Goal: Task Accomplishment & Management: Use online tool/utility

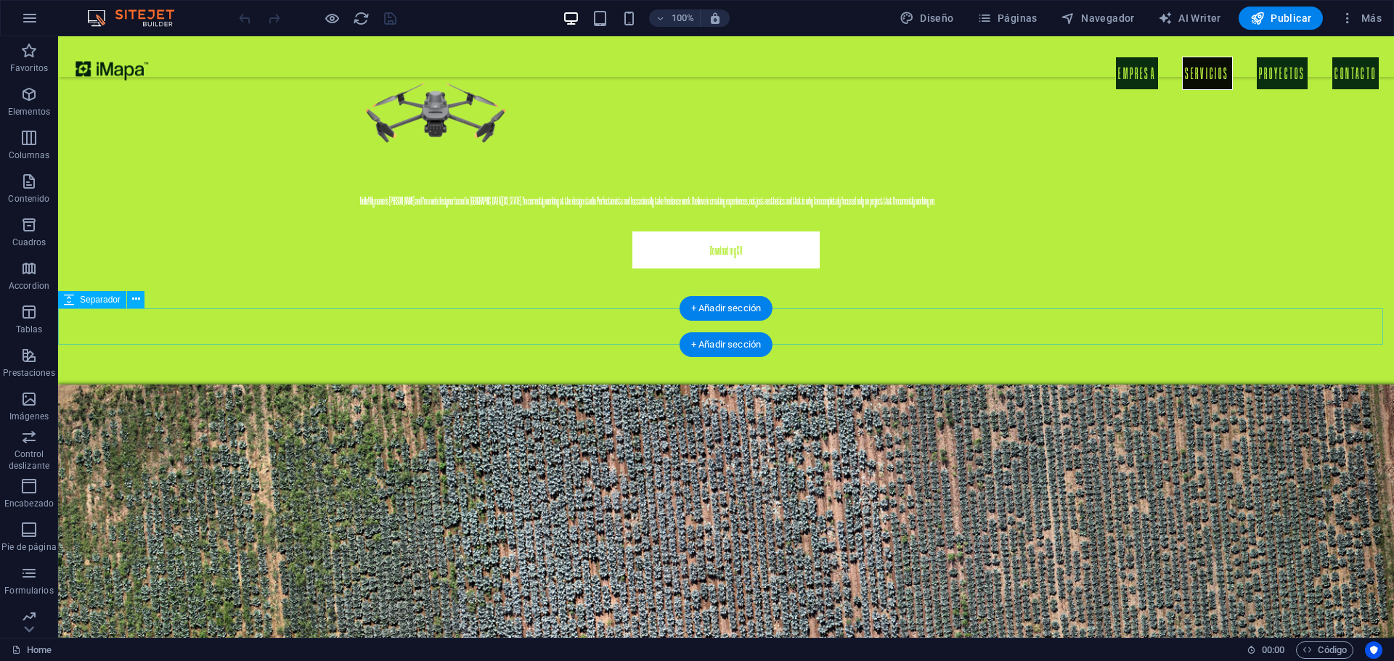
scroll to position [1597, 0]
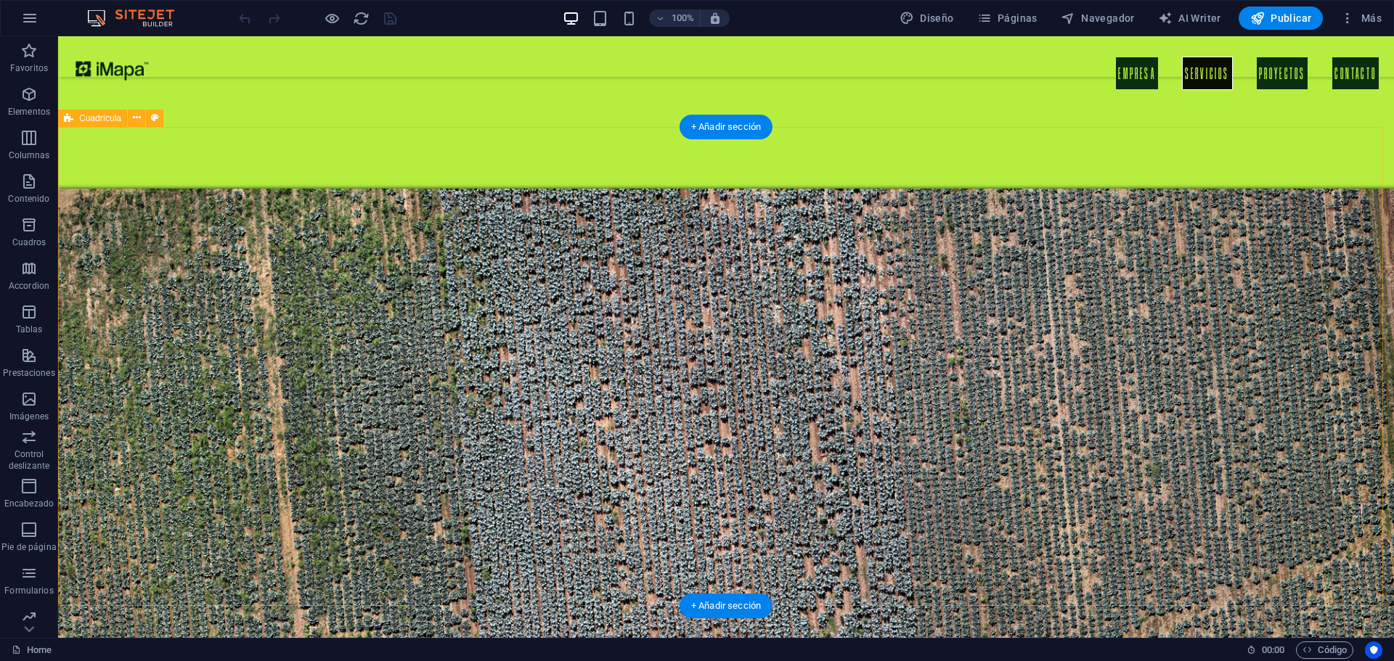
drag, startPoint x: 330, startPoint y: 208, endPoint x: 1036, endPoint y: 421, distance: 737.3
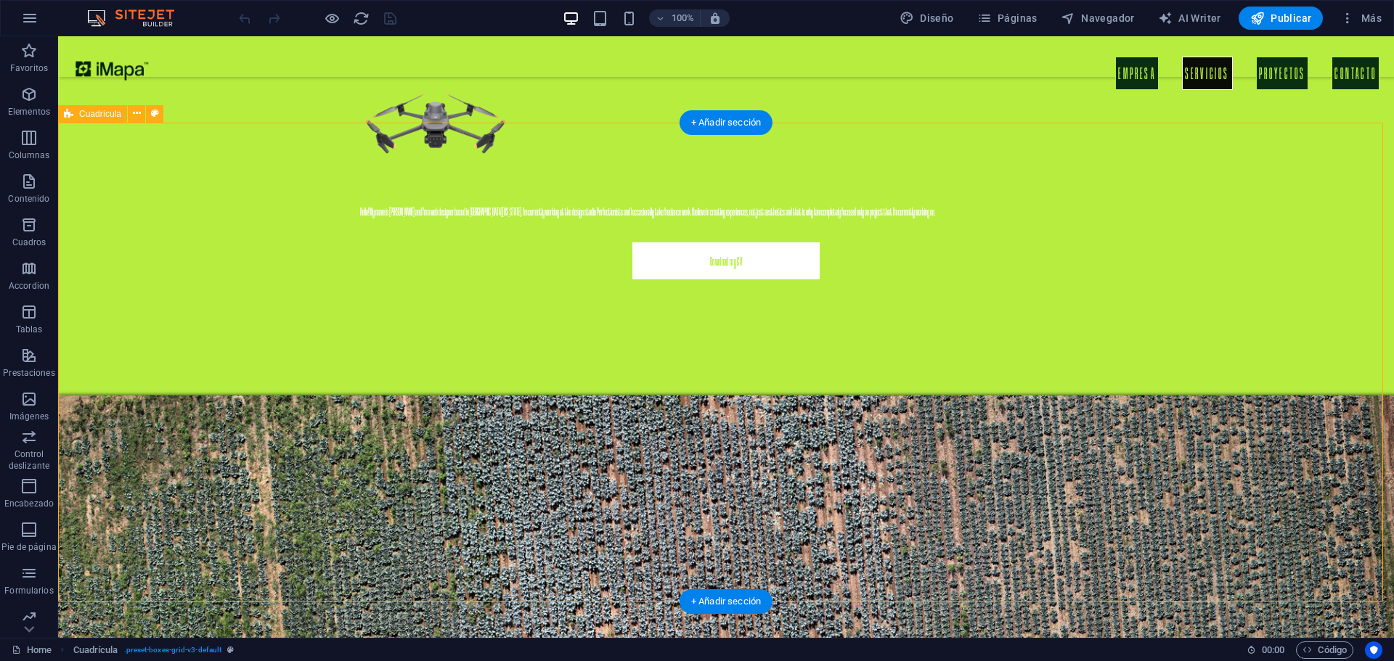
scroll to position [1379, 0]
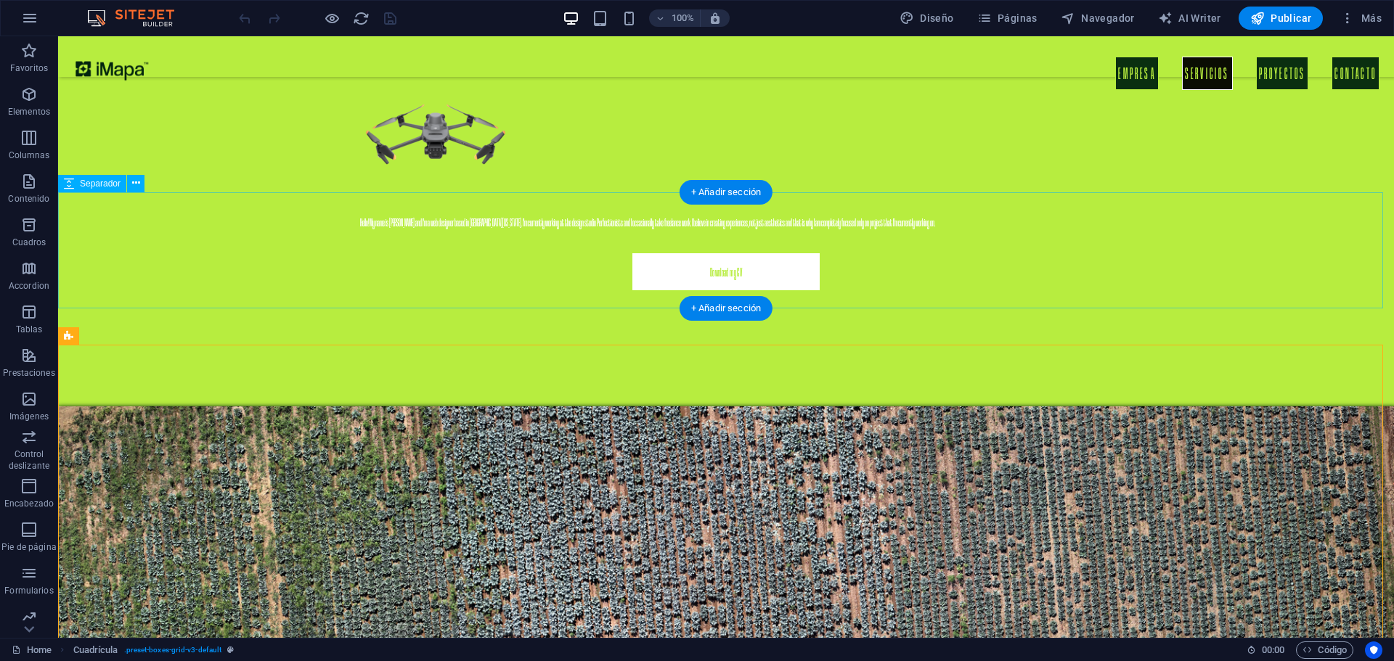
click at [134, 184] on icon at bounding box center [136, 183] width 8 height 15
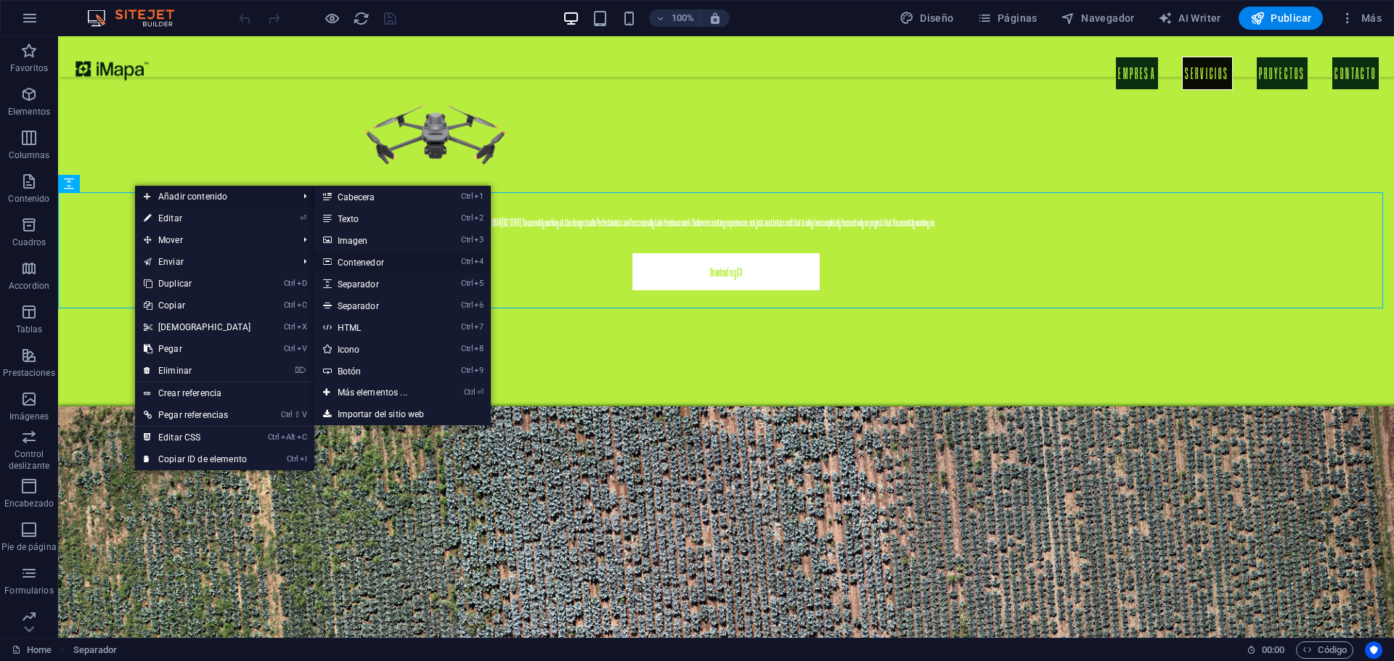
click at [357, 261] on link "Ctrl 4 Contenedor" at bounding box center [375, 262] width 122 height 22
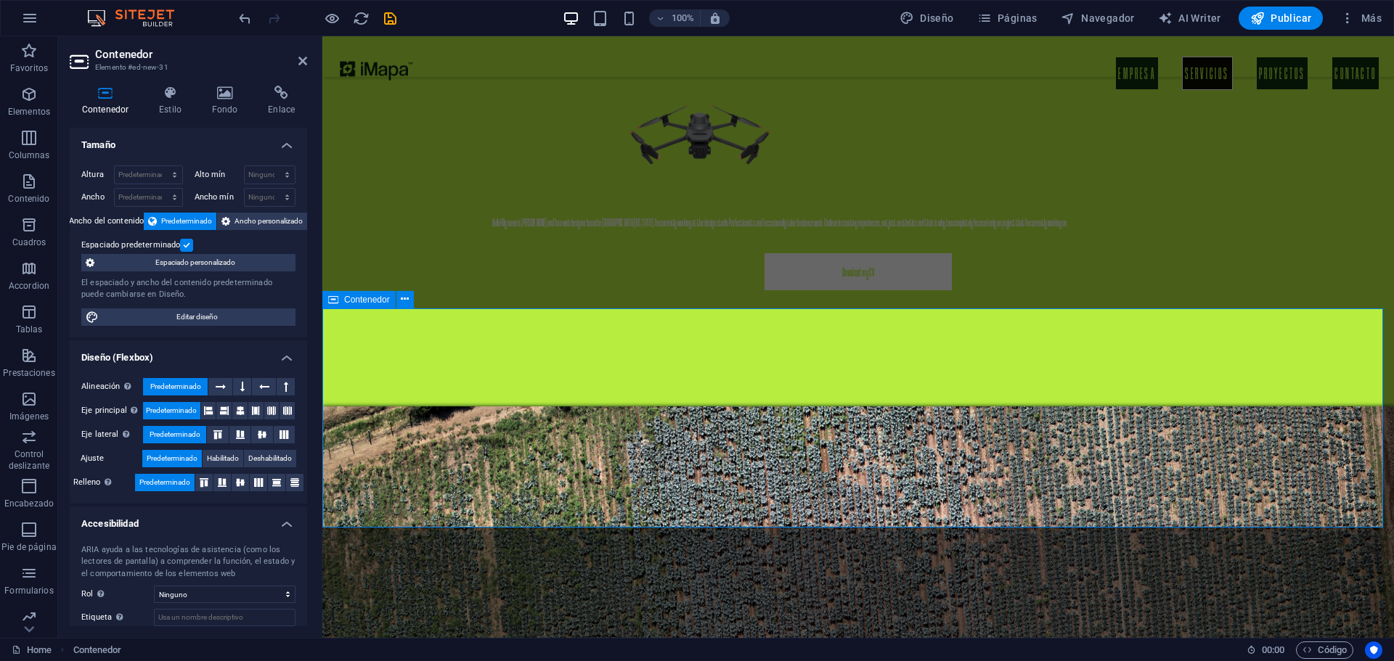
click at [229, 110] on h4 "Fondo" at bounding box center [228, 101] width 57 height 30
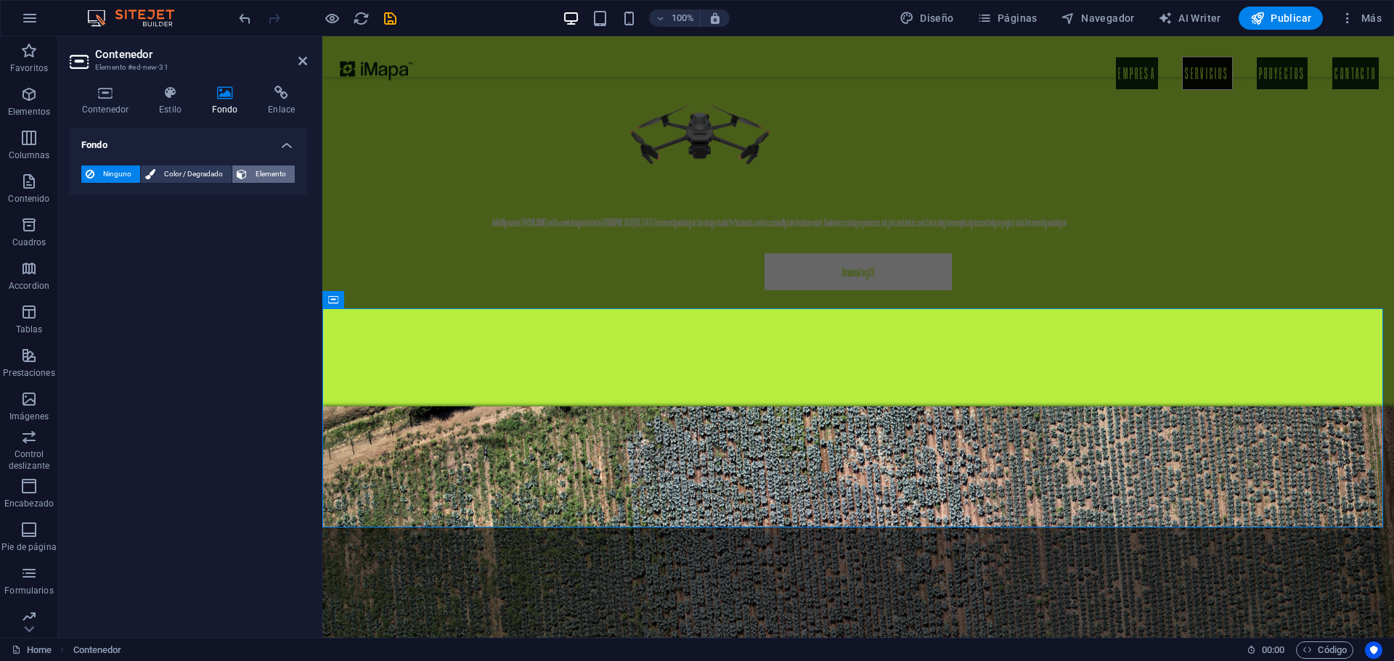
click at [265, 176] on span "Elemento" at bounding box center [270, 174] width 39 height 17
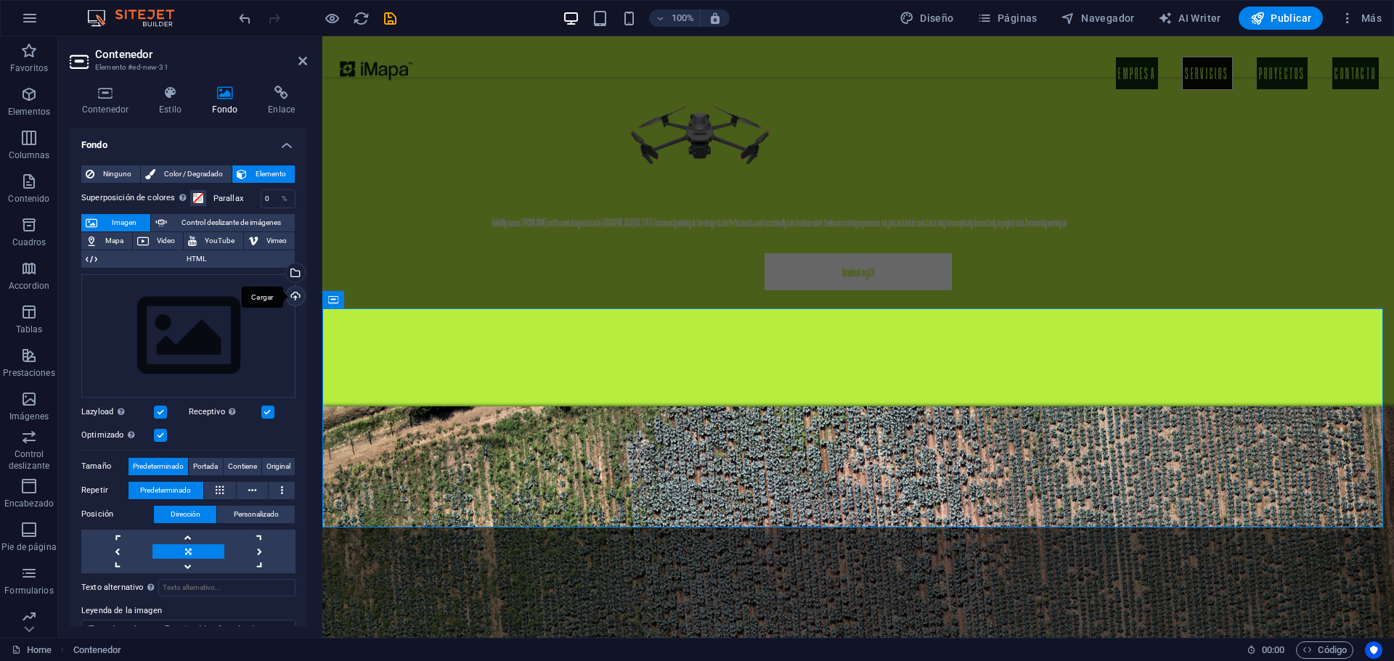
click at [288, 296] on div "Cargar" at bounding box center [294, 298] width 22 height 22
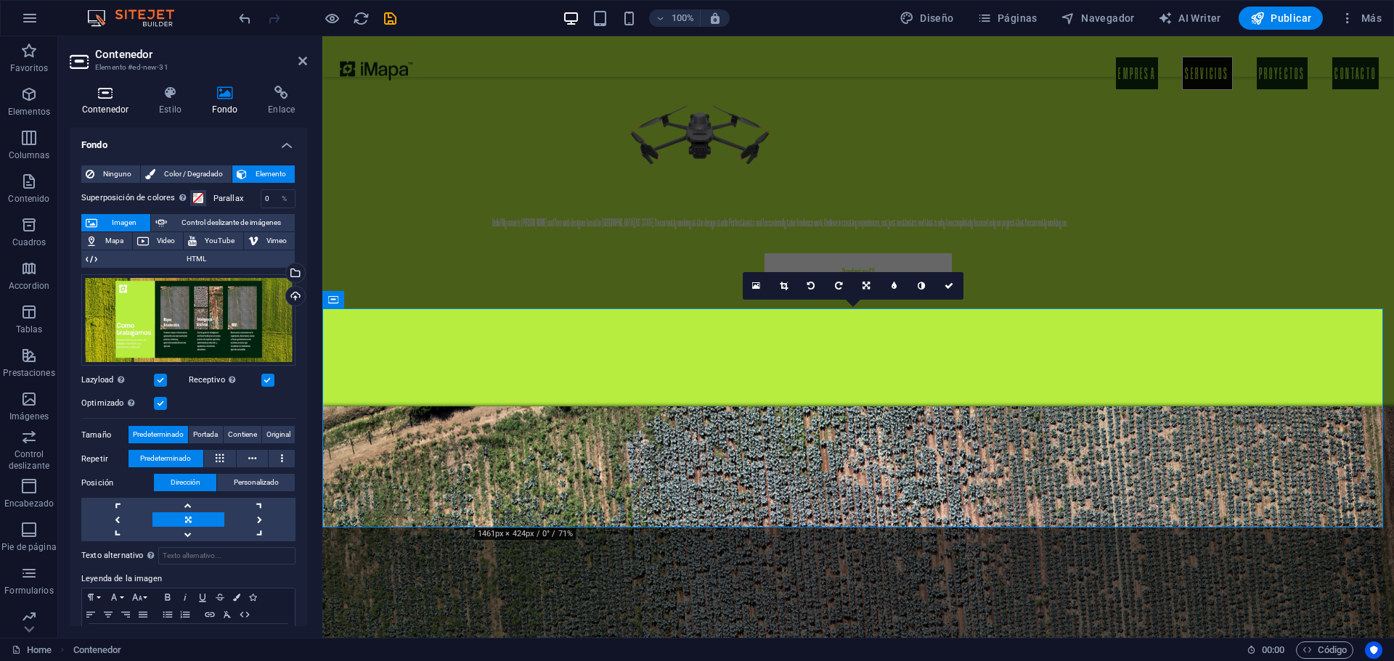
click at [110, 94] on icon at bounding box center [105, 93] width 71 height 15
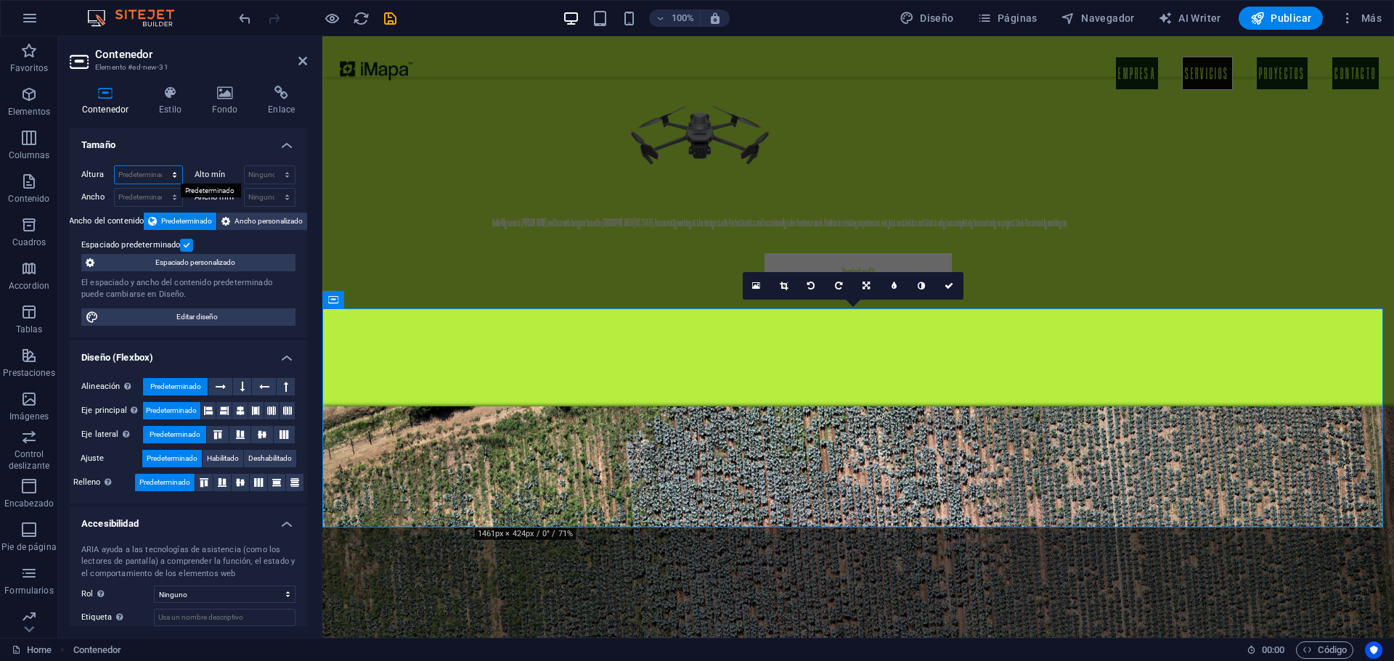
click at [139, 174] on select "Predeterminado px rem % vh vw" at bounding box center [149, 174] width 68 height 17
select select "px"
click at [160, 166] on select "Predeterminado px rem % vh vw" at bounding box center [149, 174] width 68 height 17
type input "600"
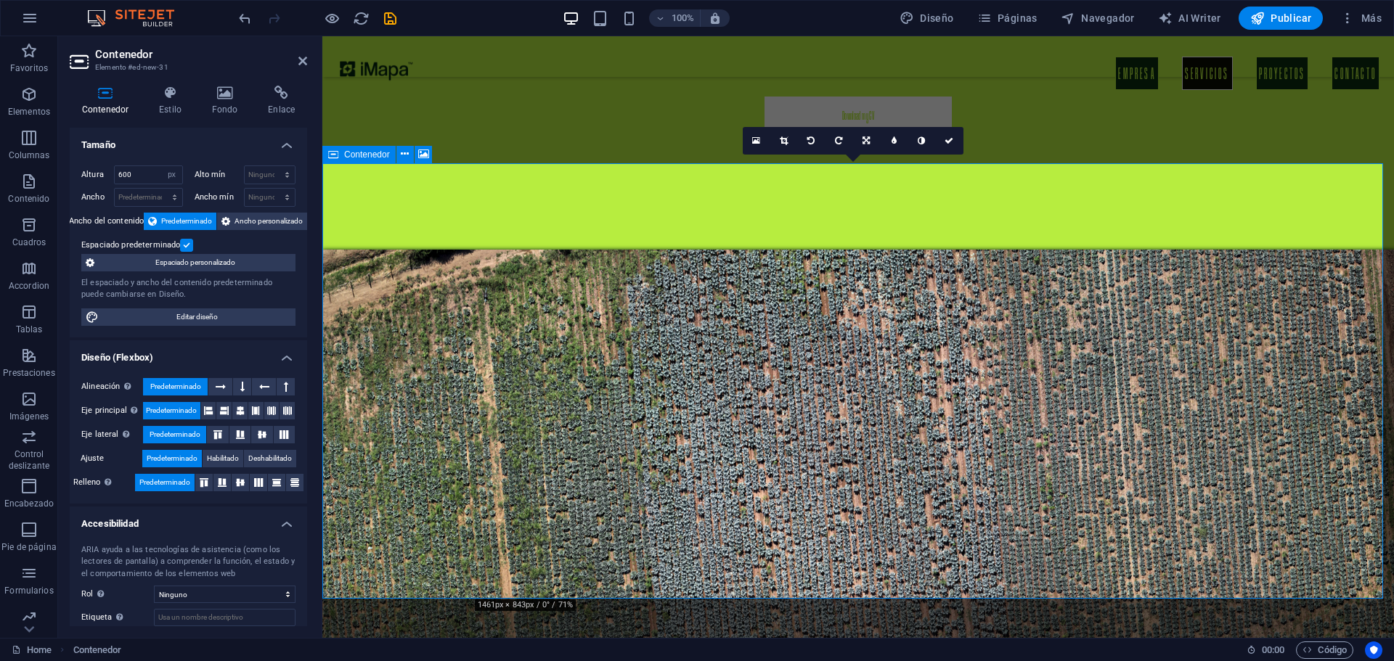
scroll to position [1597, 0]
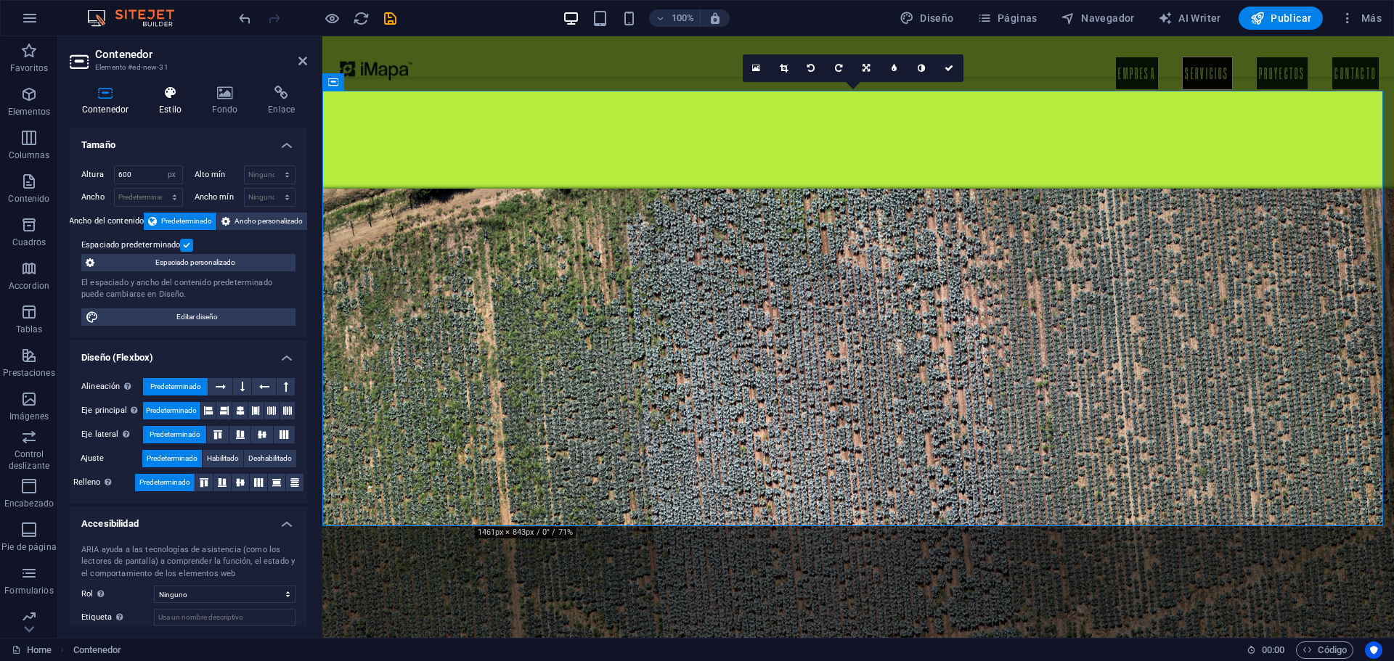
click at [178, 102] on h4 "Estilo" at bounding box center [173, 101] width 53 height 30
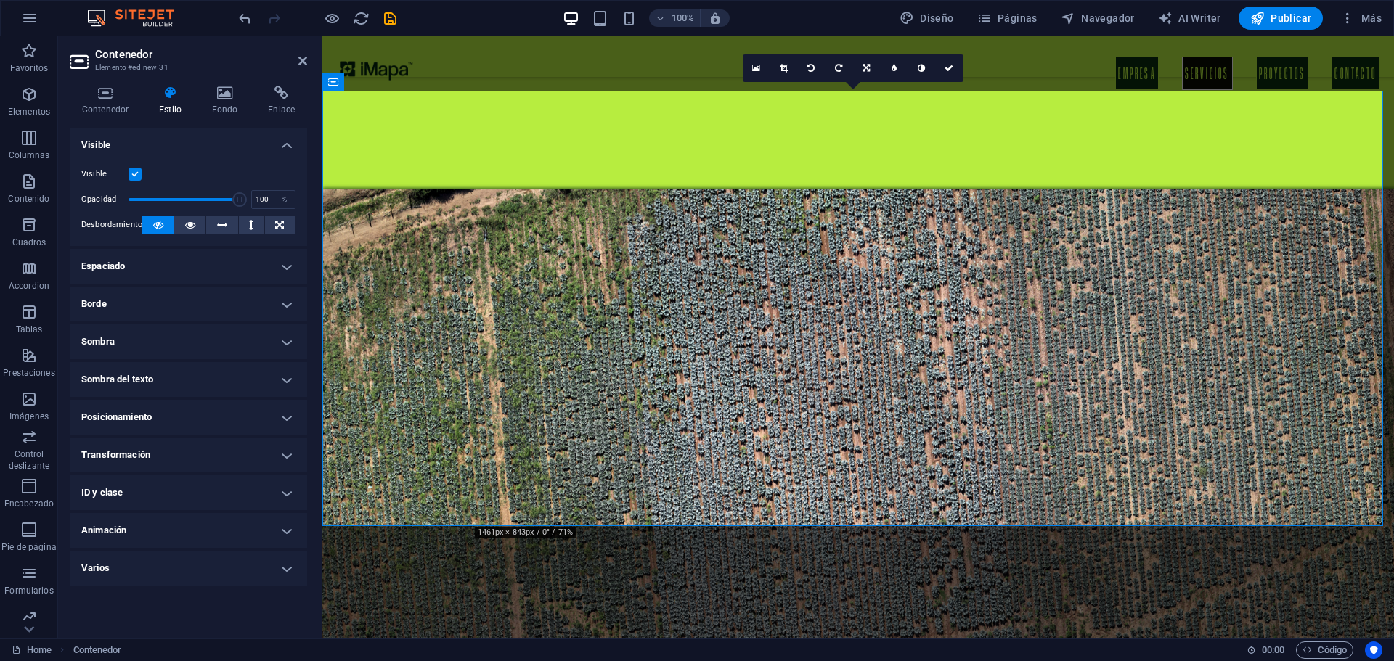
click at [94, 340] on h4 "Sombra" at bounding box center [188, 342] width 237 height 35
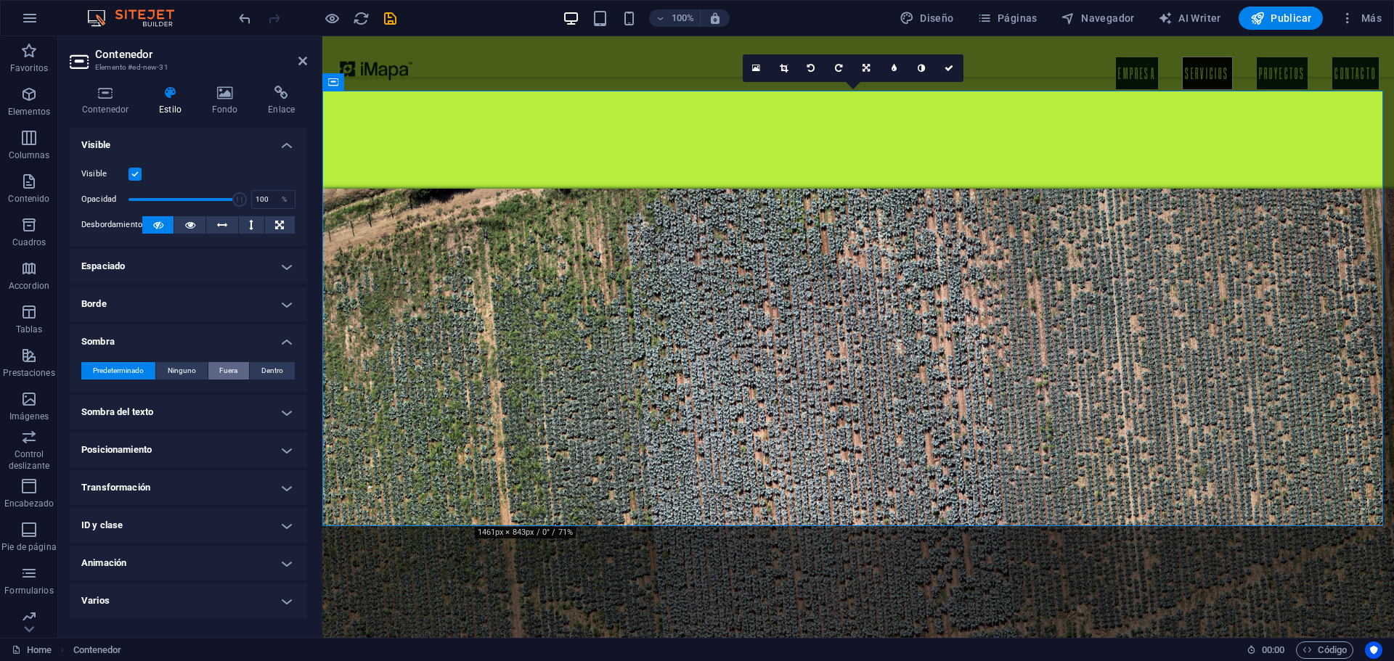
click at [221, 373] on span "Fuera" at bounding box center [228, 370] width 18 height 17
type input "2"
type input "4"
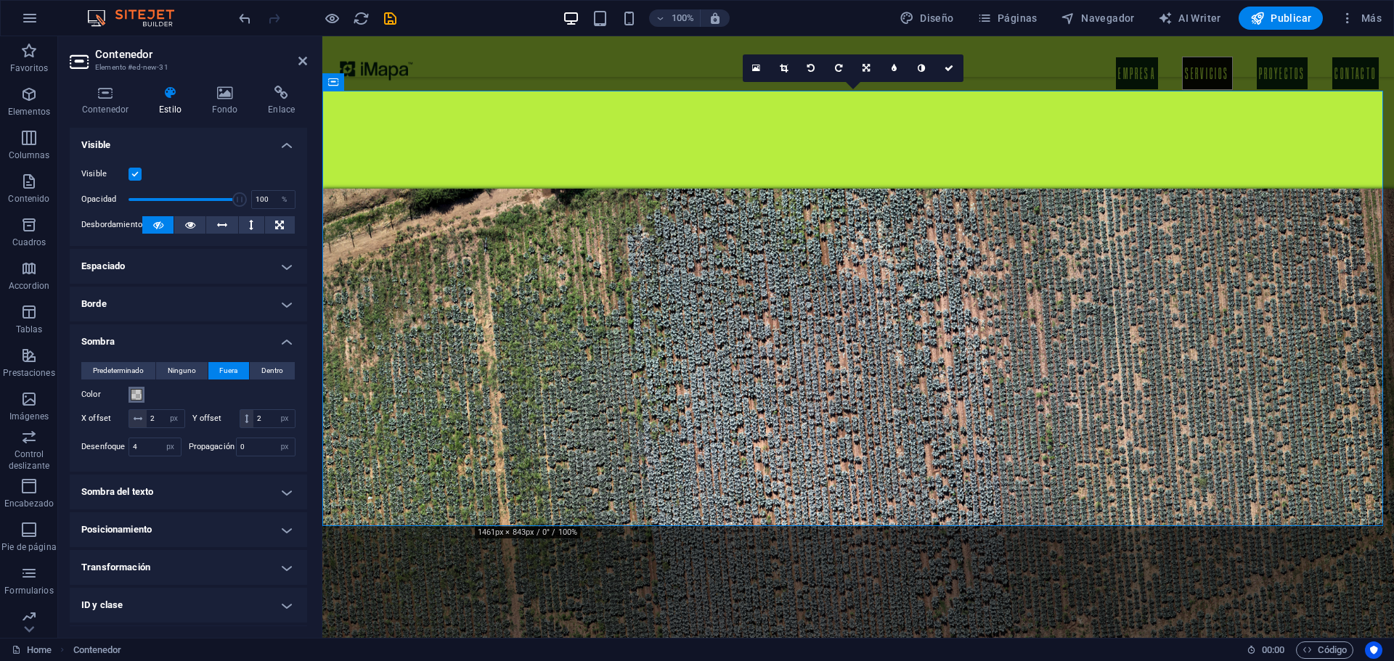
click at [136, 396] on span at bounding box center [137, 395] width 12 height 12
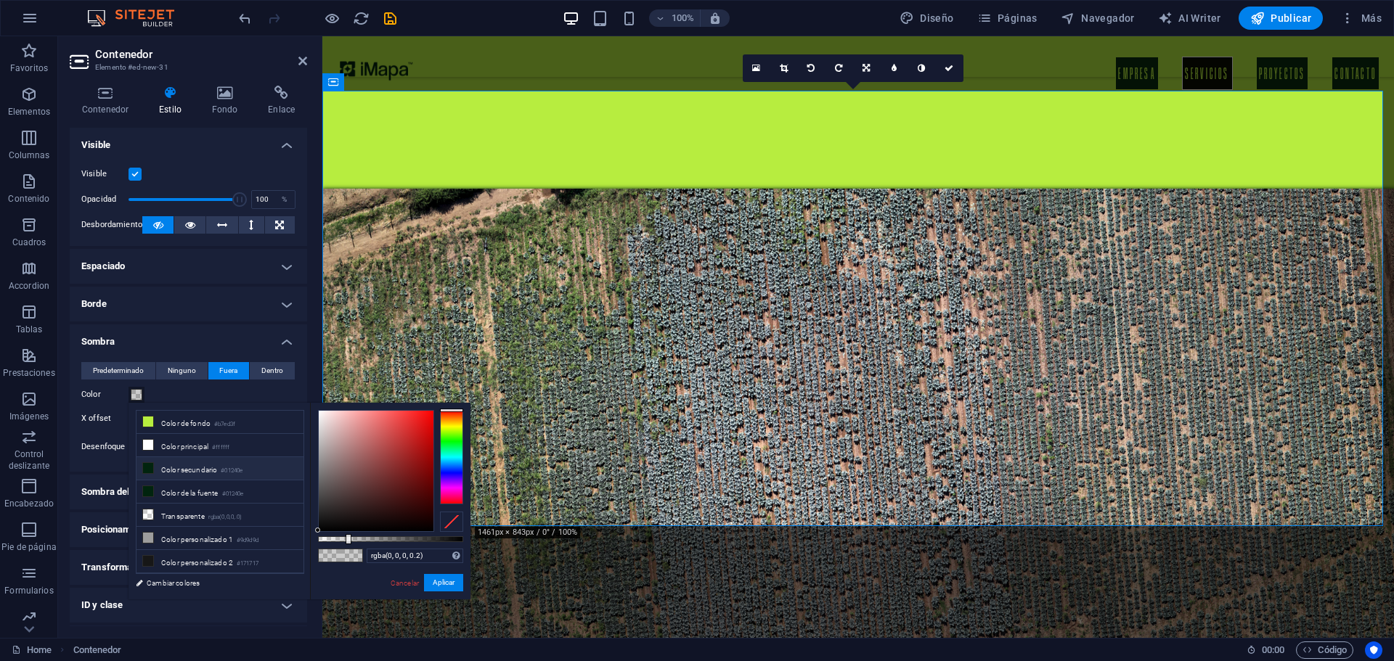
click at [152, 468] on icon at bounding box center [148, 468] width 10 height 10
type input "#01240e"
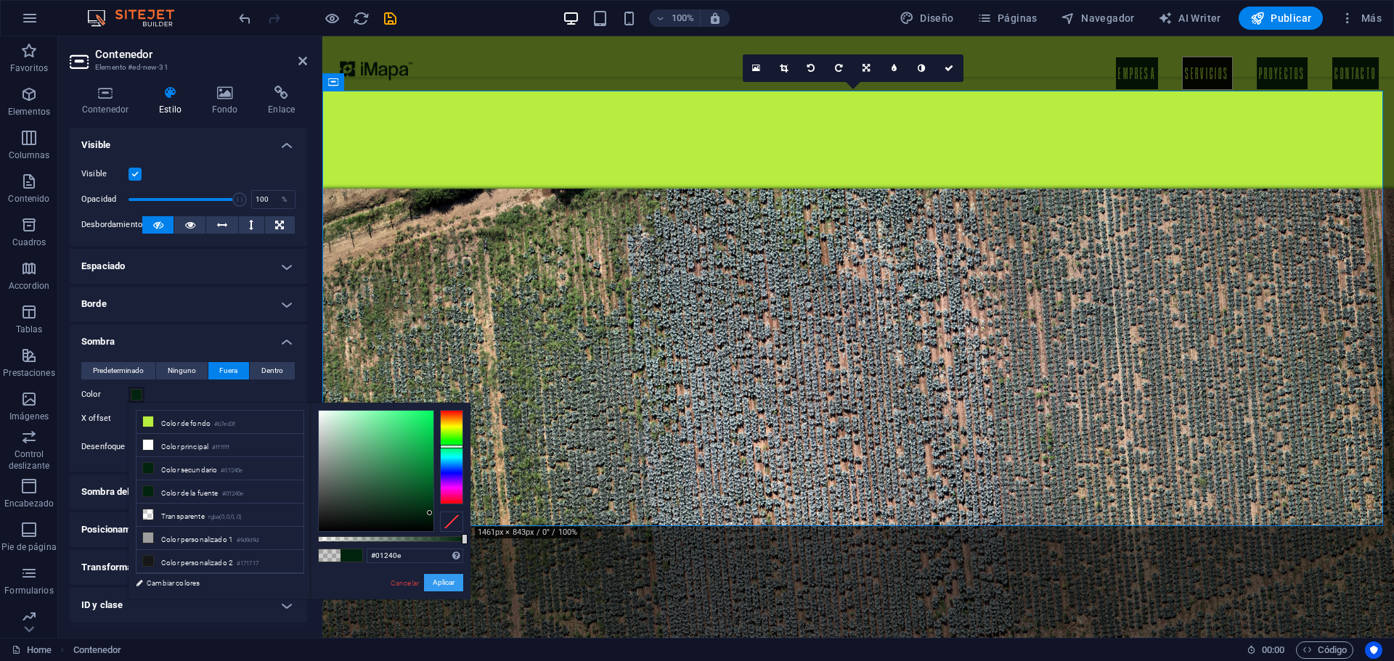
click at [442, 587] on button "Aplicar" at bounding box center [443, 582] width 39 height 17
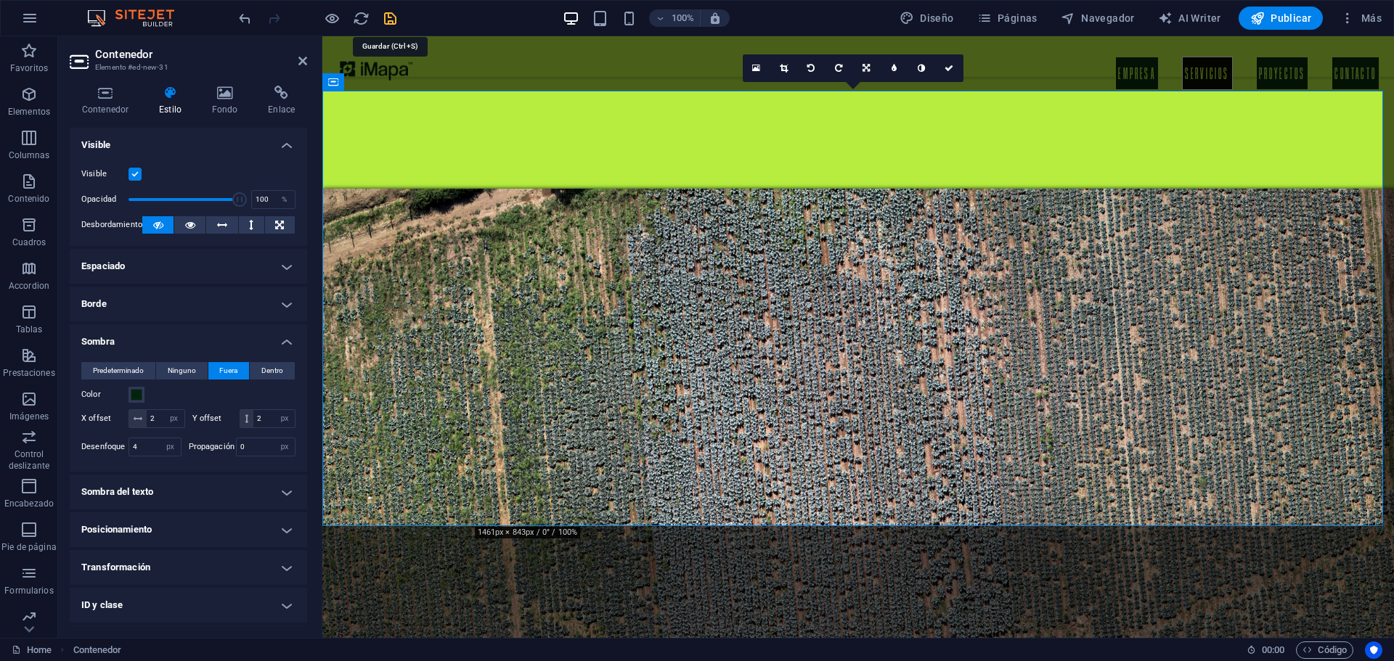
click at [384, 14] on icon "save" at bounding box center [390, 18] width 17 height 17
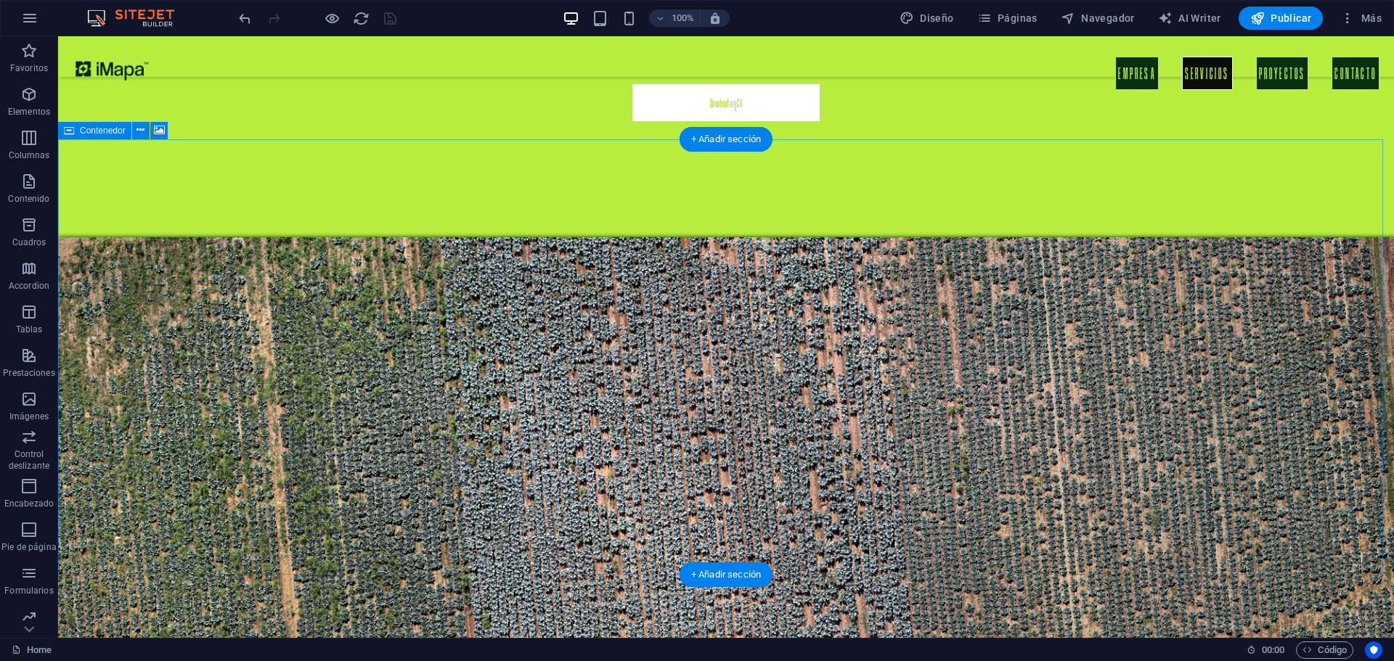
scroll to position [1525, 0]
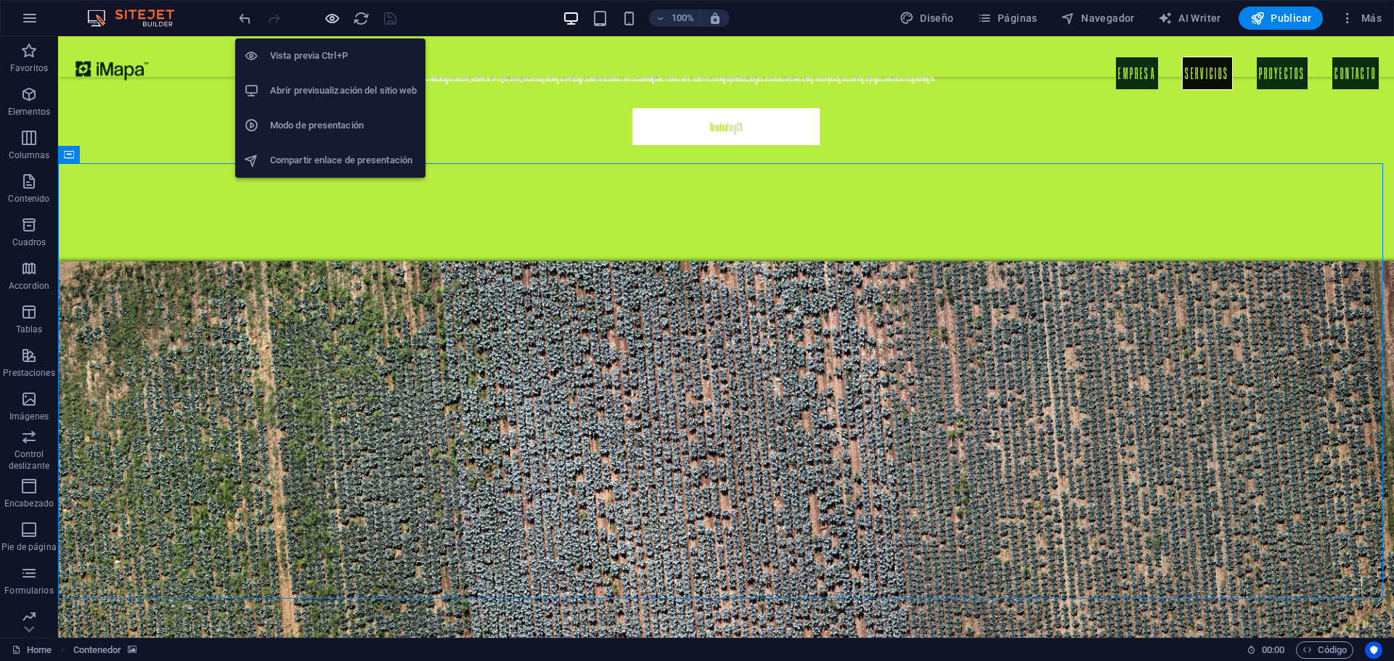
click at [337, 25] on icon "button" at bounding box center [332, 18] width 17 height 17
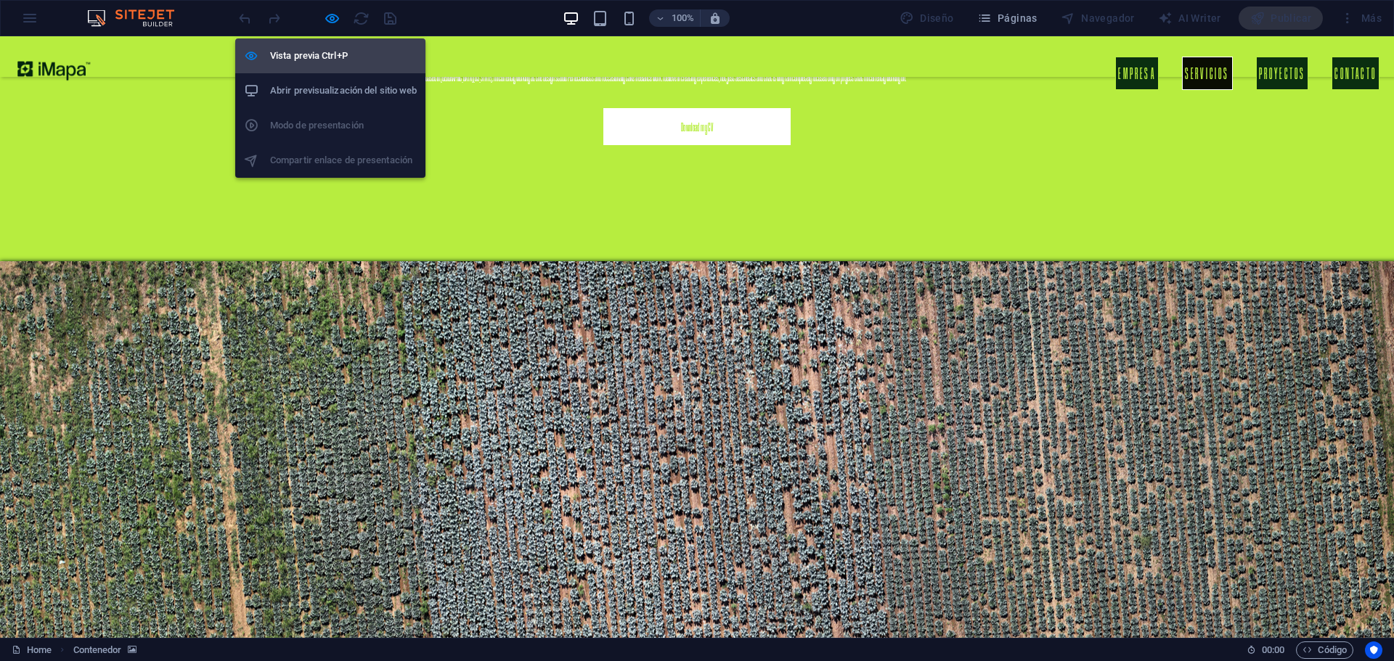
click at [292, 57] on h6 "Vista previa Ctrl+P" at bounding box center [343, 55] width 147 height 17
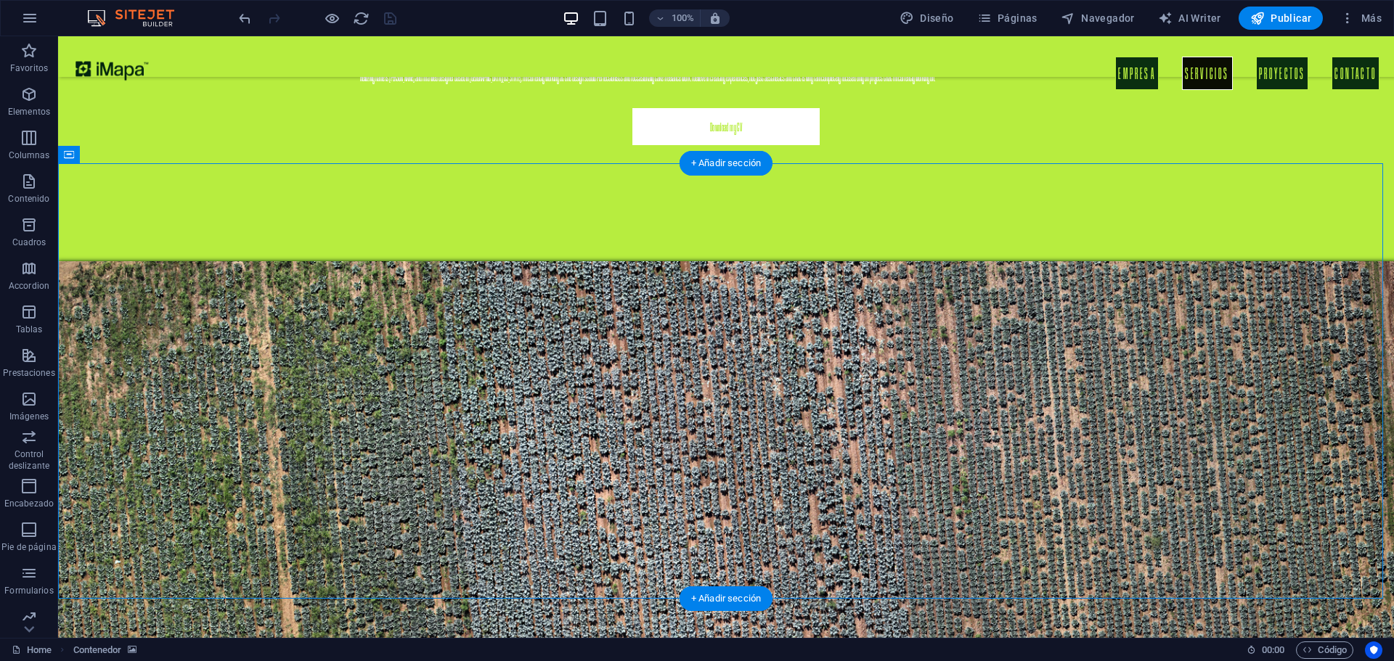
select select "px"
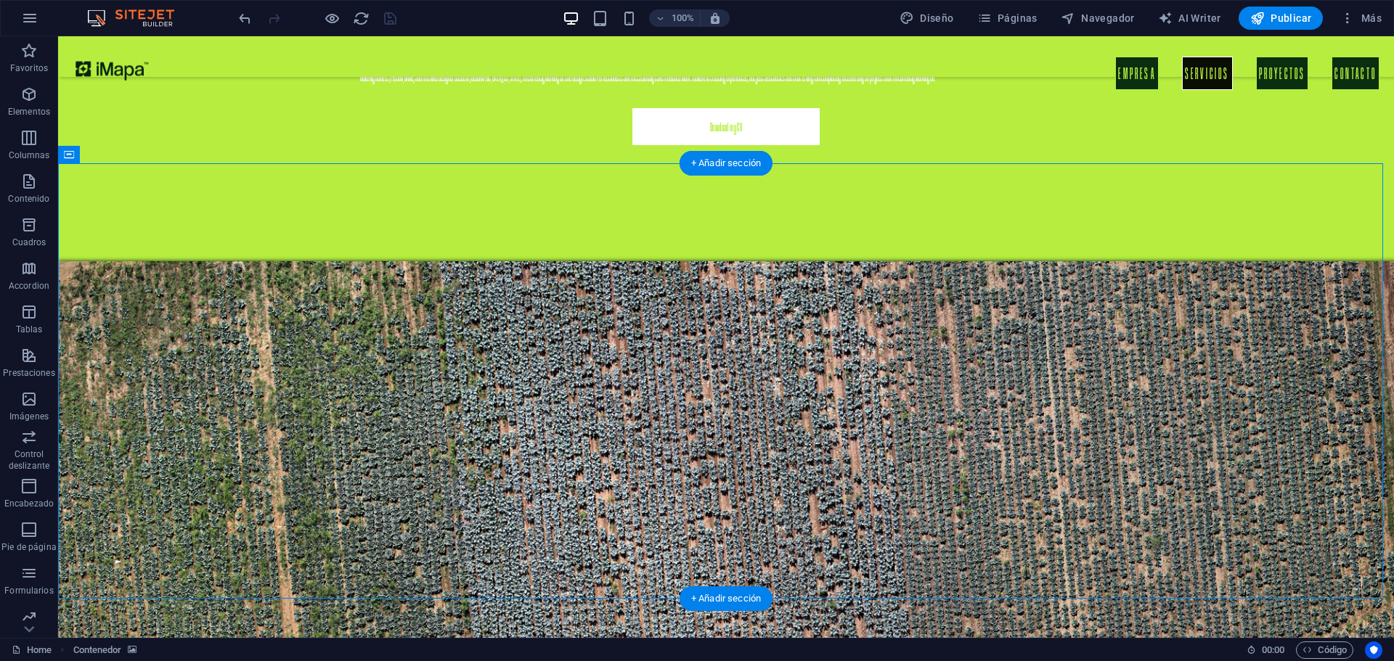
select select "px"
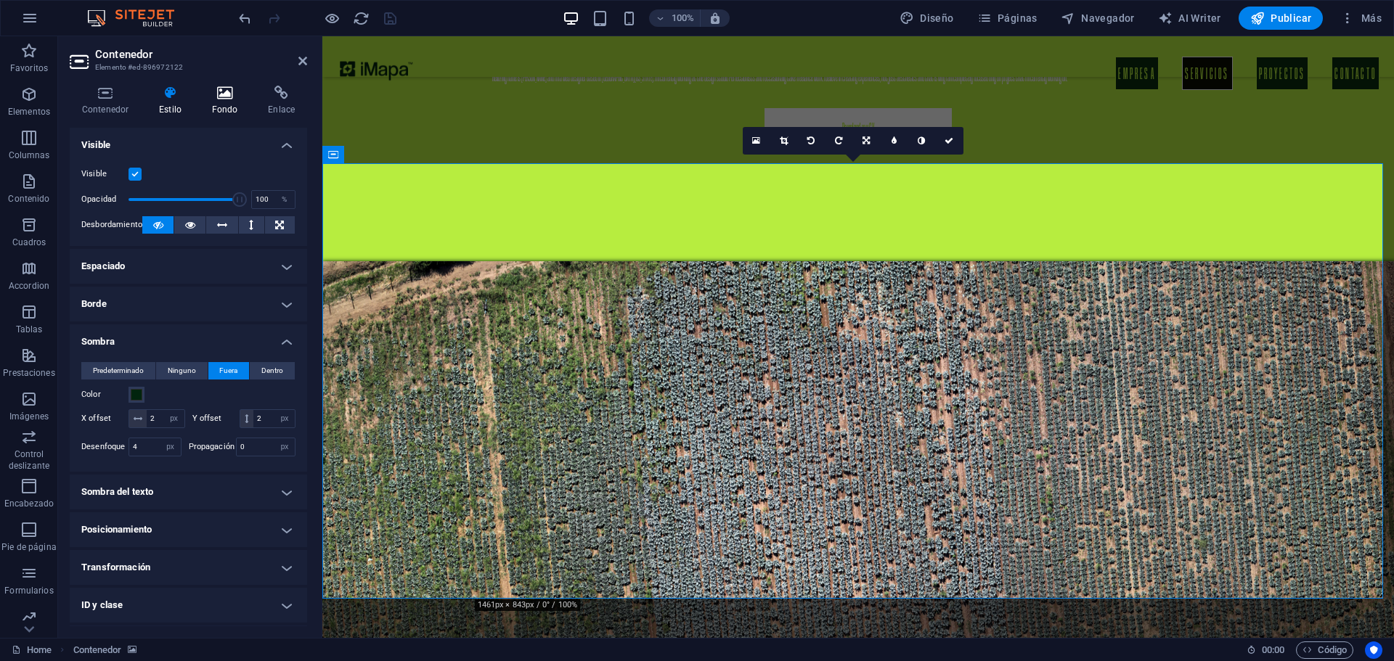
click at [212, 100] on h4 "Fondo" at bounding box center [228, 101] width 57 height 30
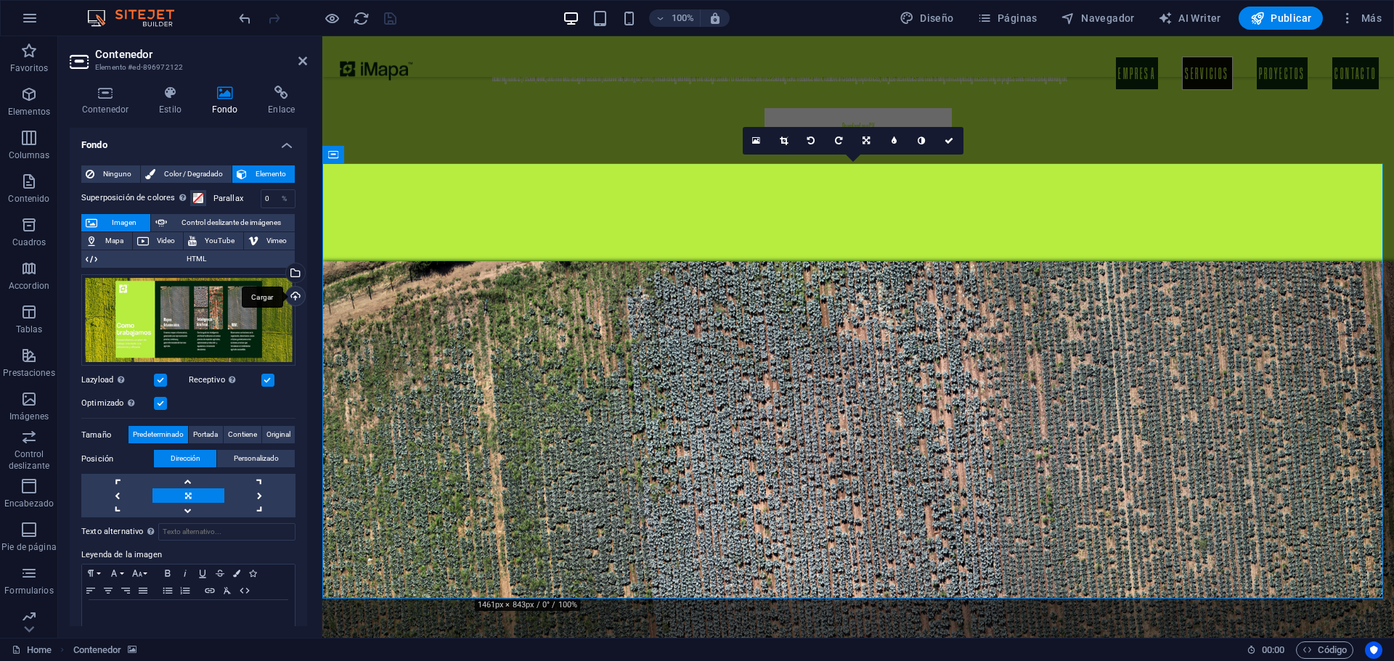
click at [289, 301] on div "Cargar" at bounding box center [294, 298] width 22 height 22
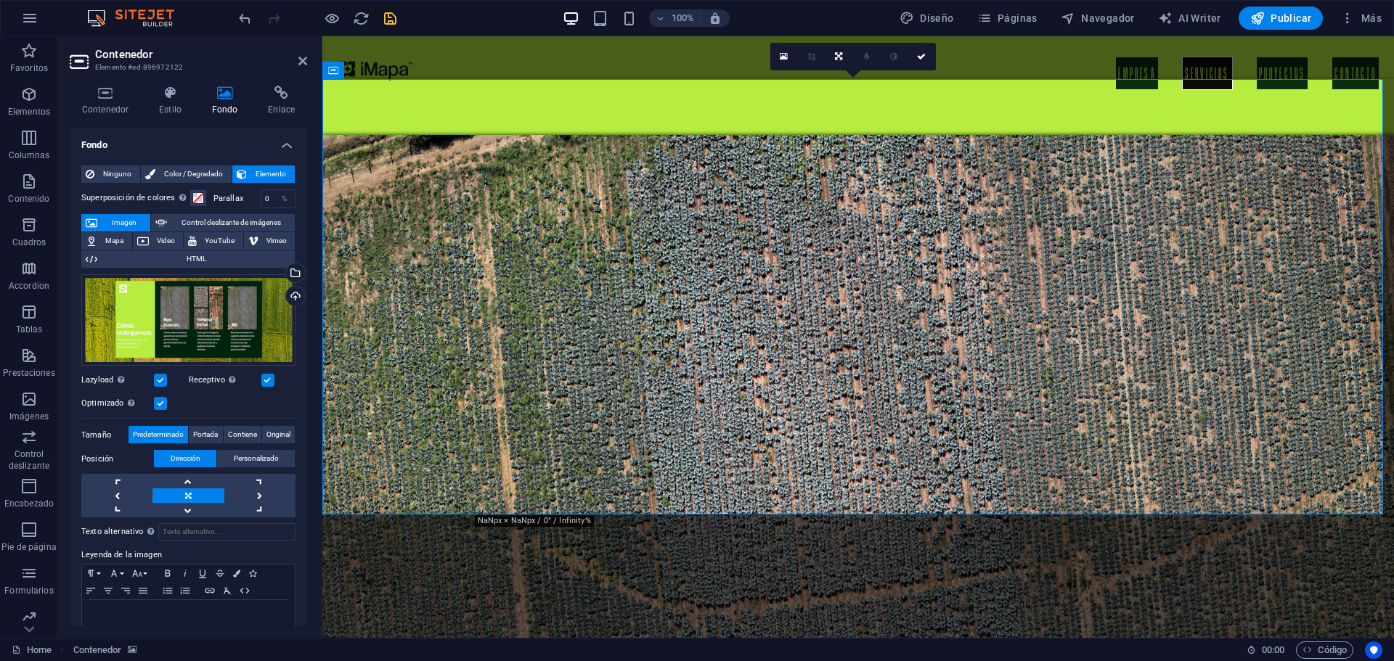
scroll to position [1670, 0]
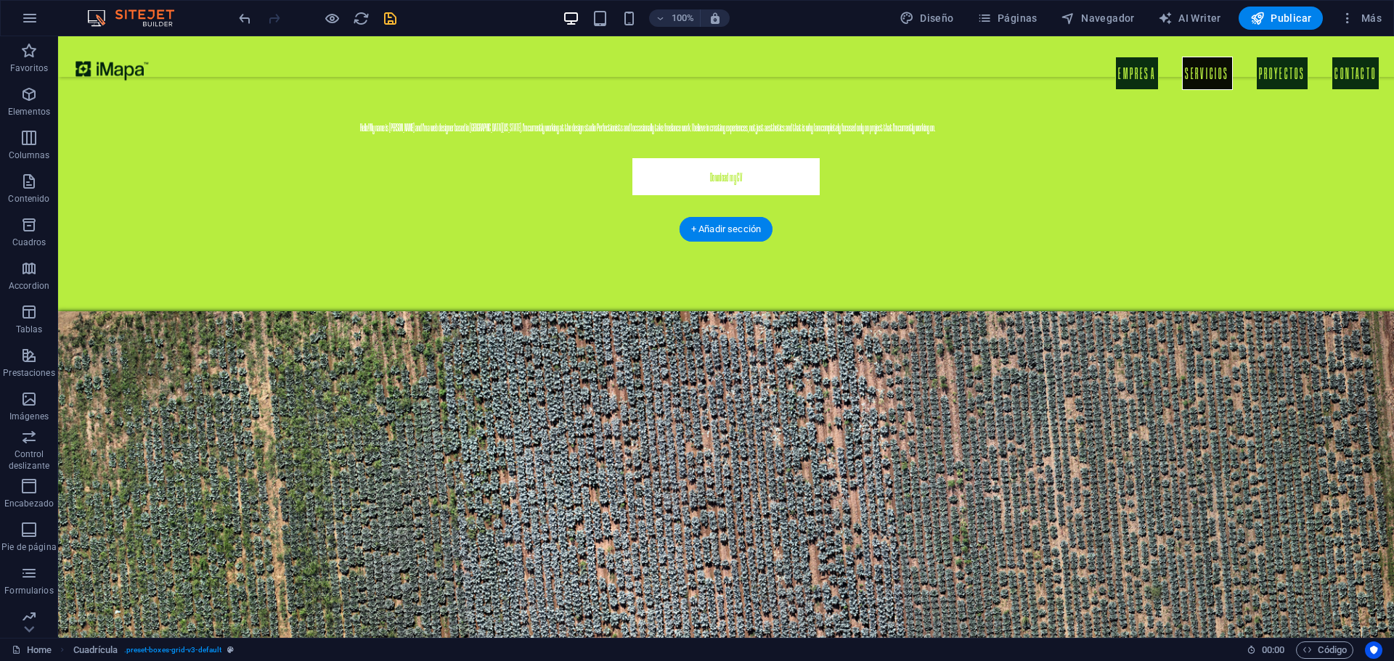
scroll to position [1452, 0]
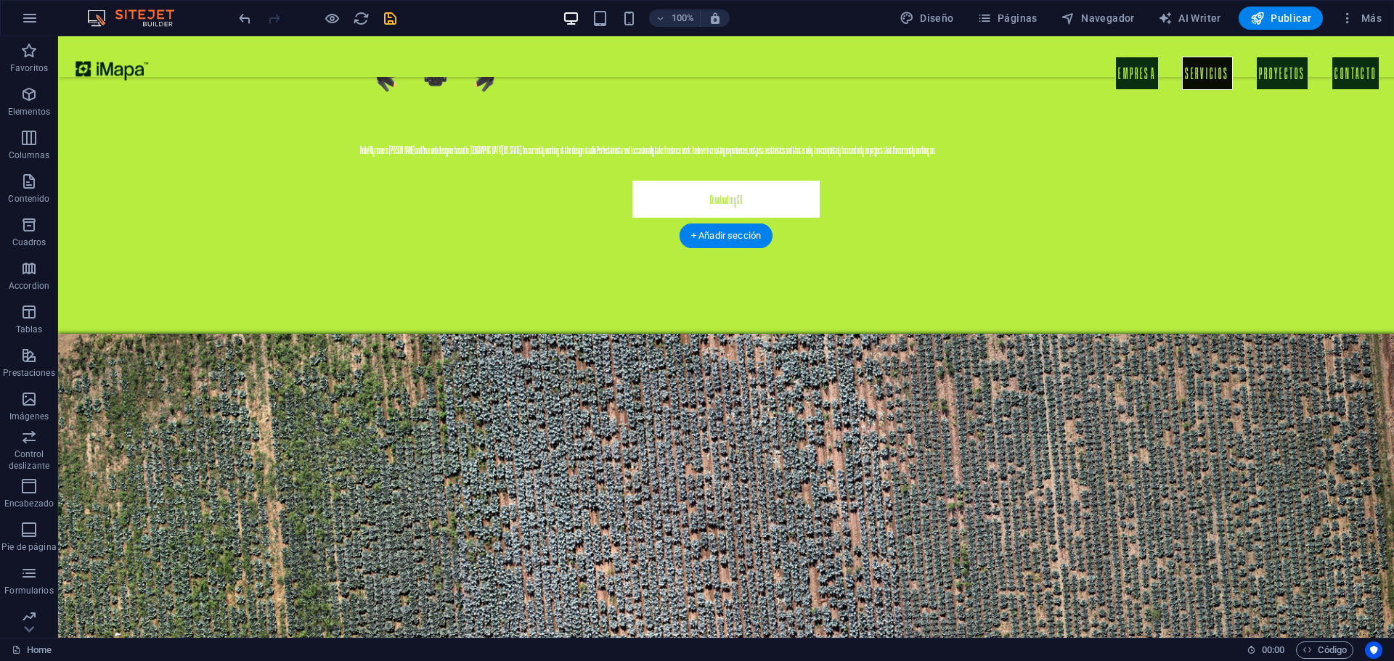
select select "px"
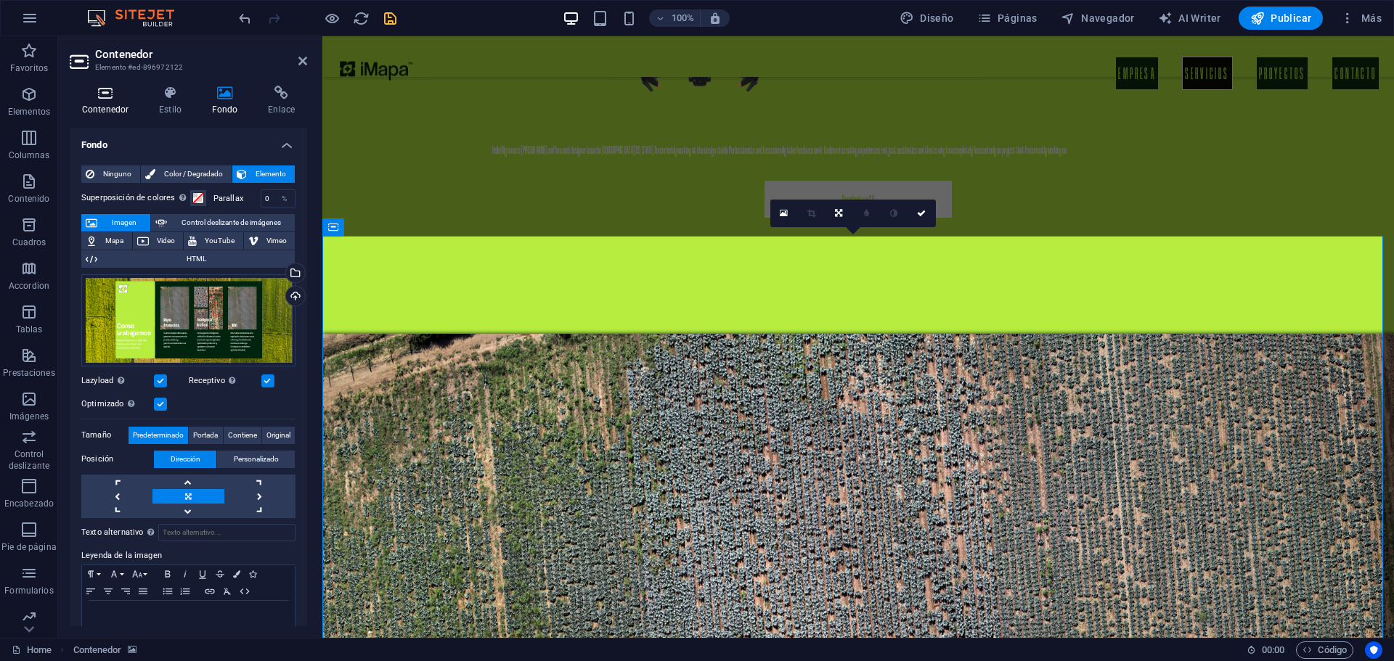
click at [107, 102] on h4 "Contenedor" at bounding box center [108, 101] width 77 height 30
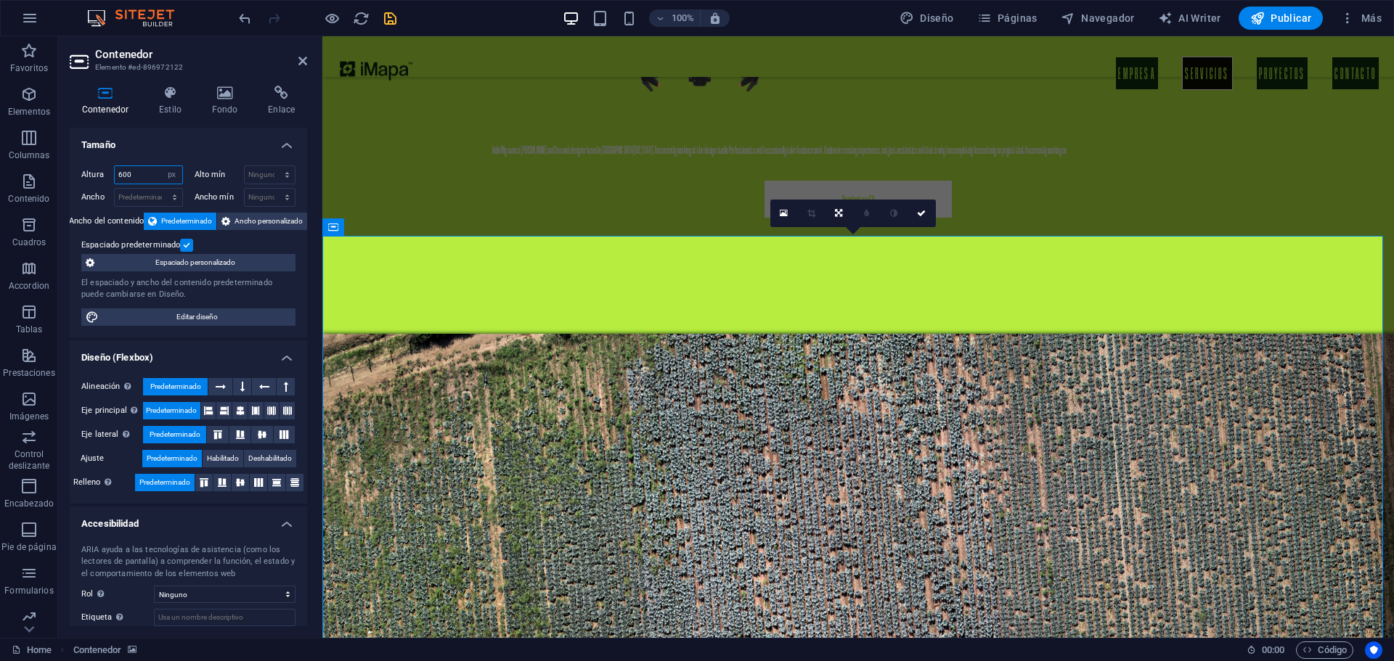
click at [144, 169] on input "600" at bounding box center [149, 174] width 68 height 17
click at [139, 175] on input "600" at bounding box center [149, 174] width 68 height 17
type input "700"
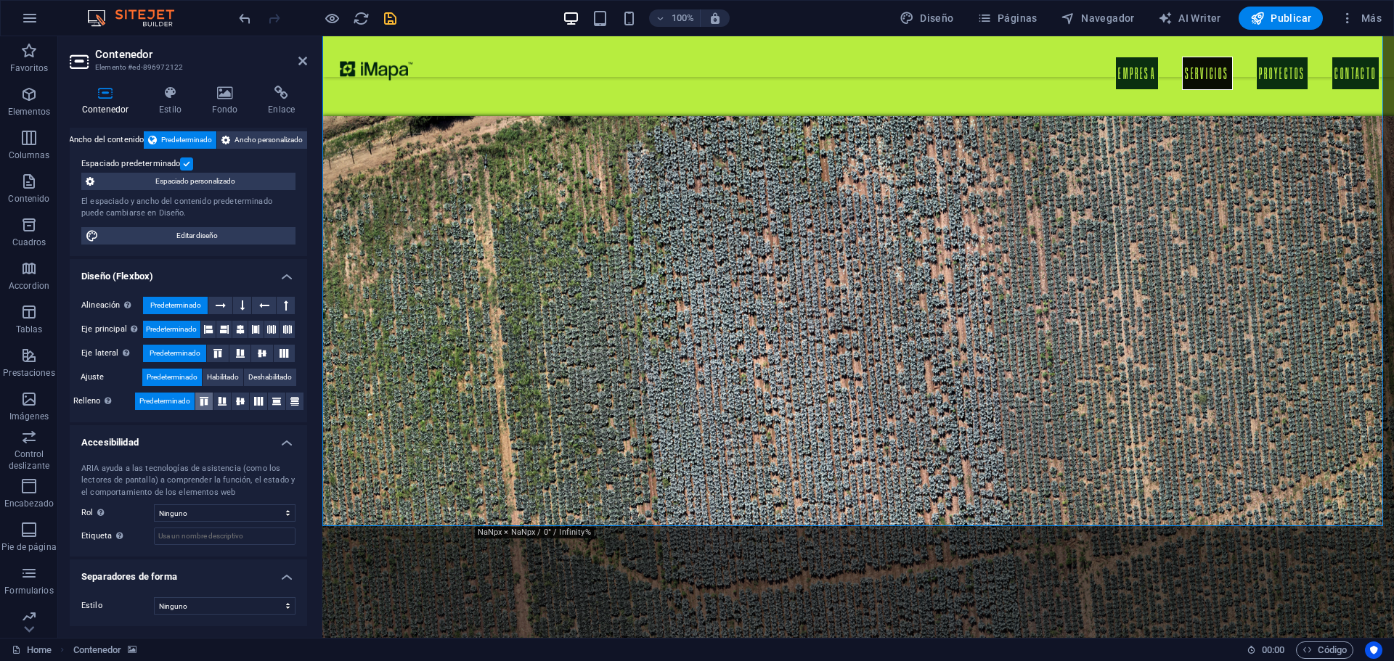
scroll to position [0, 0]
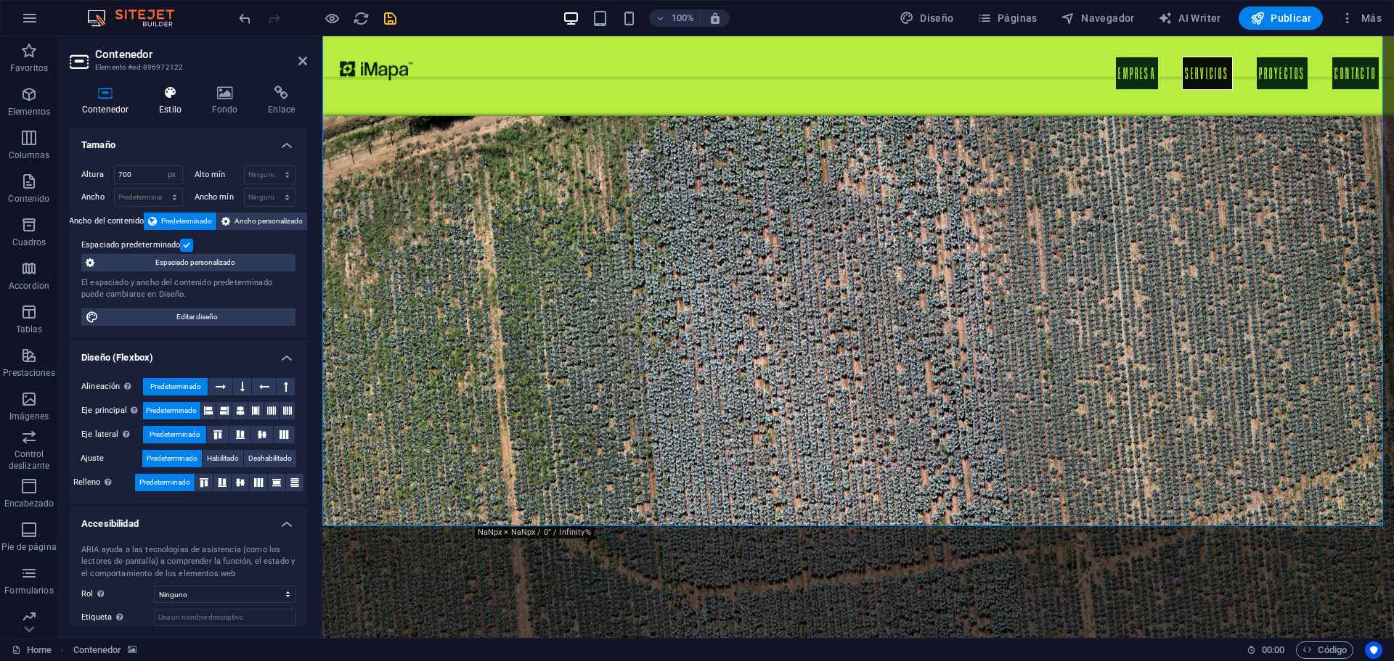
click at [178, 97] on icon at bounding box center [170, 93] width 47 height 15
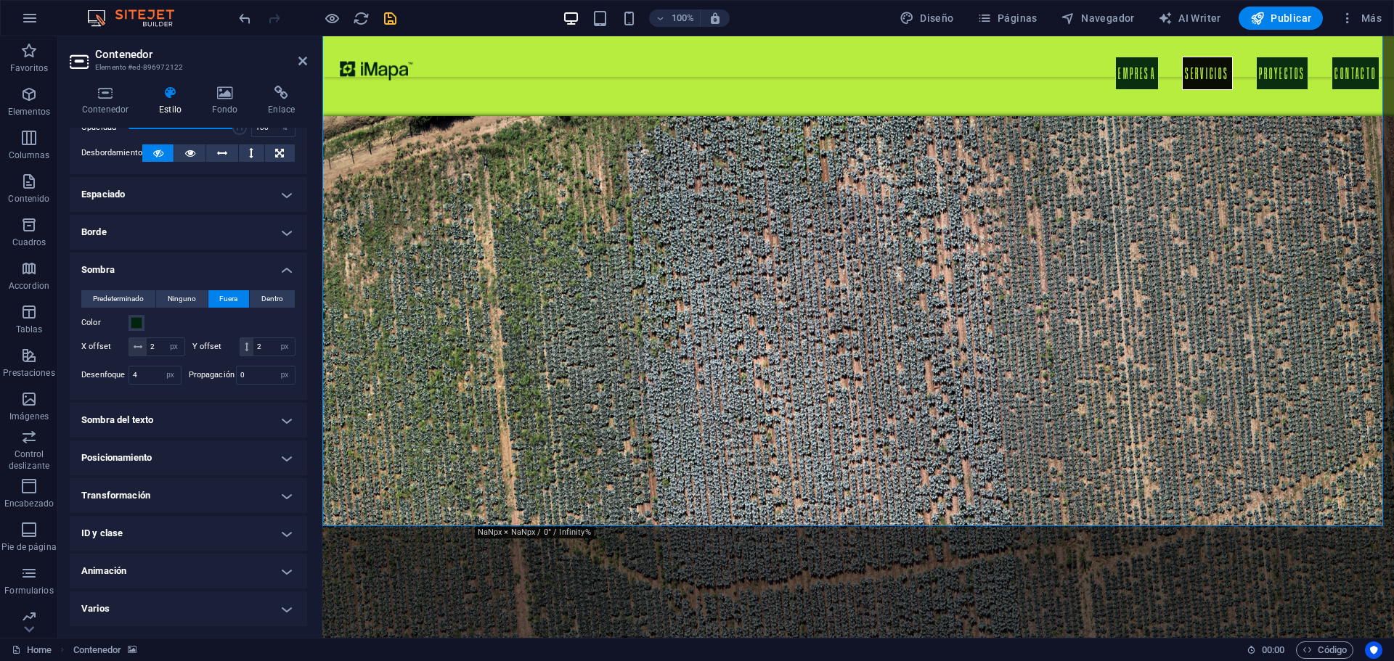
scroll to position [91, 0]
click at [179, 446] on h4 "Posicionamiento" at bounding box center [188, 458] width 237 height 35
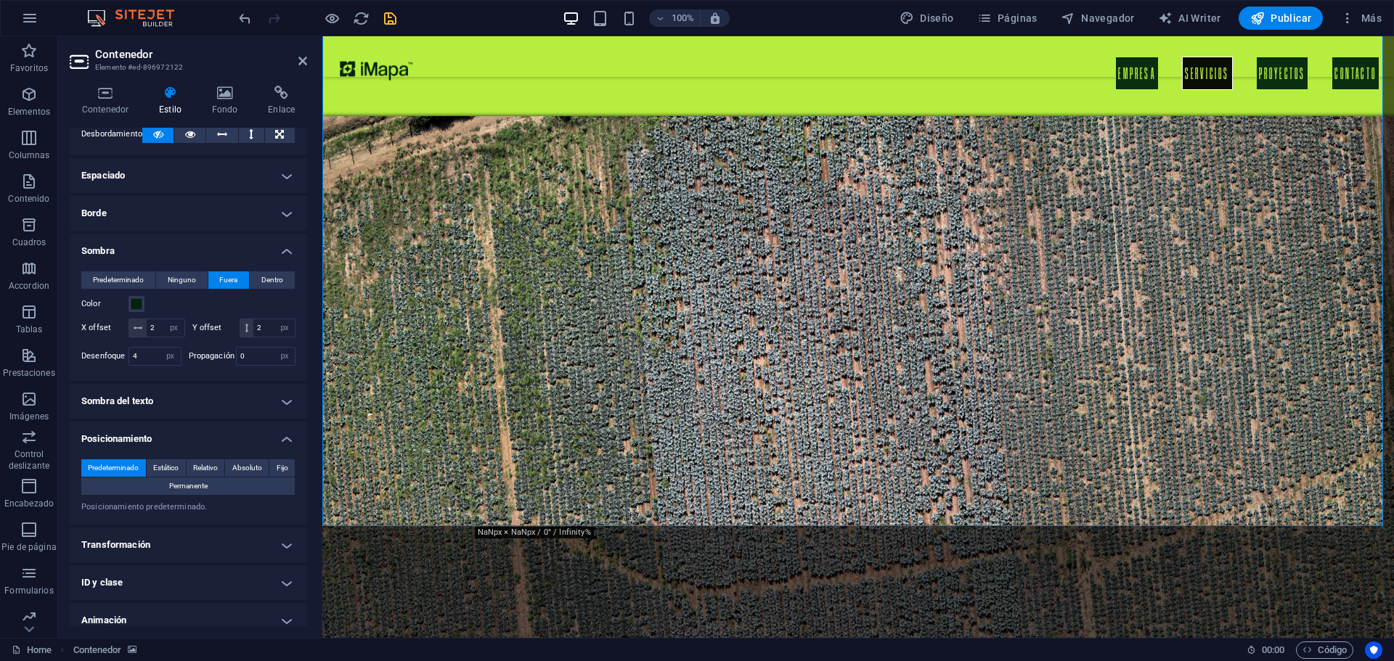
click at [204, 563] on h4 "Transformación" at bounding box center [188, 545] width 237 height 35
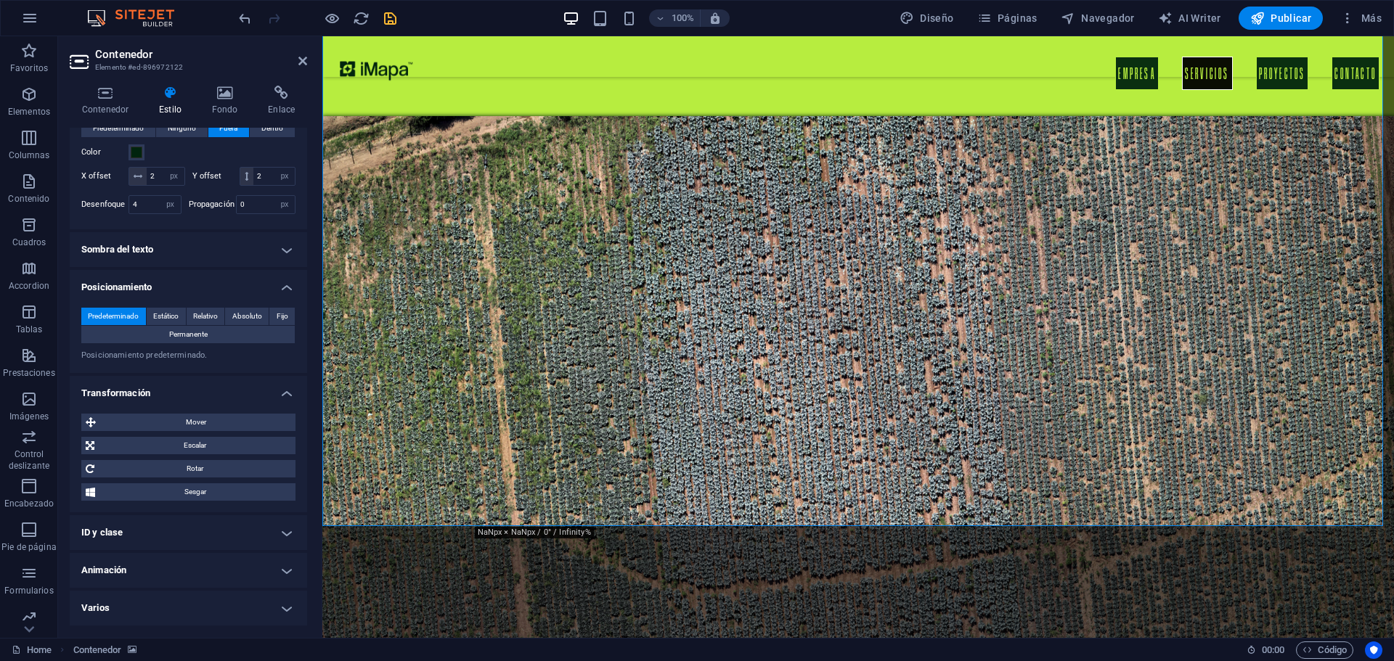
scroll to position [261, 0]
click at [217, 526] on h4 "ID y clase" at bounding box center [188, 532] width 237 height 35
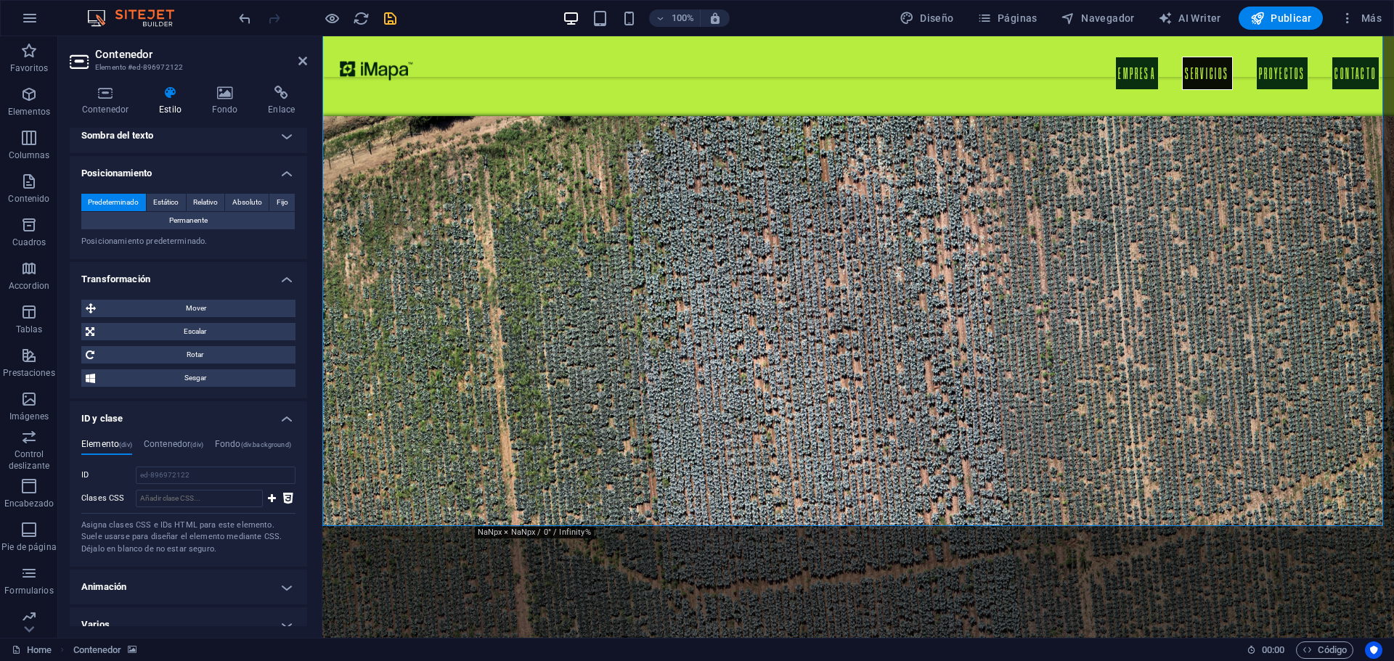
scroll to position [391, 0]
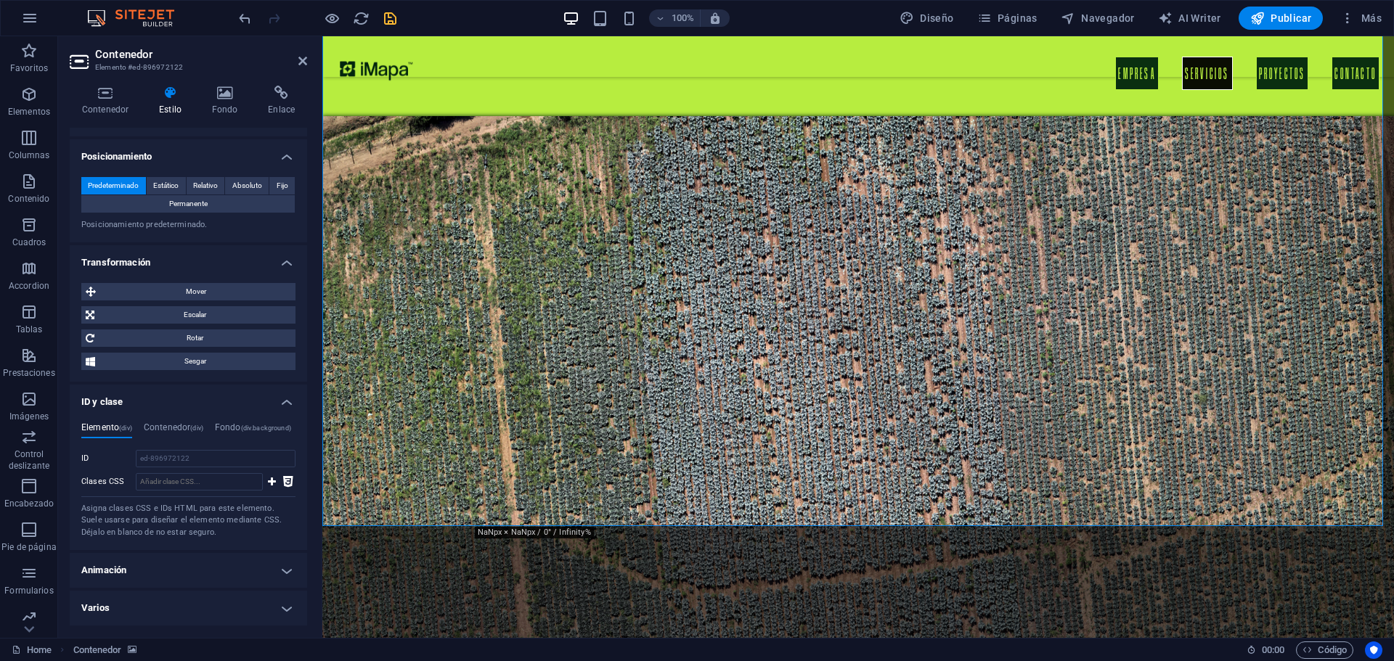
click at [102, 425] on h4 "Elemento (div)" at bounding box center [106, 431] width 51 height 16
click at [164, 569] on h4 "Animación" at bounding box center [188, 570] width 237 height 35
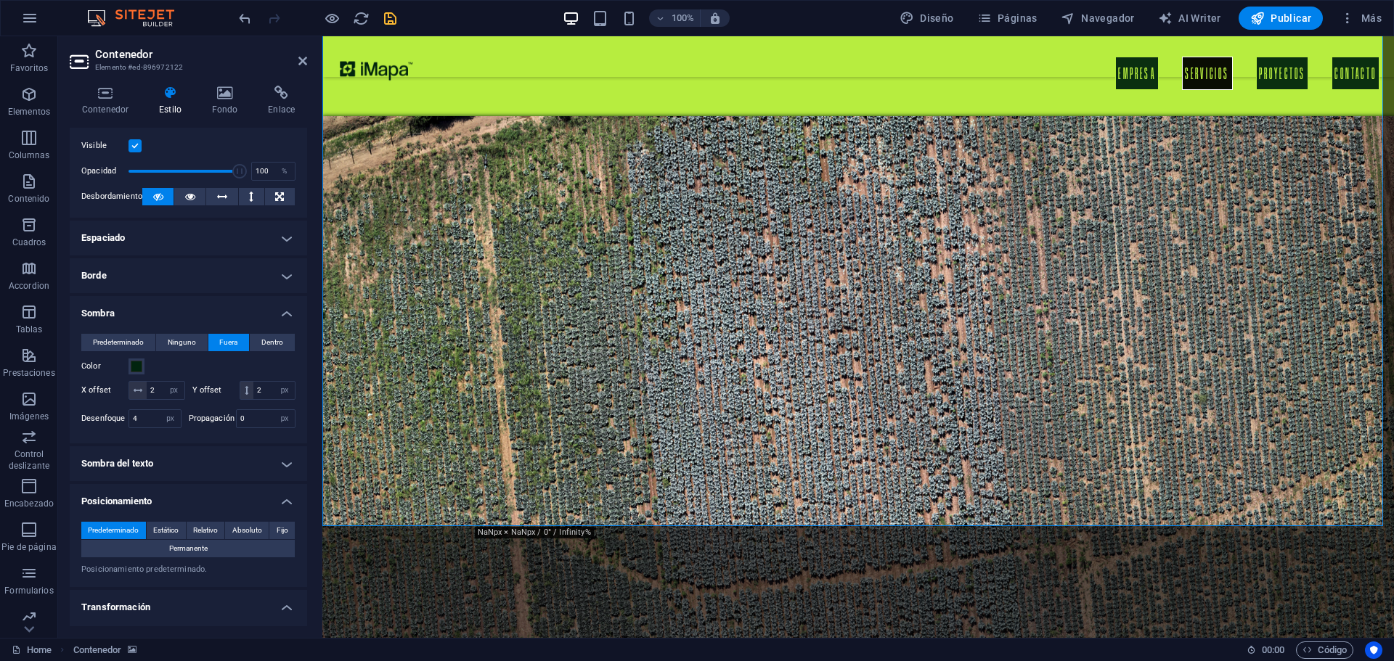
scroll to position [0, 0]
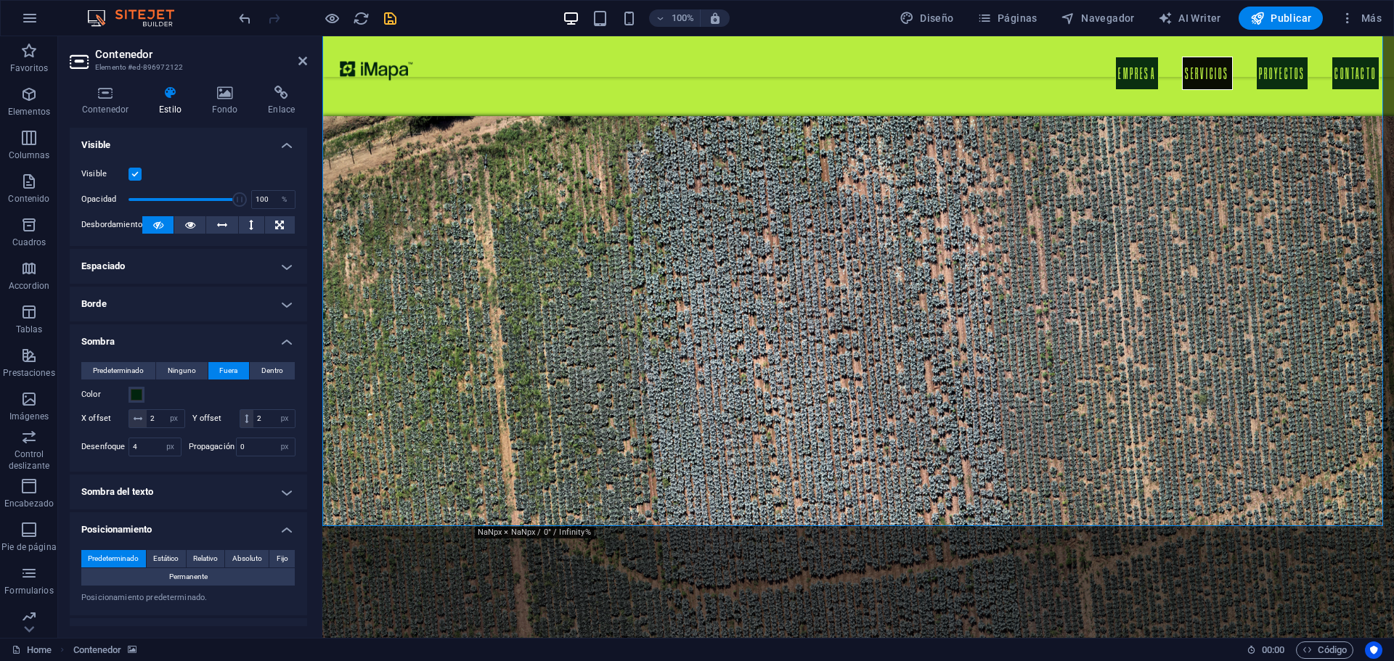
click at [165, 298] on h4 "Borde" at bounding box center [188, 304] width 237 height 35
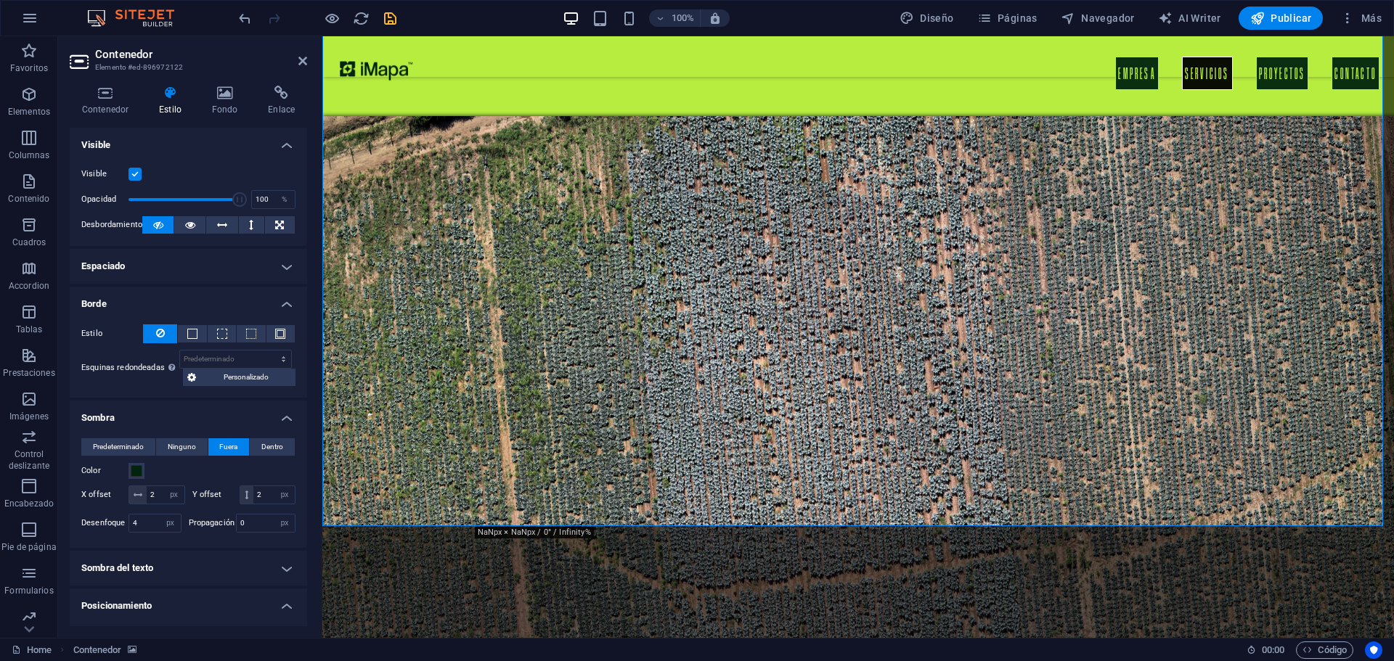
click at [171, 271] on h4 "Espaciado" at bounding box center [188, 266] width 237 height 35
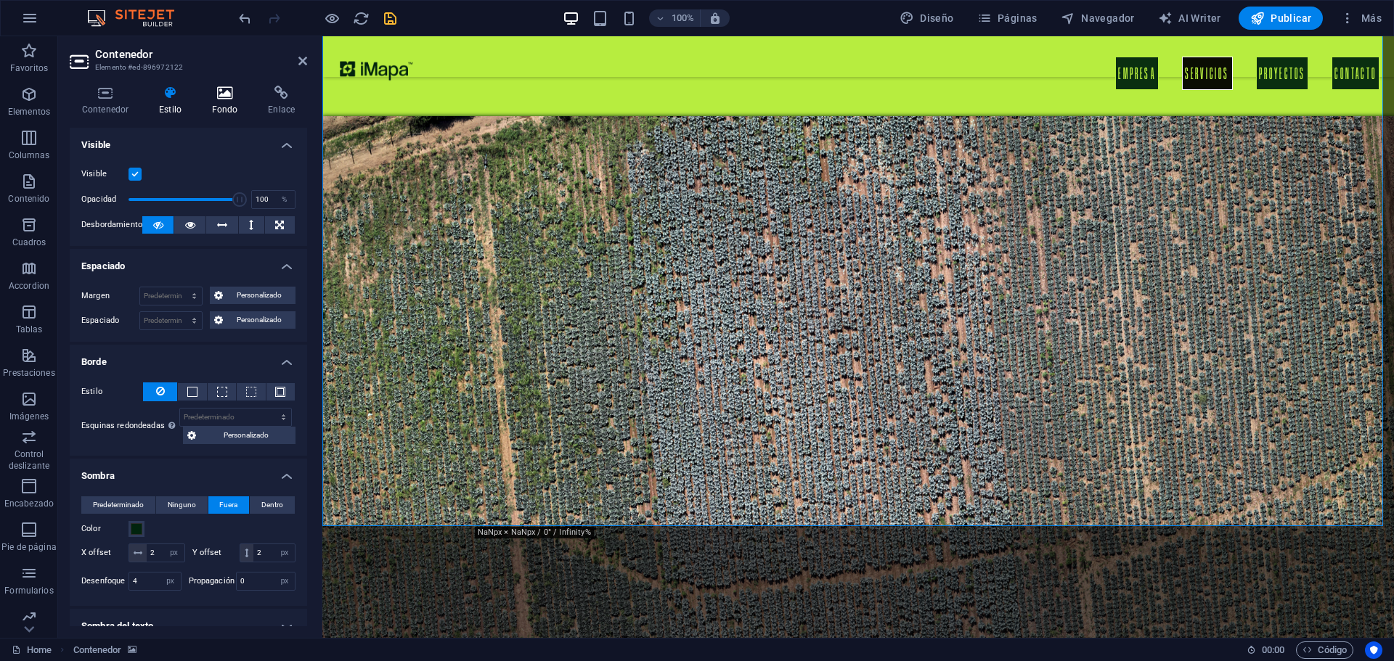
click at [220, 110] on h4 "Fondo" at bounding box center [228, 101] width 57 height 30
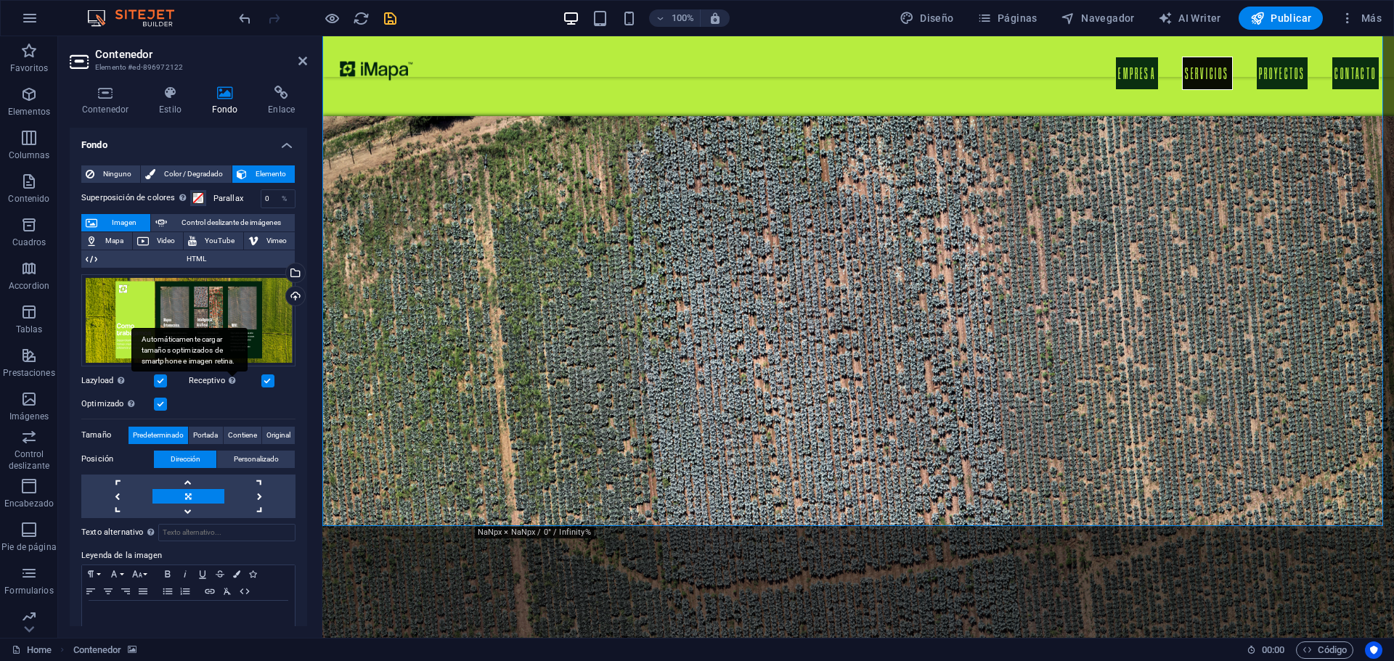
scroll to position [30, 0]
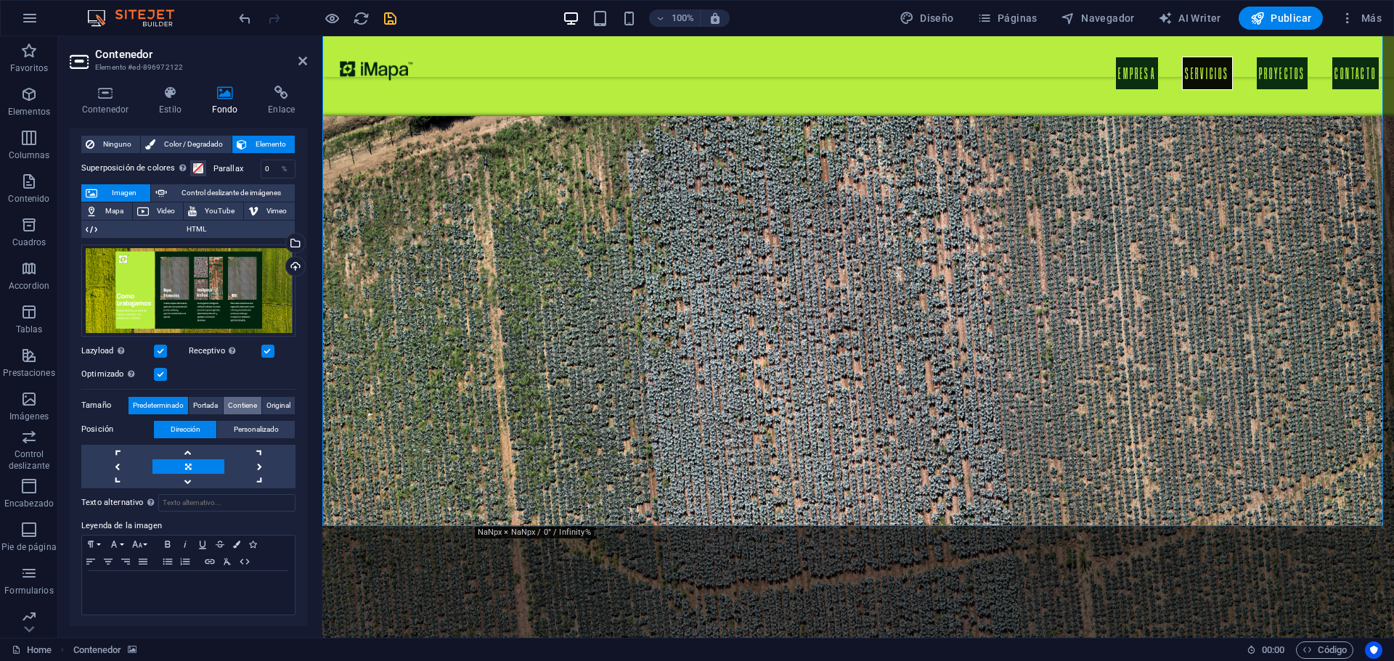
click at [234, 399] on span "Contiene" at bounding box center [242, 405] width 29 height 17
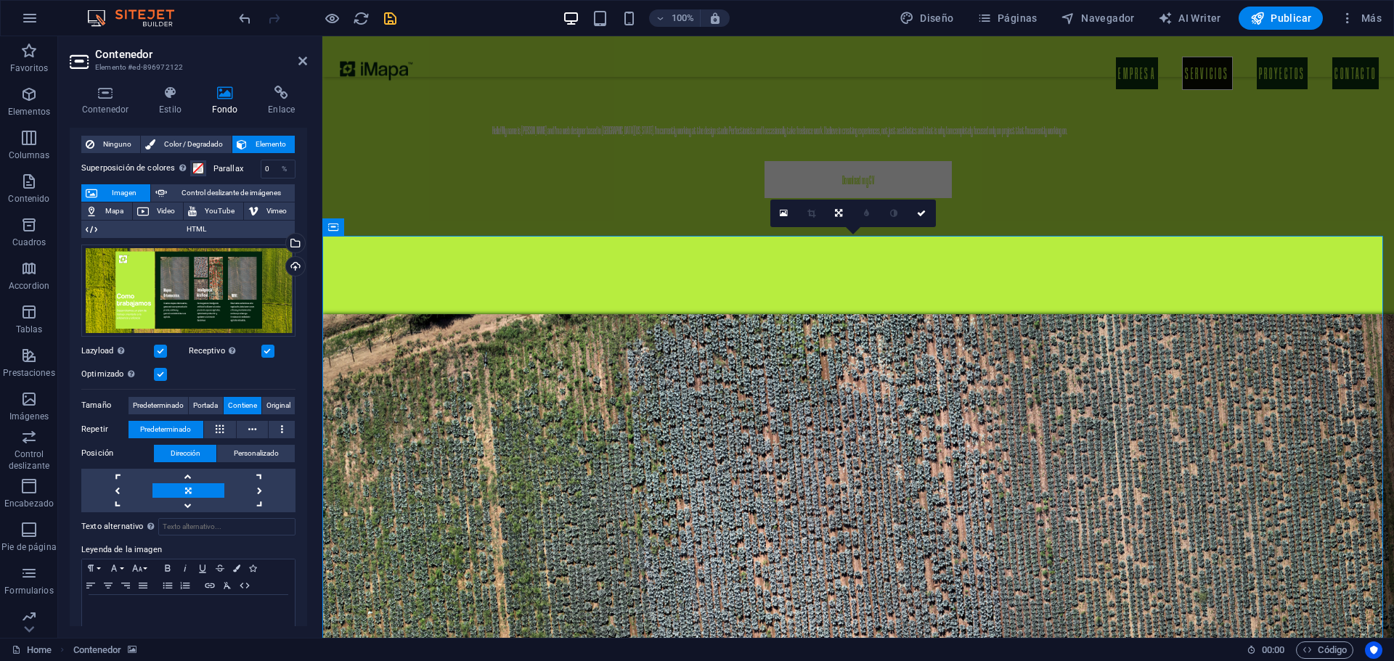
scroll to position [1525, 0]
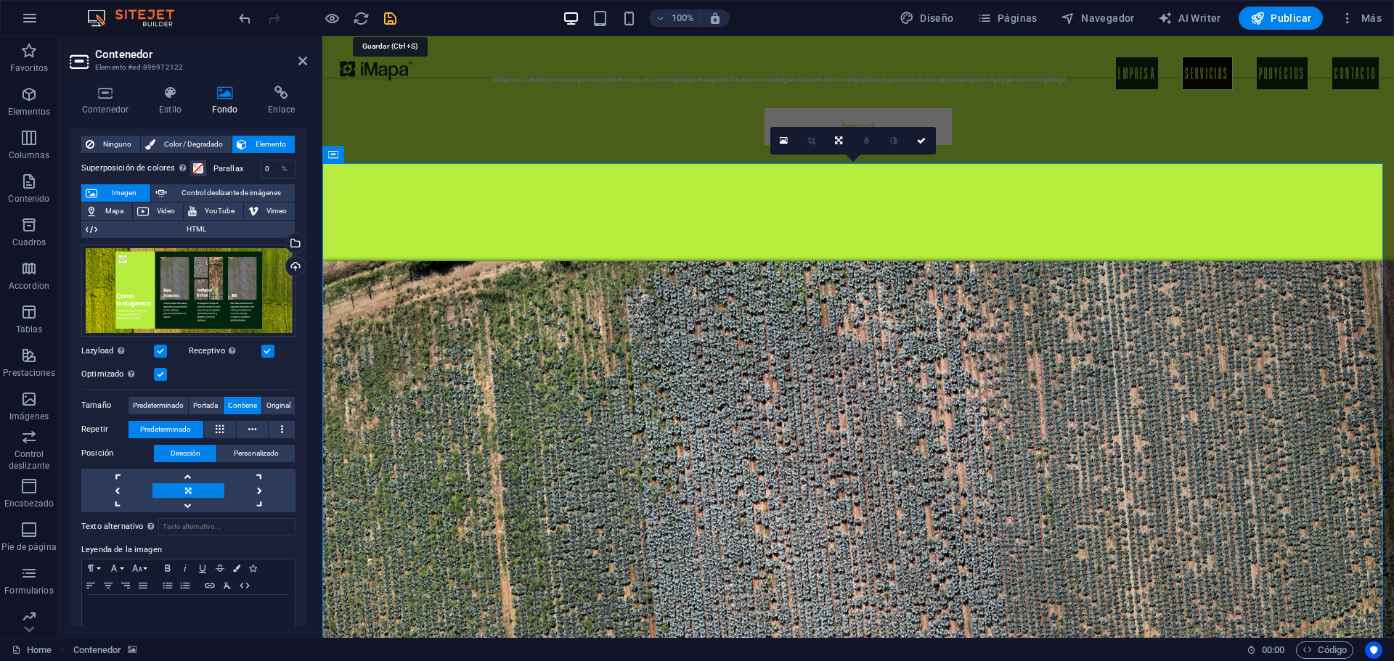
click at [386, 17] on icon "save" at bounding box center [390, 18] width 17 height 17
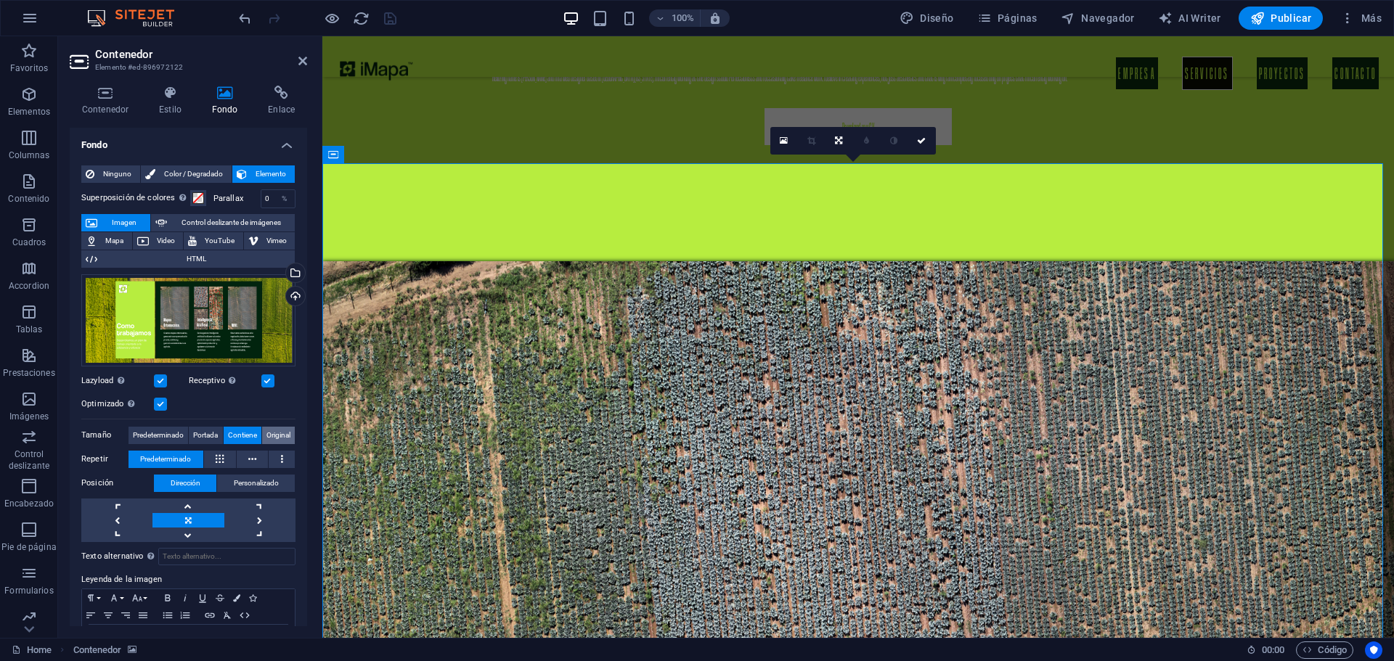
click at [277, 436] on span "Original" at bounding box center [278, 435] width 24 height 17
click at [391, 21] on icon "save" at bounding box center [390, 18] width 17 height 17
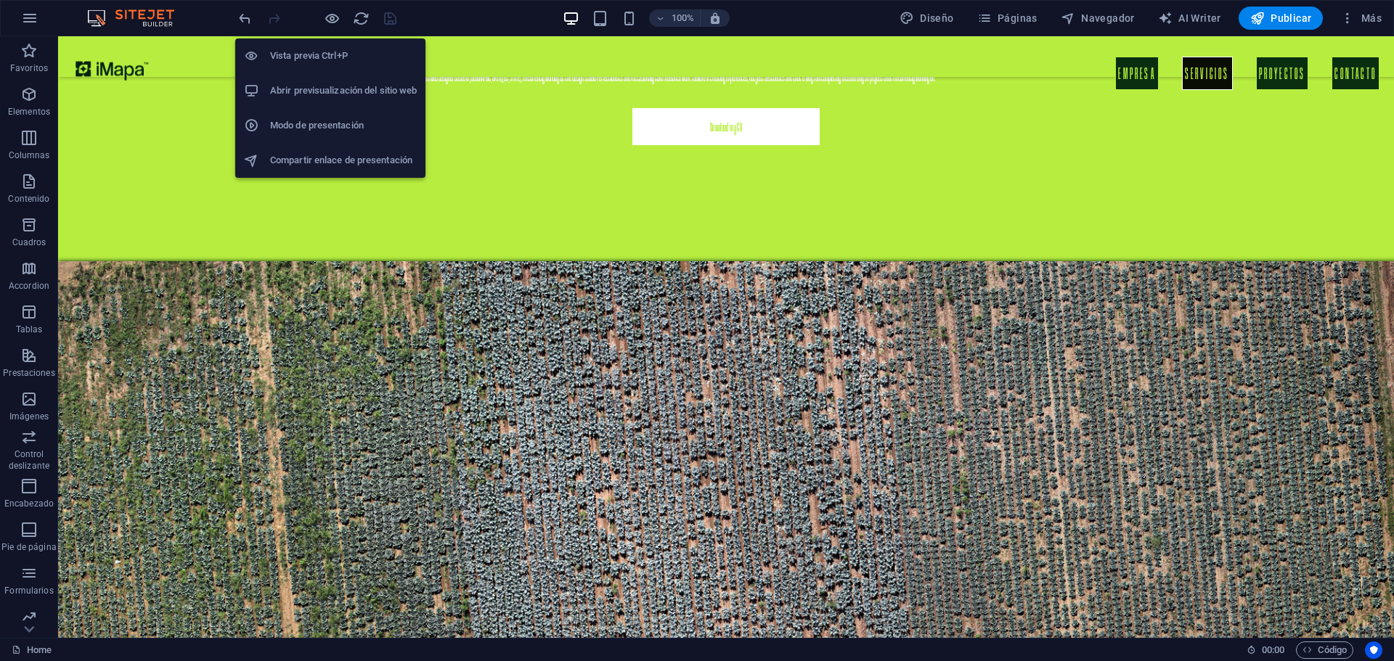
click at [311, 89] on h6 "Abrir previsualización del sitio web" at bounding box center [343, 90] width 147 height 17
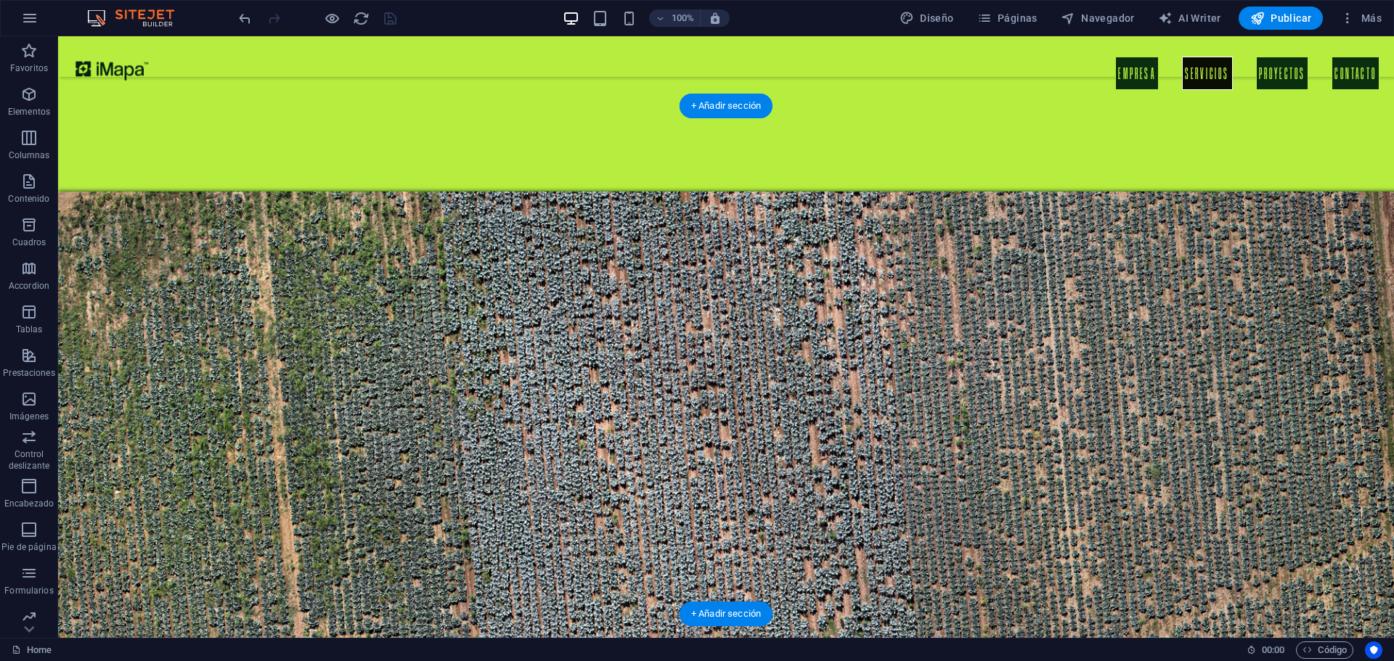
scroll to position [1597, 0]
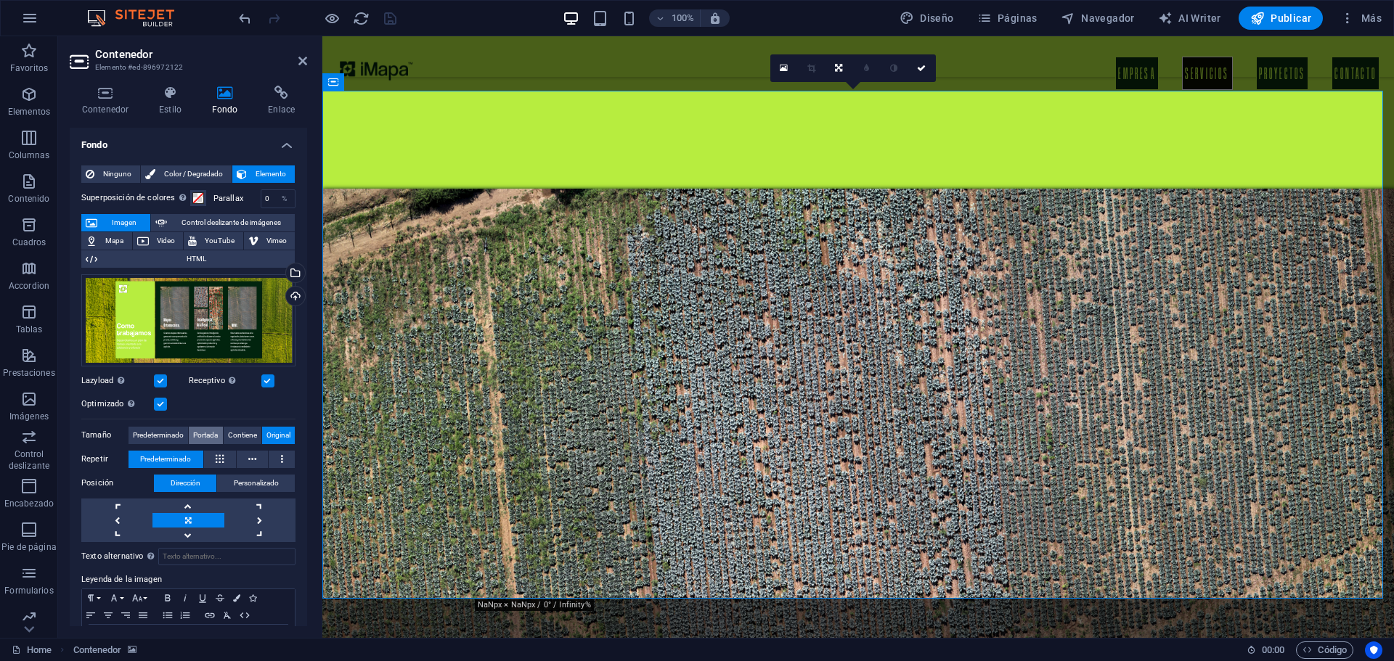
click at [198, 430] on span "Portada" at bounding box center [205, 435] width 25 height 17
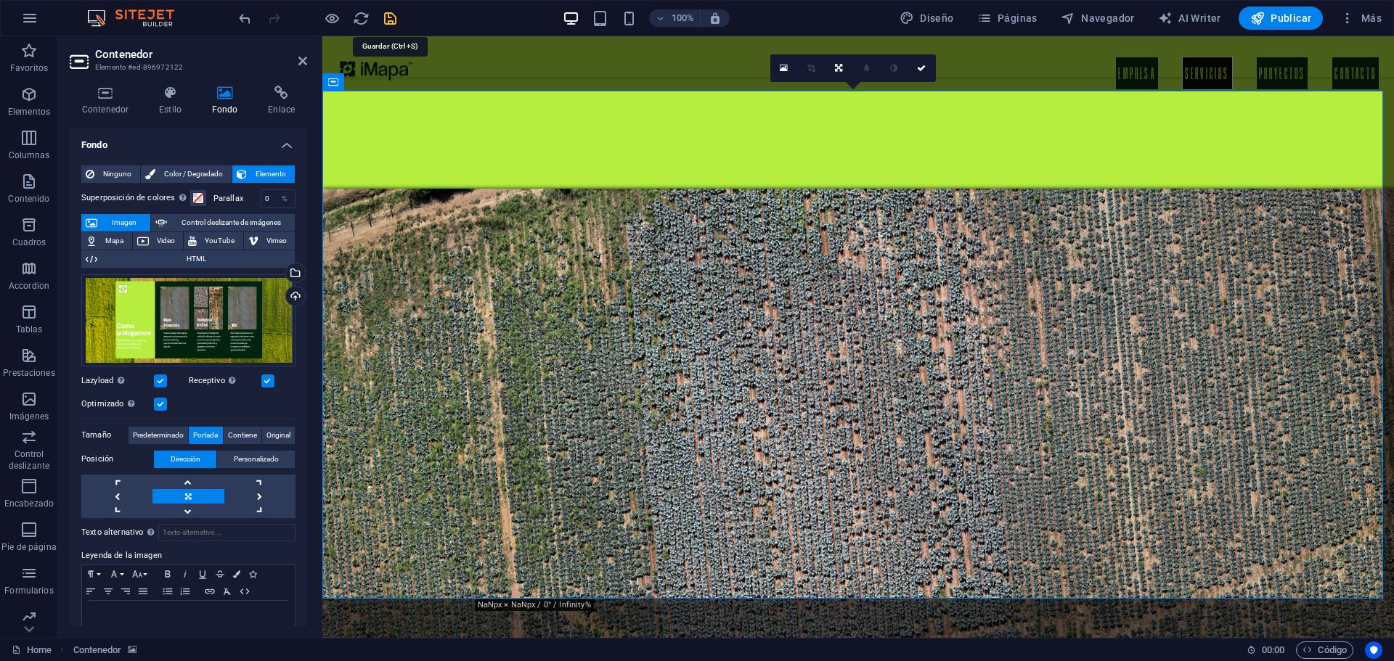
click at [390, 17] on icon "save" at bounding box center [390, 18] width 17 height 17
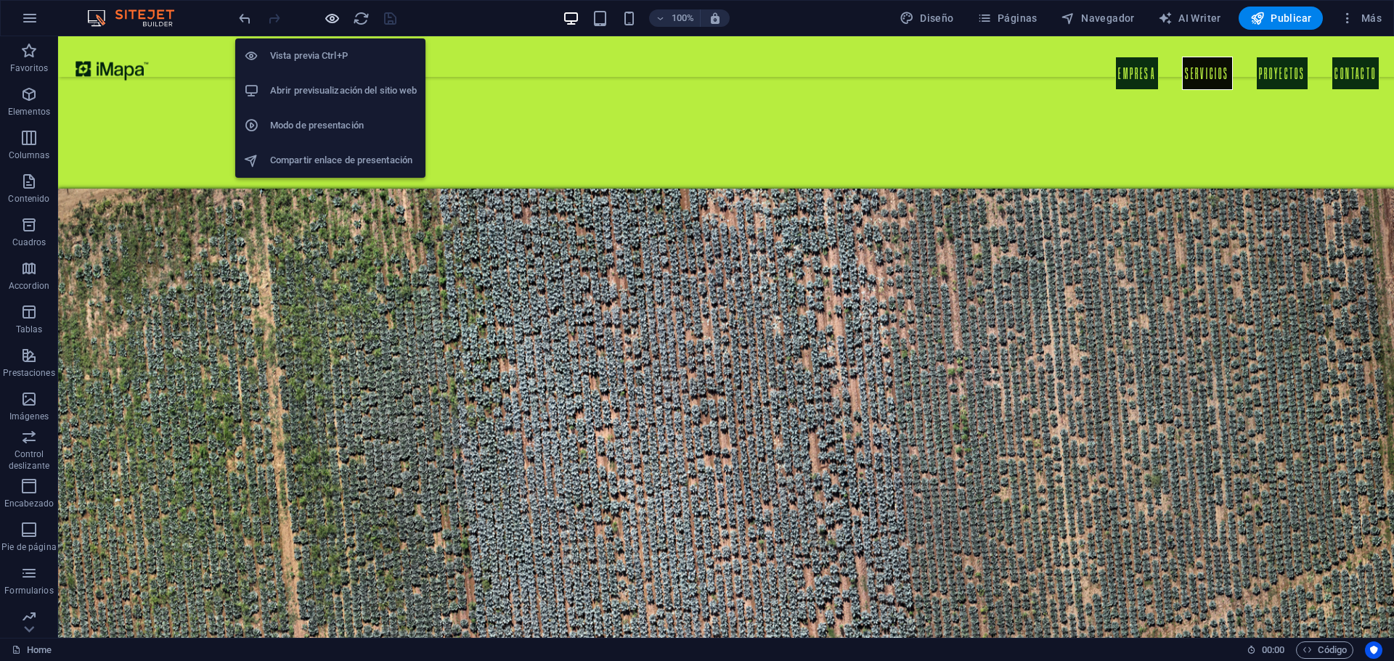
click at [335, 24] on icon "button" at bounding box center [332, 18] width 17 height 17
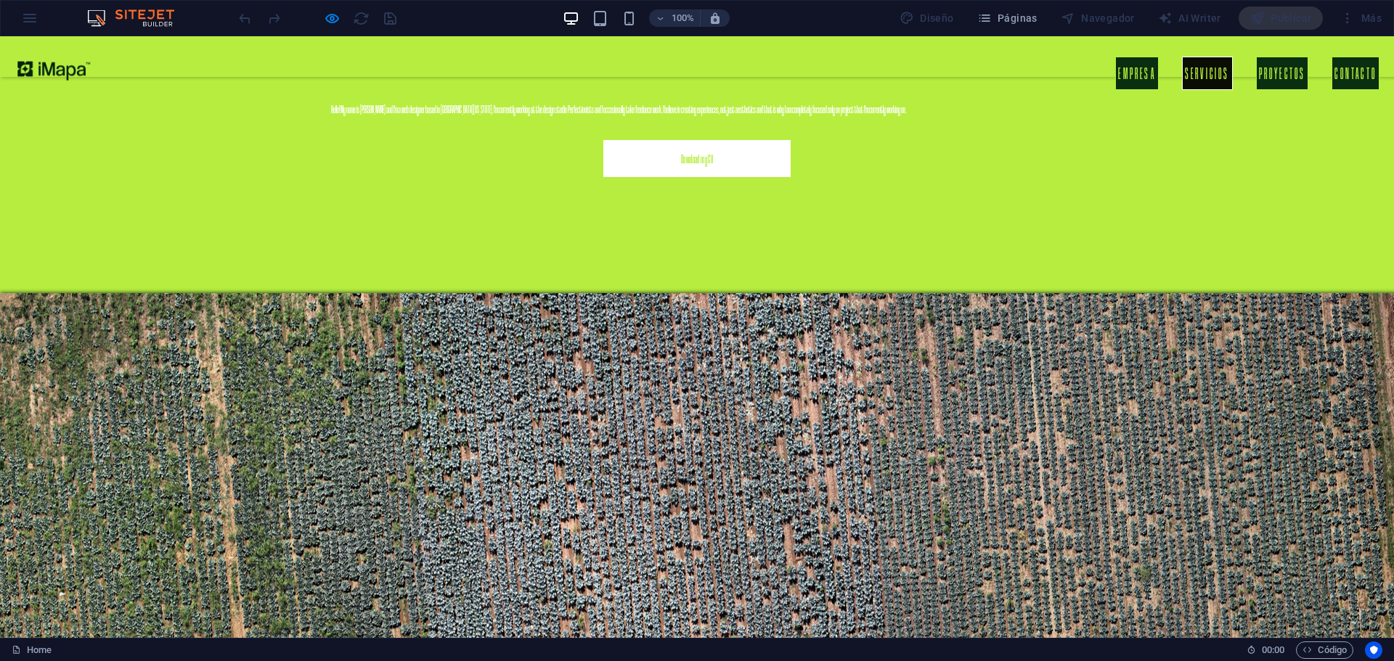
scroll to position [1379, 0]
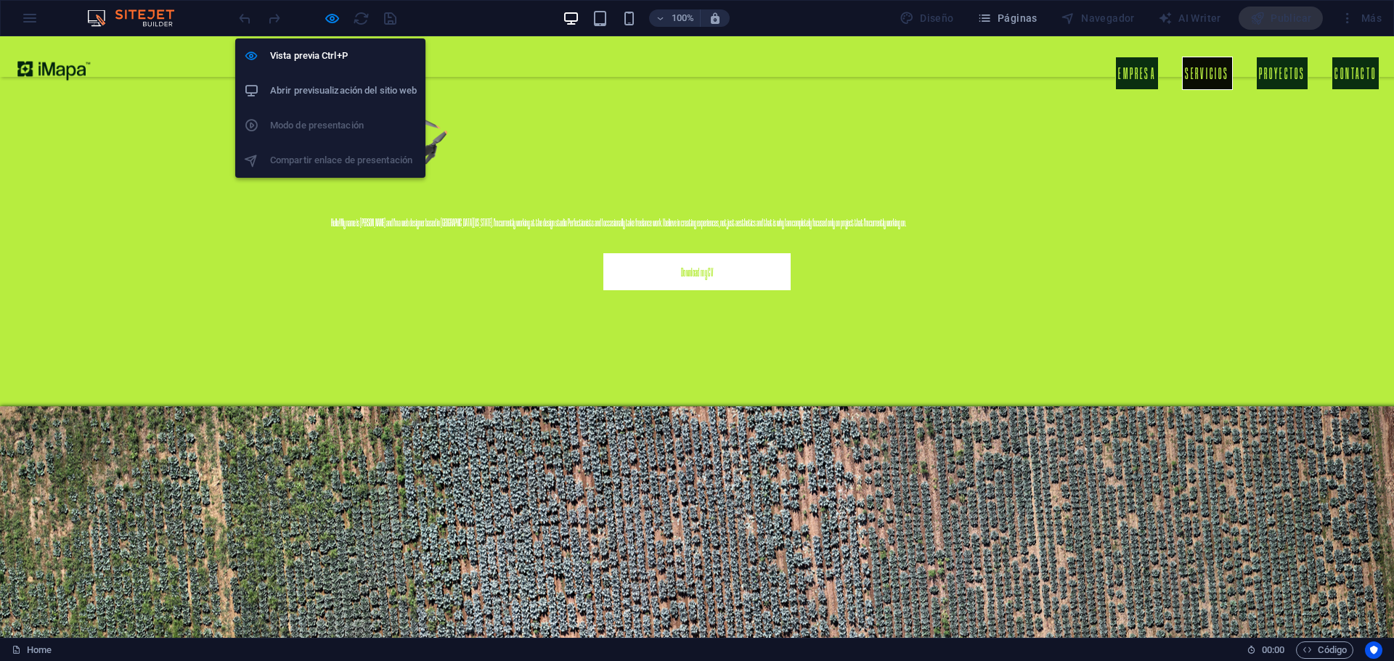
click at [305, 95] on h6 "Abrir previsualización del sitio web" at bounding box center [343, 90] width 147 height 17
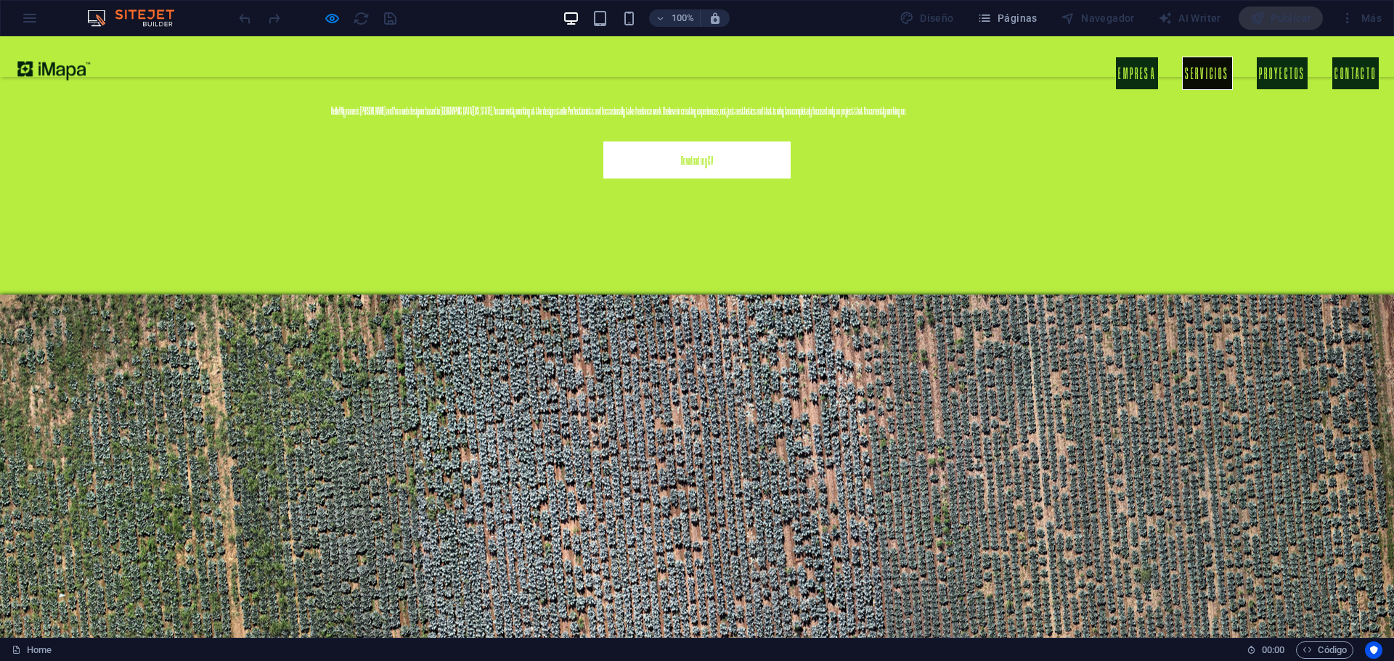
scroll to position [1597, 0]
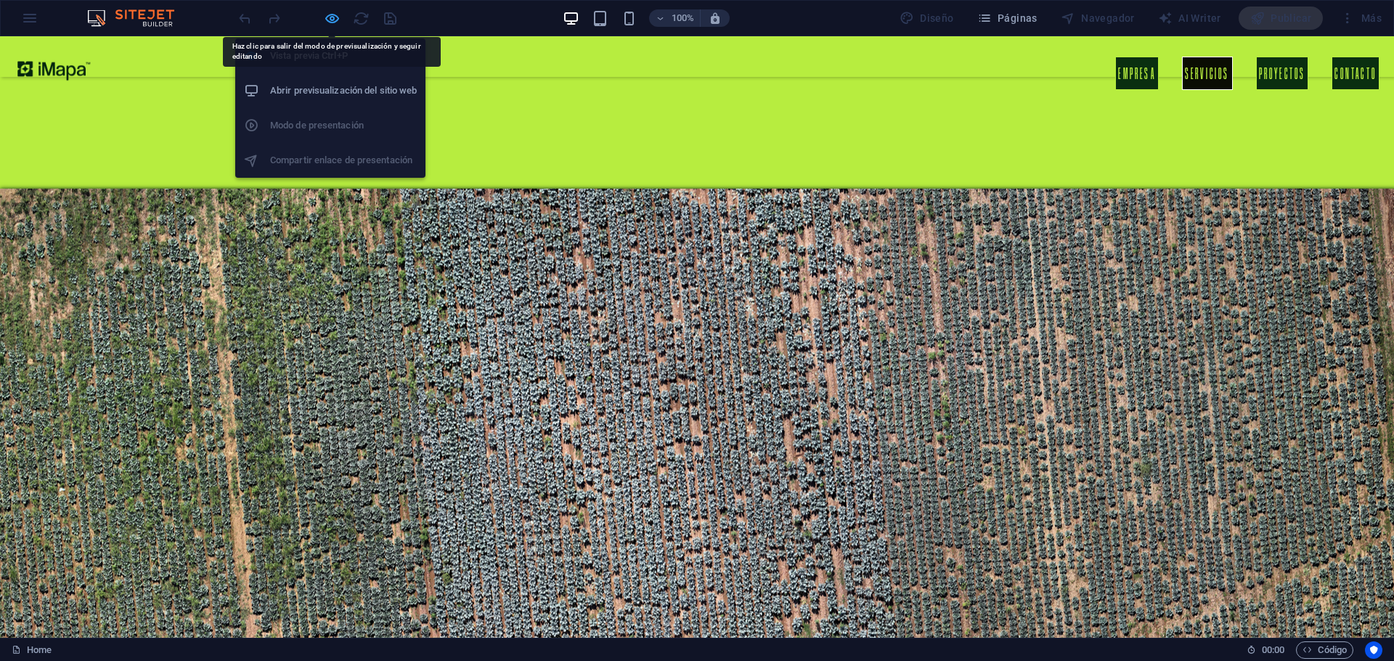
click at [325, 21] on icon "button" at bounding box center [332, 18] width 17 height 17
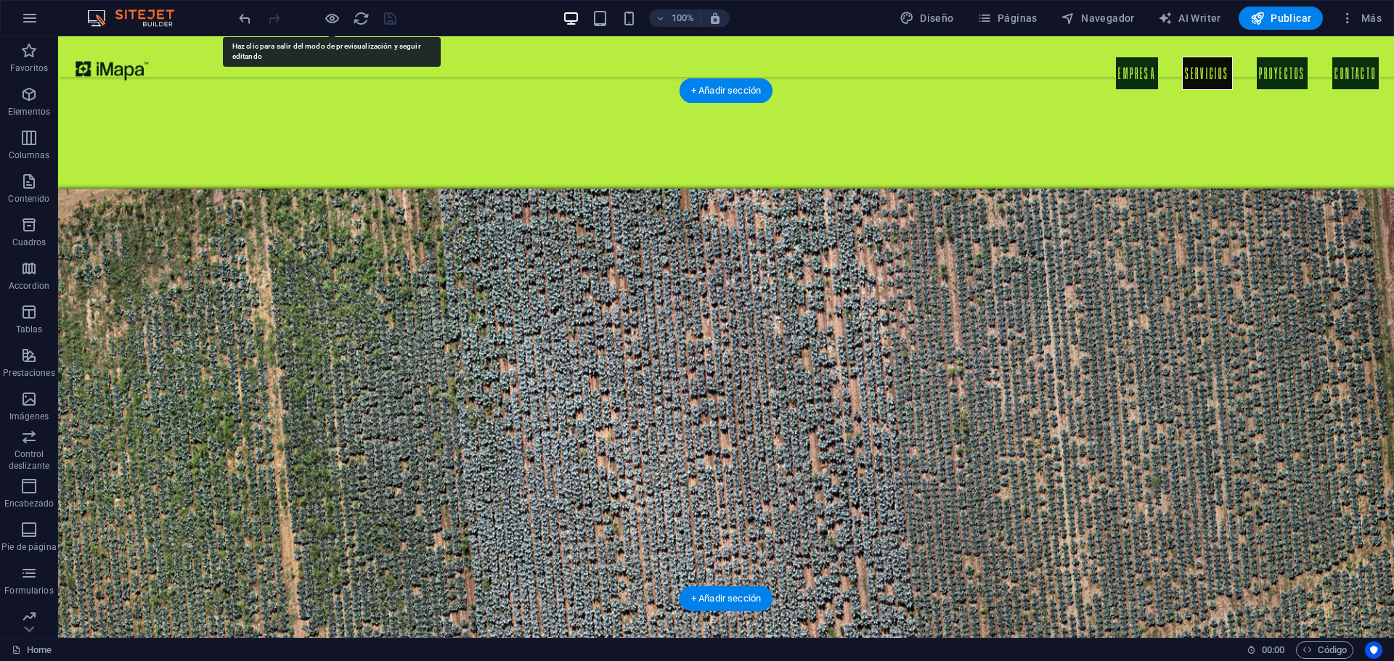
select select "px"
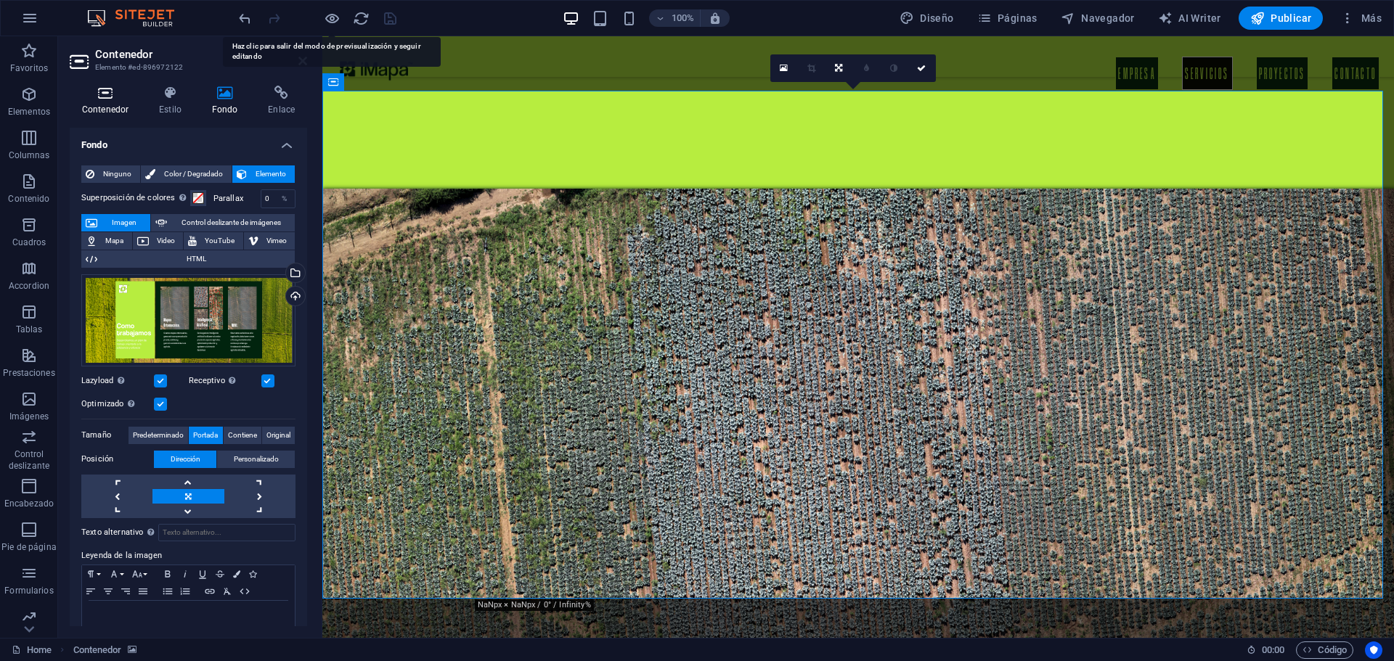
click at [115, 97] on icon at bounding box center [105, 93] width 71 height 15
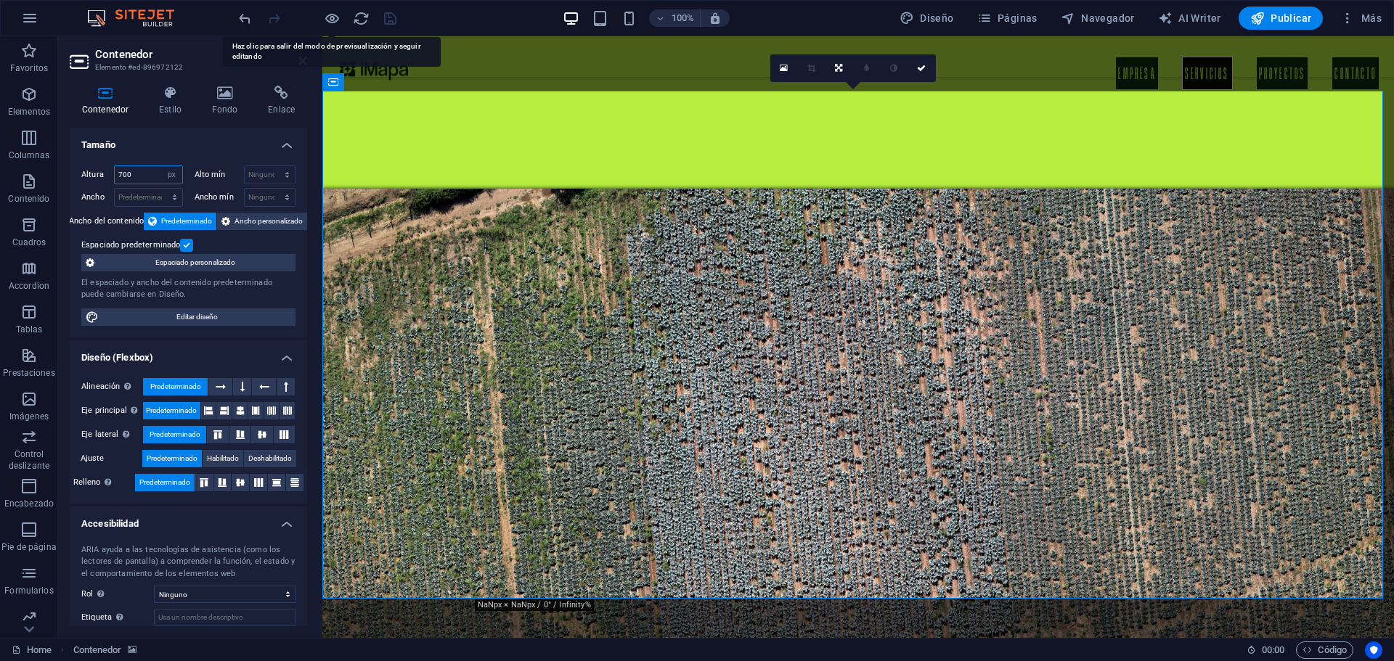
drag, startPoint x: 143, startPoint y: 169, endPoint x: 105, endPoint y: 179, distance: 39.8
click at [105, 179] on div "Altura 700 Predeterminado px rem % vh vw" at bounding box center [132, 175] width 102 height 19
type input "800"
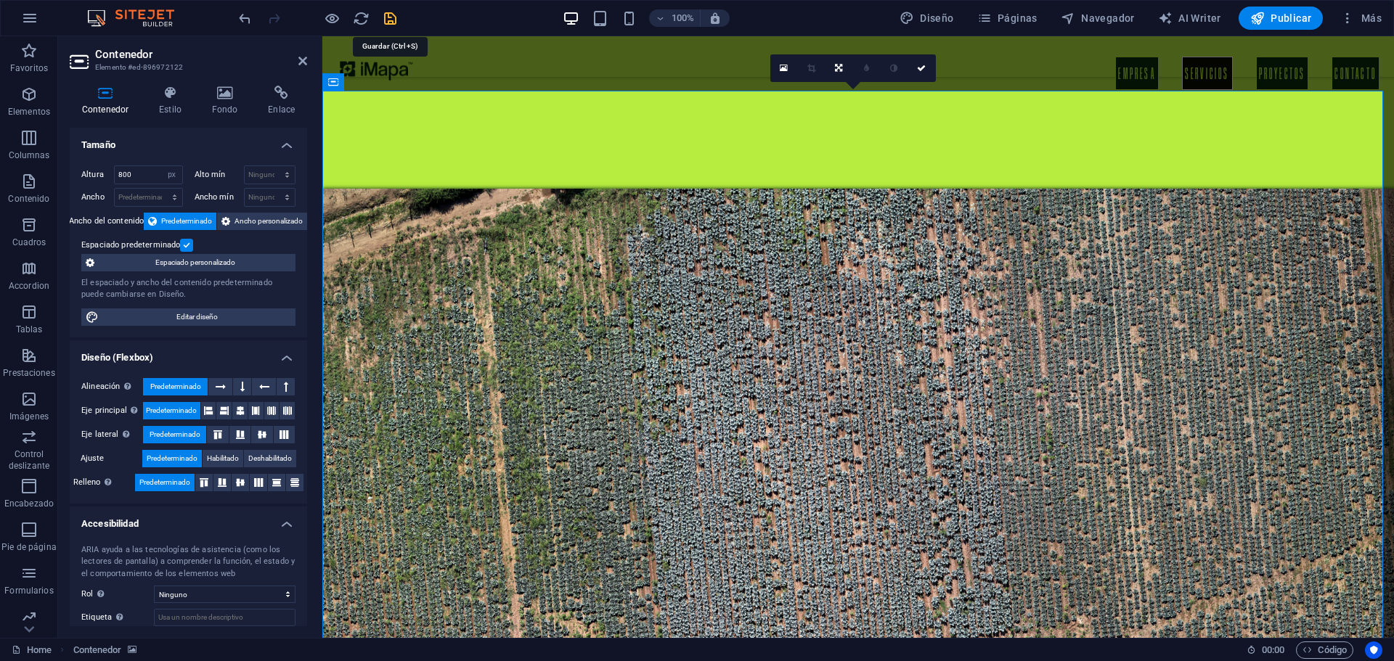
click at [391, 21] on icon "save" at bounding box center [390, 18] width 17 height 17
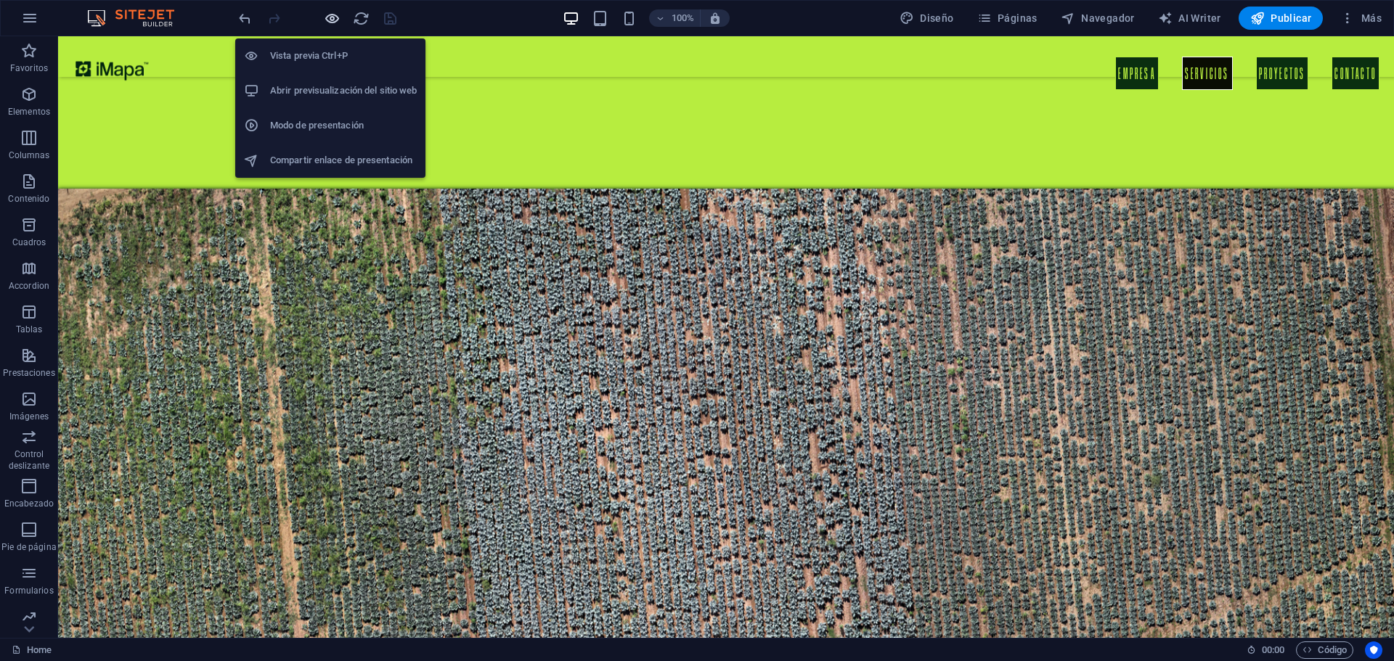
click at [327, 15] on icon "button" at bounding box center [332, 18] width 17 height 17
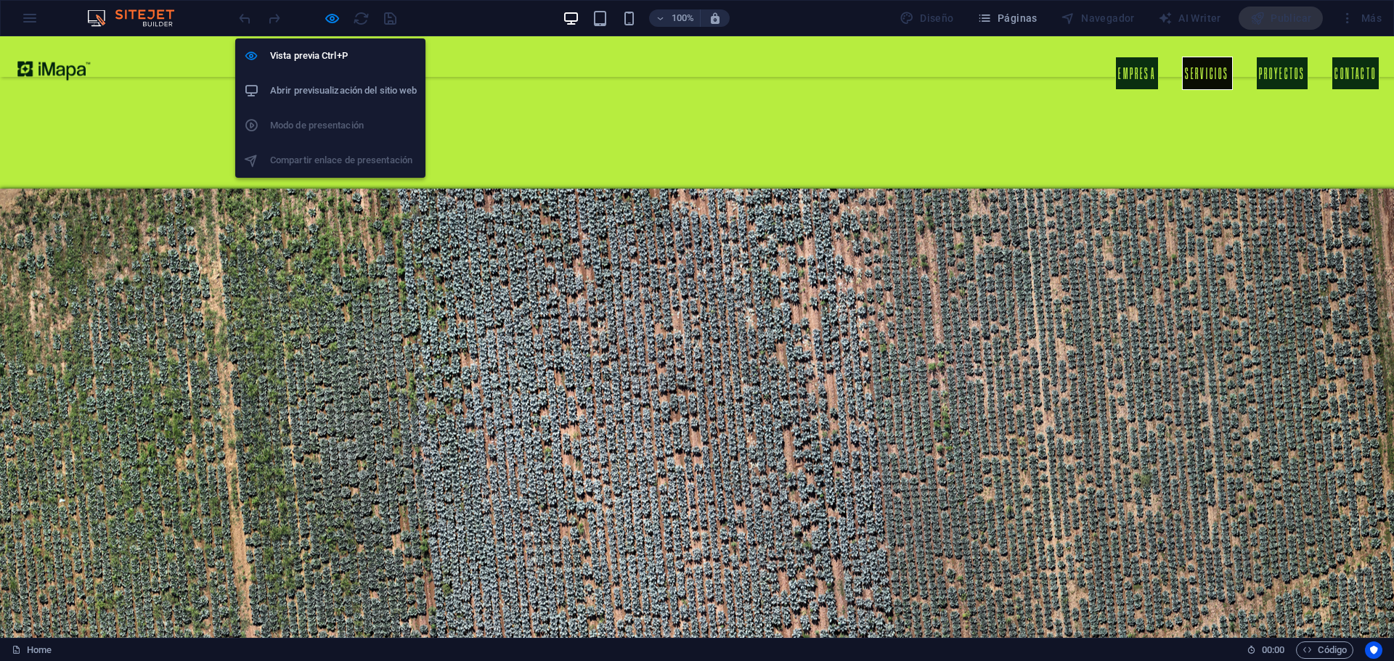
click at [312, 83] on h6 "Abrir previsualización del sitio web" at bounding box center [343, 90] width 147 height 17
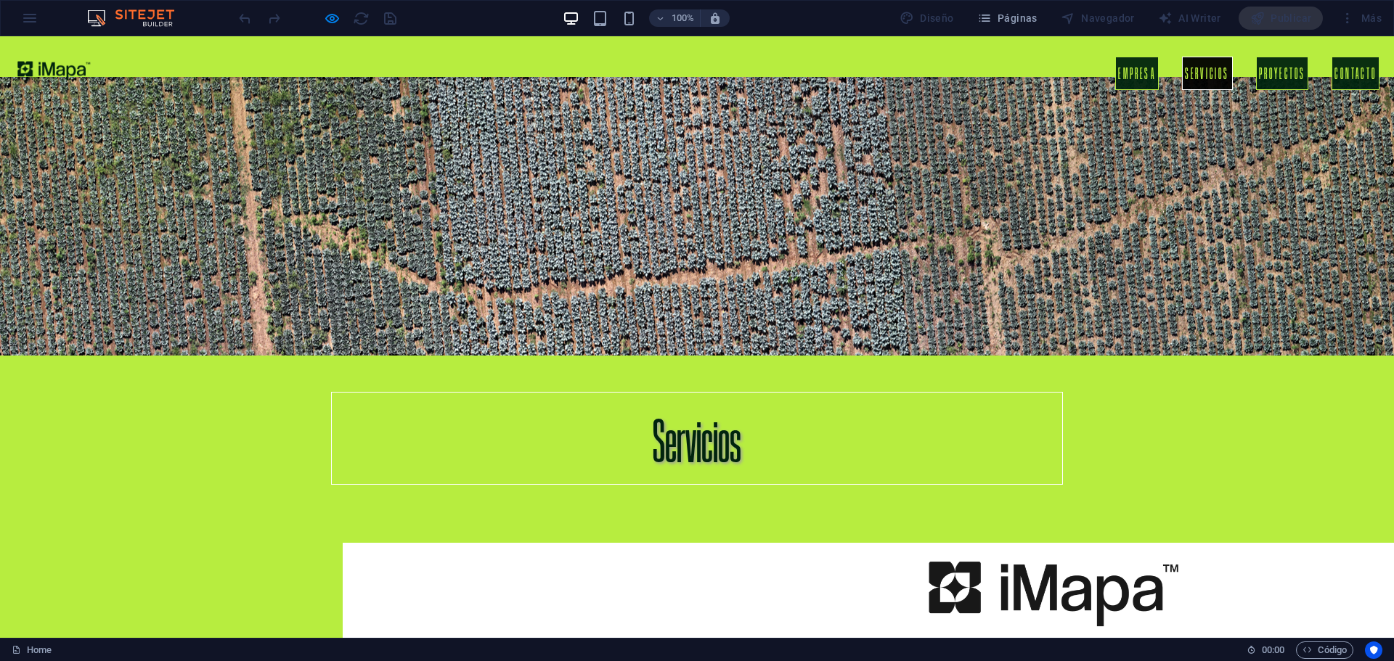
scroll to position [2033, 0]
click at [322, 20] on div at bounding box center [317, 18] width 163 height 23
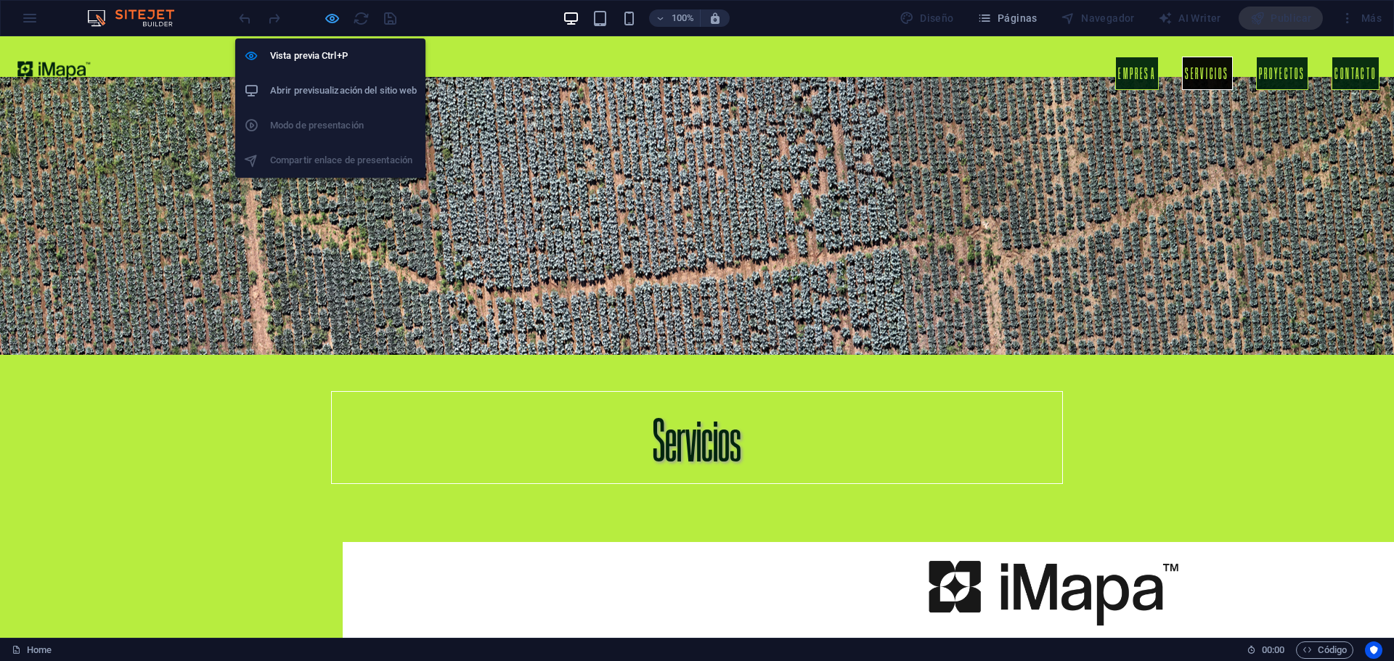
click at [334, 17] on icon "button" at bounding box center [332, 18] width 17 height 17
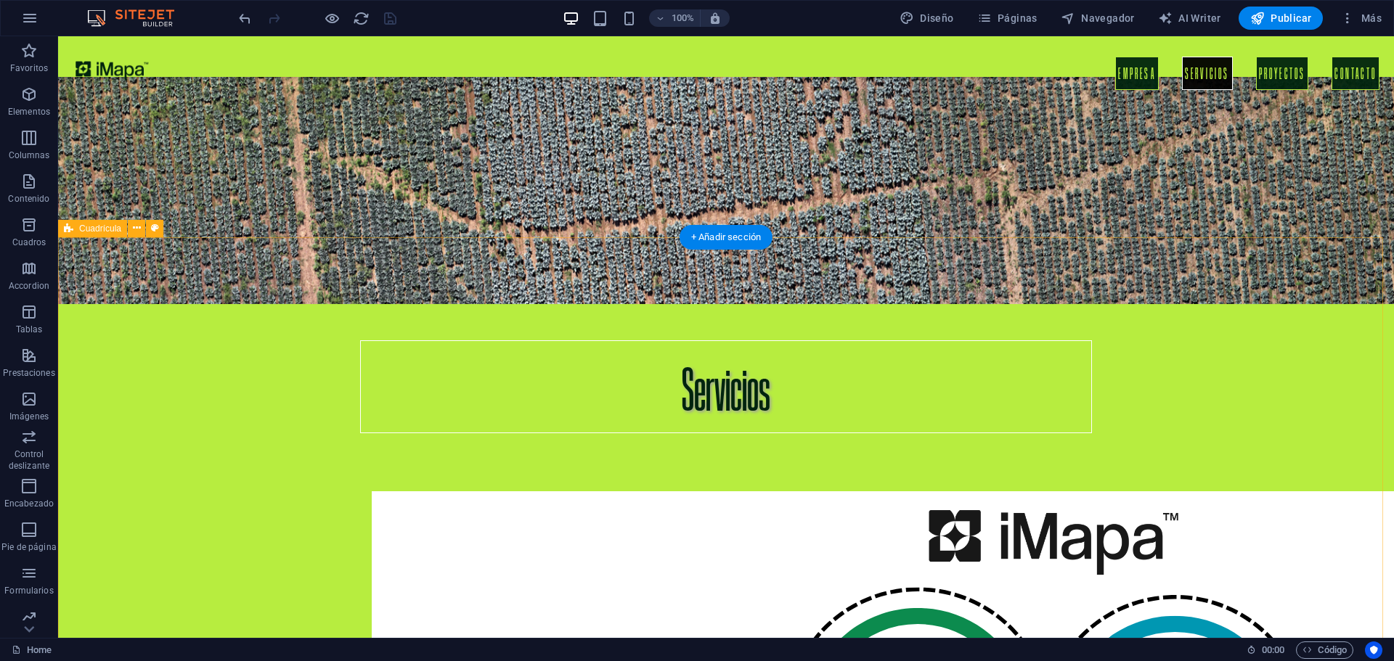
scroll to position [2178, 0]
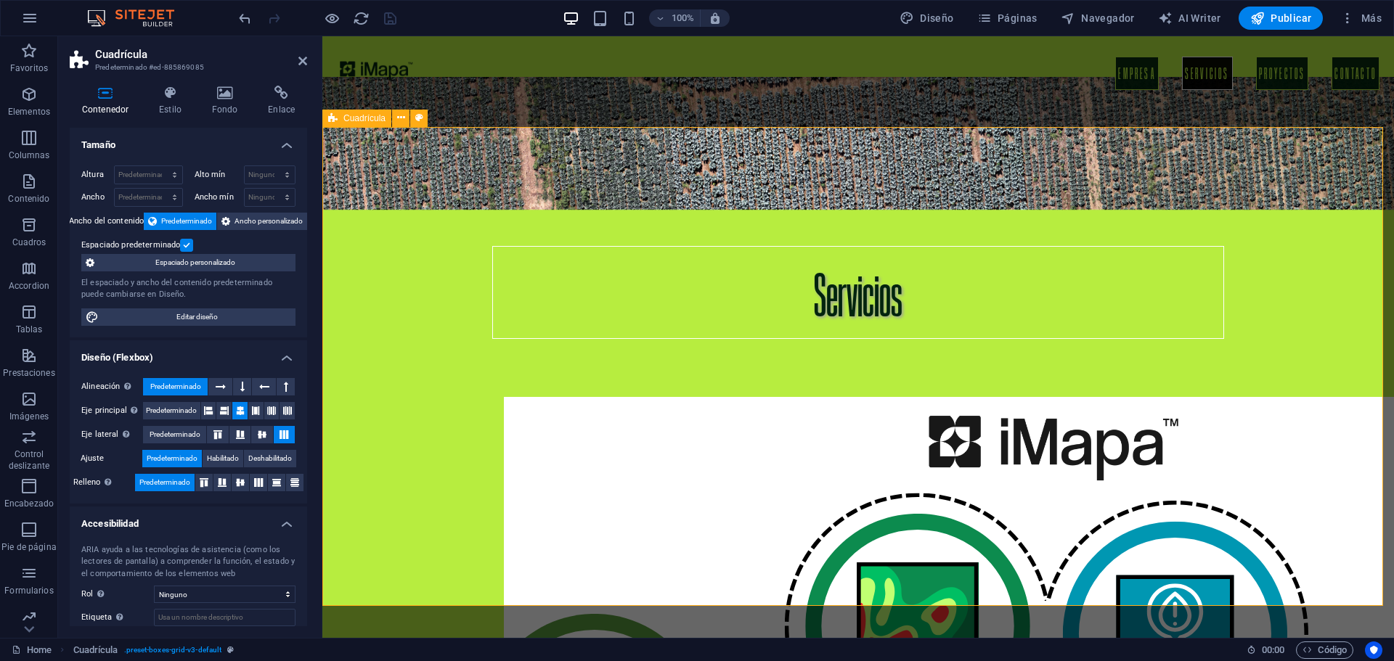
click at [234, 104] on h4 "Fondo" at bounding box center [228, 101] width 57 height 30
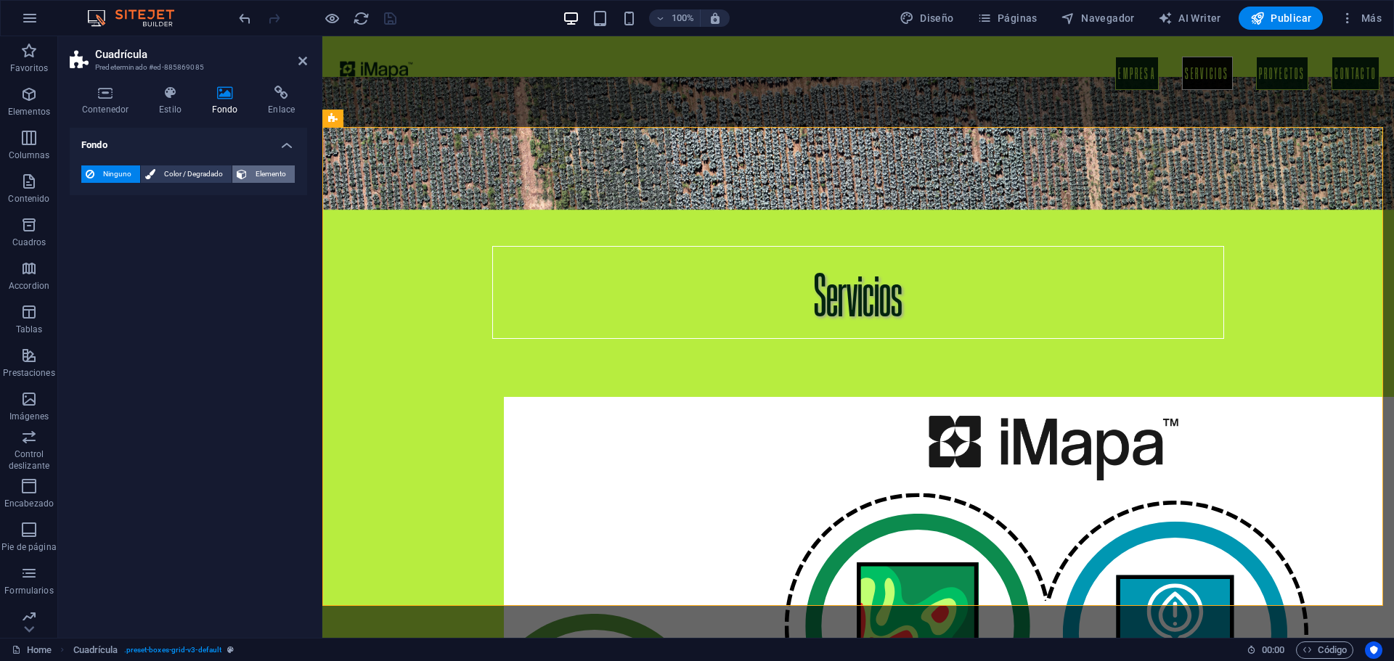
click at [258, 176] on span "Elemento" at bounding box center [270, 174] width 39 height 17
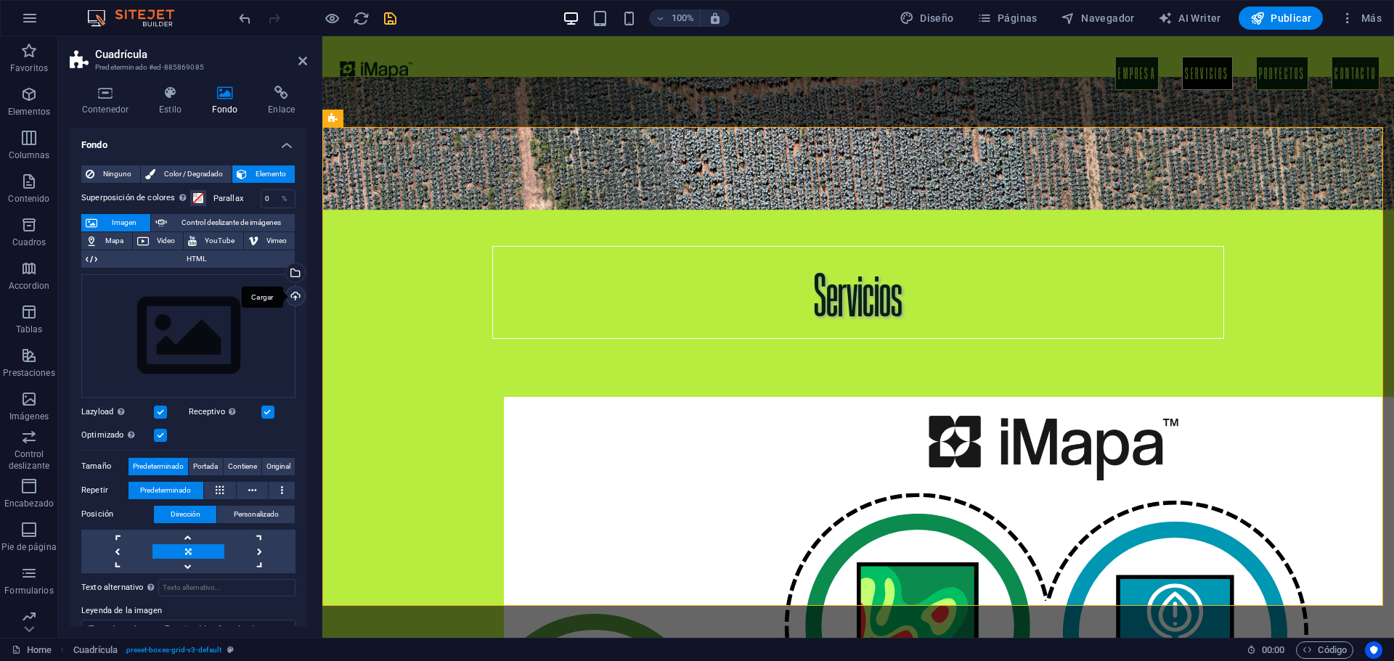
click at [288, 291] on div "Cargar" at bounding box center [294, 298] width 22 height 22
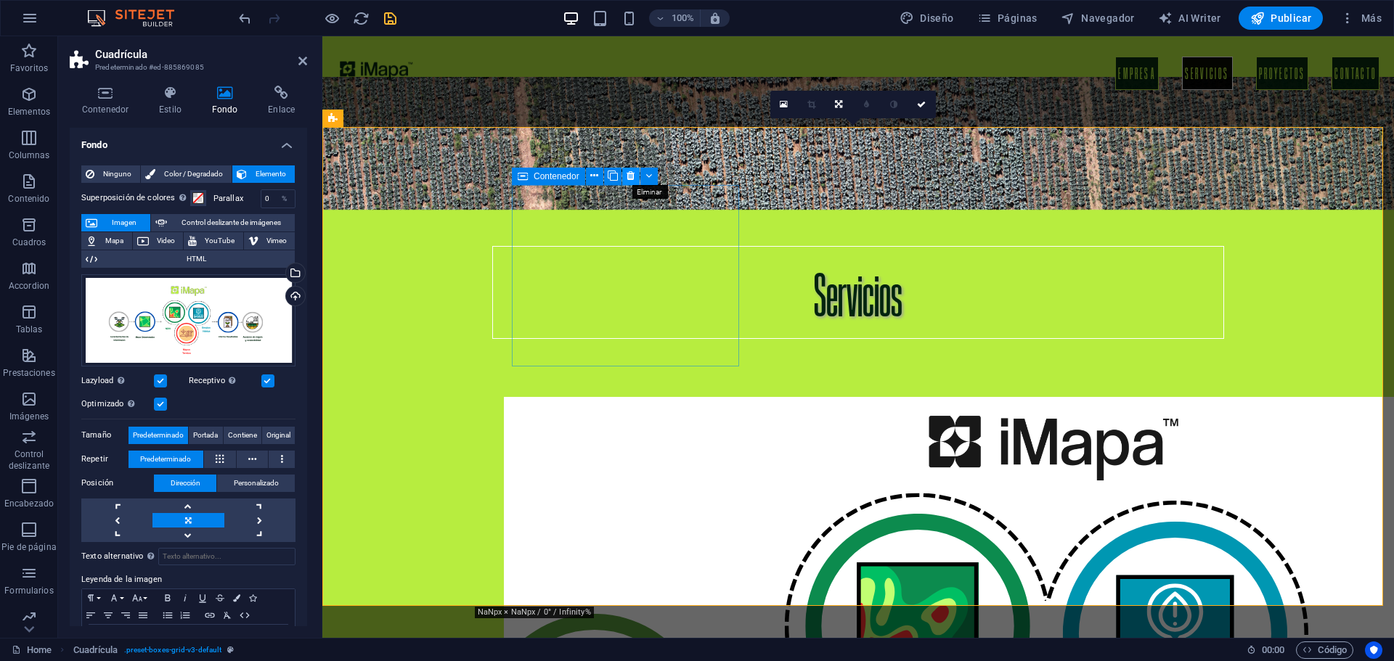
click at [627, 176] on icon at bounding box center [631, 175] width 8 height 15
click at [626, 173] on button at bounding box center [630, 176] width 17 height 17
click at [628, 174] on icon at bounding box center [631, 175] width 8 height 15
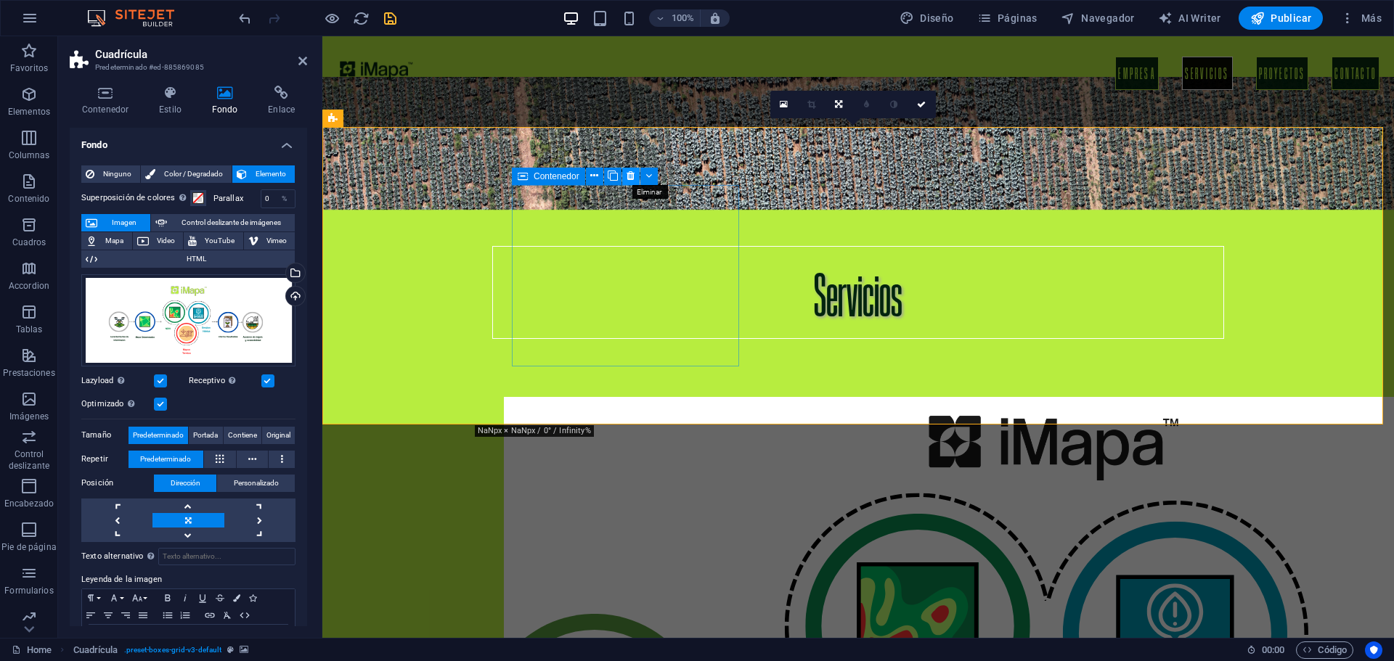
click at [624, 175] on button at bounding box center [630, 176] width 17 height 17
click at [748, 179] on icon at bounding box center [745, 175] width 8 height 15
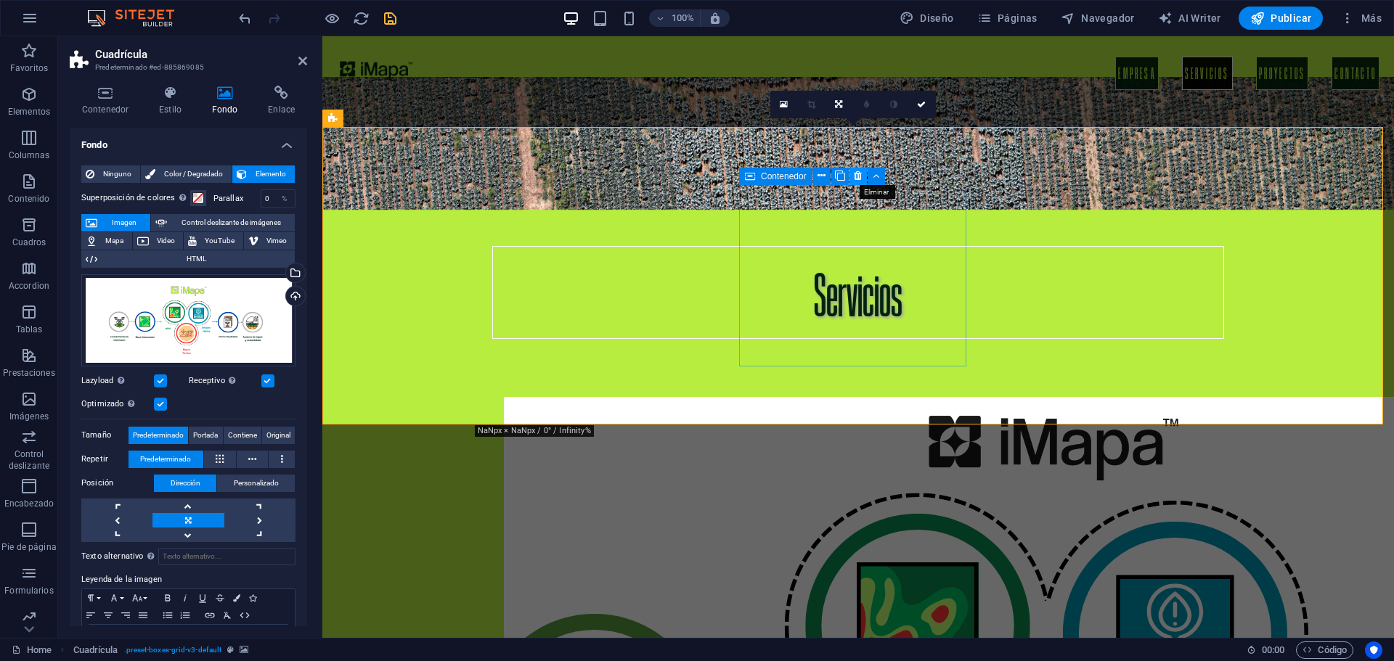
click at [855, 179] on icon at bounding box center [858, 175] width 8 height 15
click at [853, 172] on button at bounding box center [857, 176] width 17 height 17
click at [854, 173] on icon at bounding box center [858, 175] width 8 height 15
click at [857, 174] on icon at bounding box center [858, 175] width 8 height 15
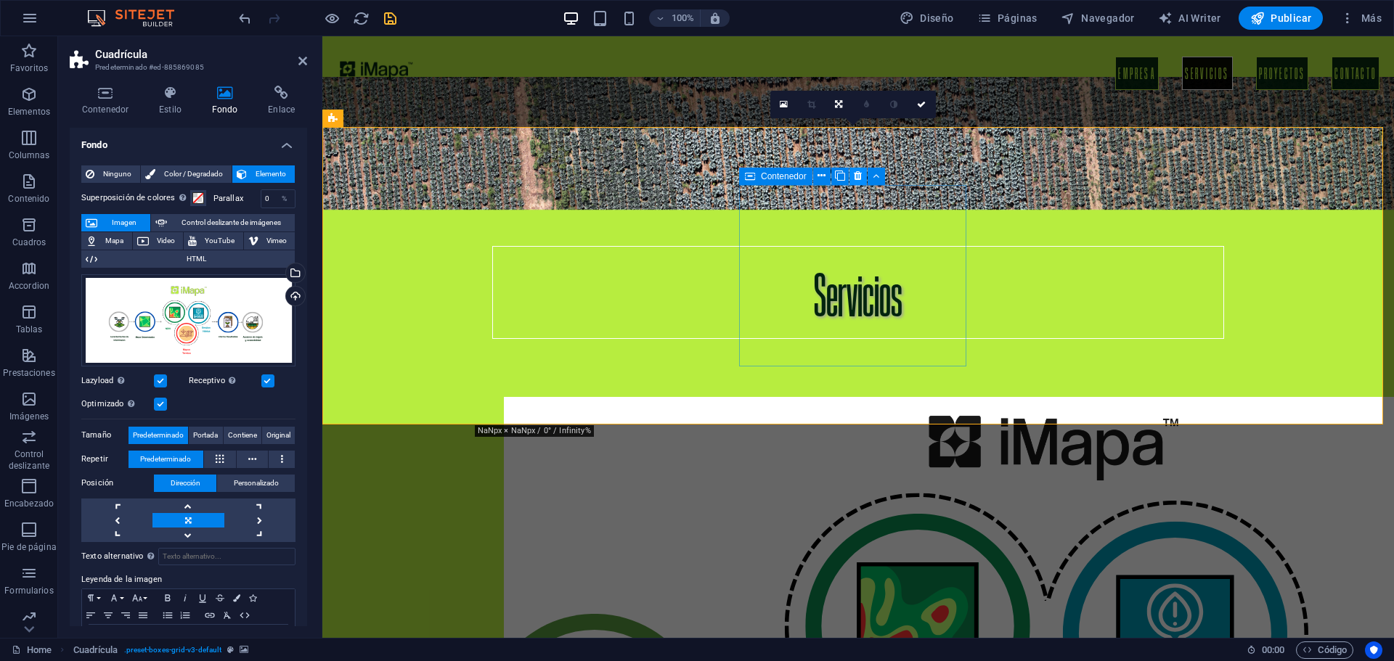
click at [857, 174] on icon at bounding box center [858, 175] width 8 height 15
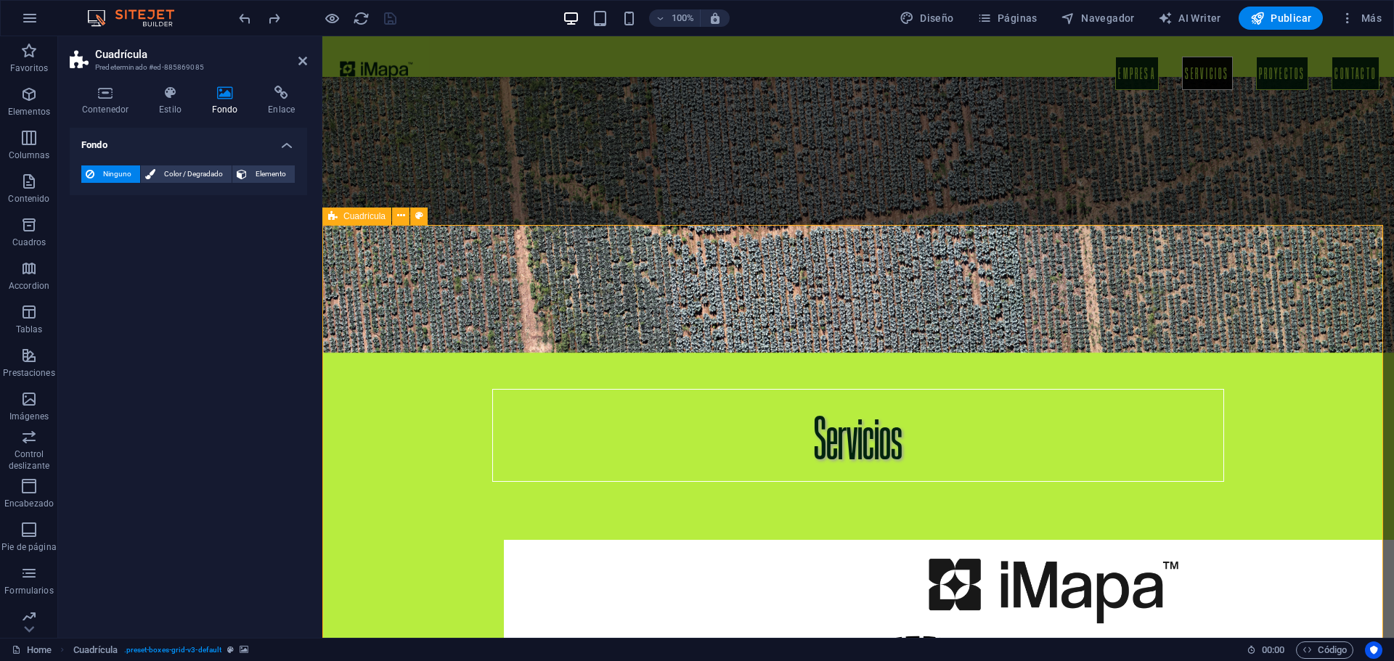
scroll to position [2033, 0]
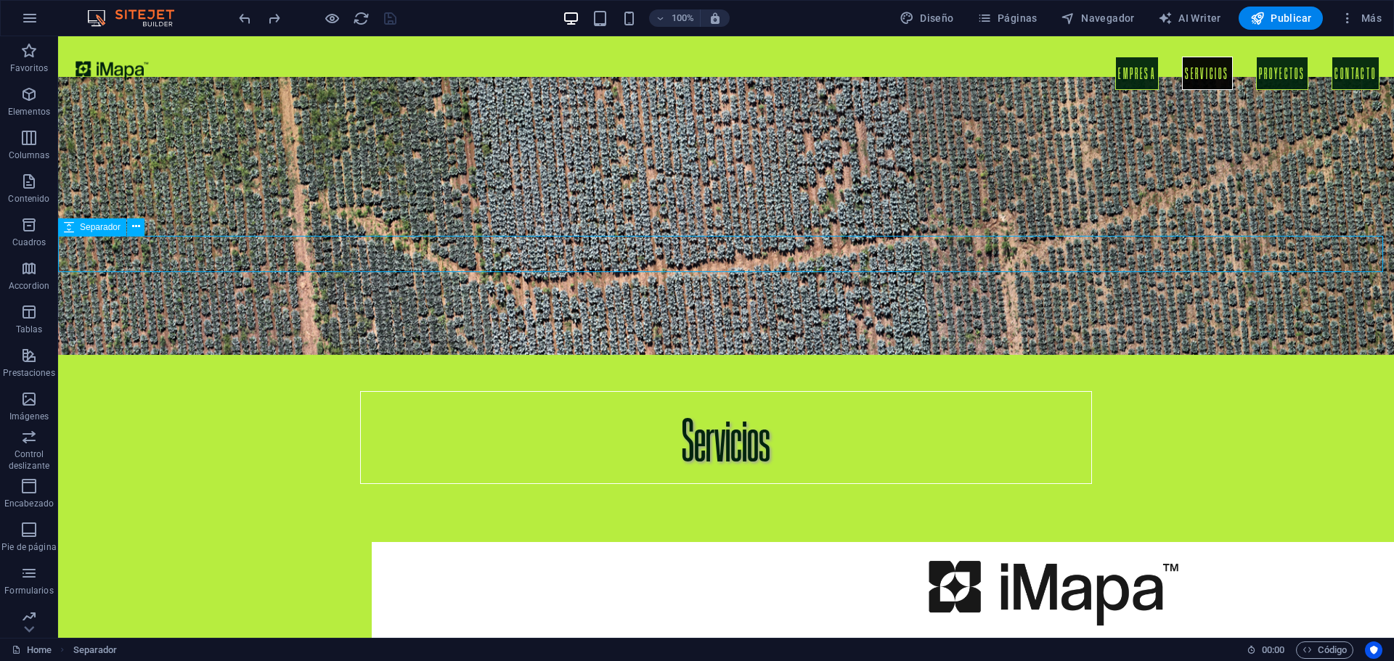
click at [137, 227] on icon at bounding box center [136, 226] width 8 height 15
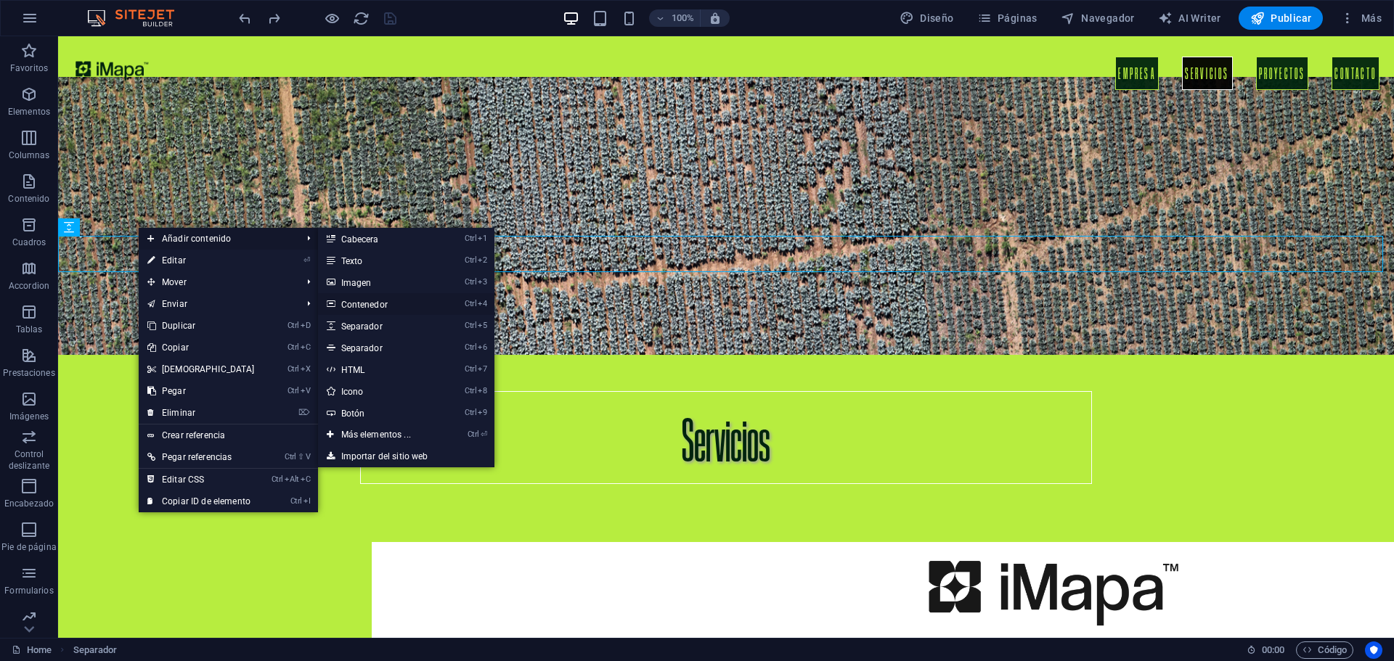
click at [375, 303] on link "Ctrl 4 Contenedor" at bounding box center [379, 304] width 122 height 22
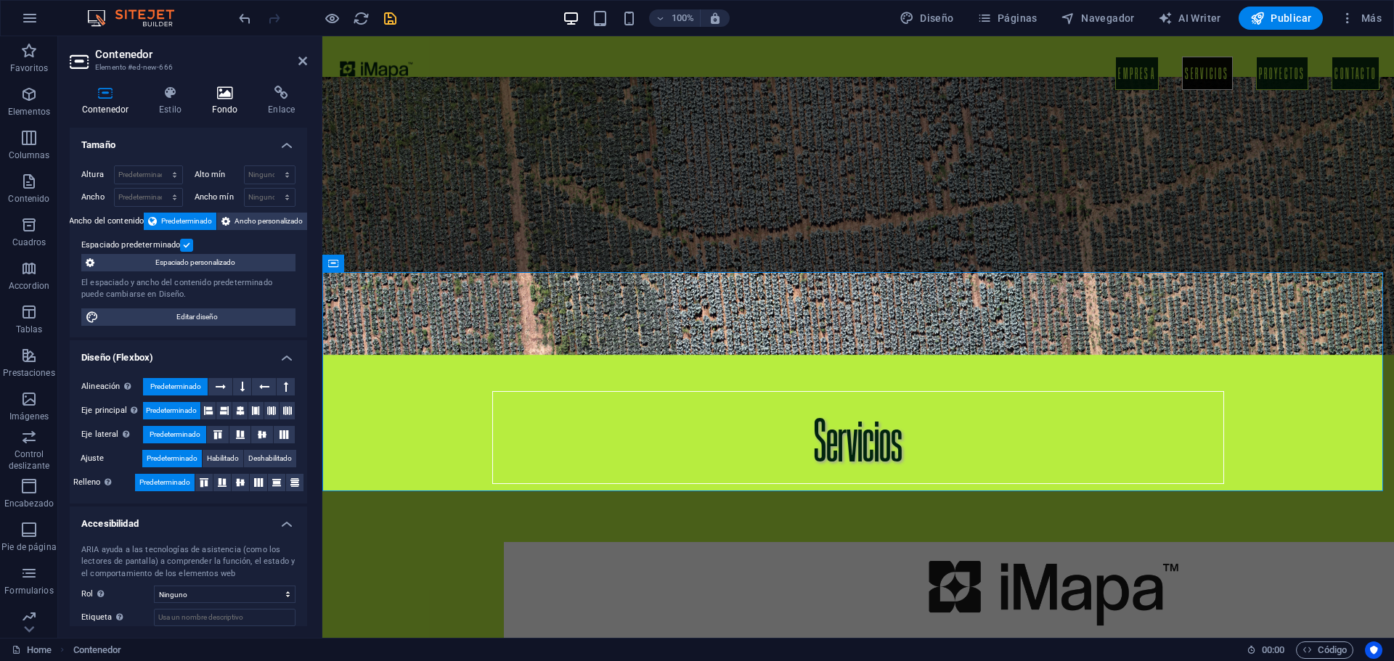
click at [221, 99] on icon at bounding box center [225, 93] width 51 height 15
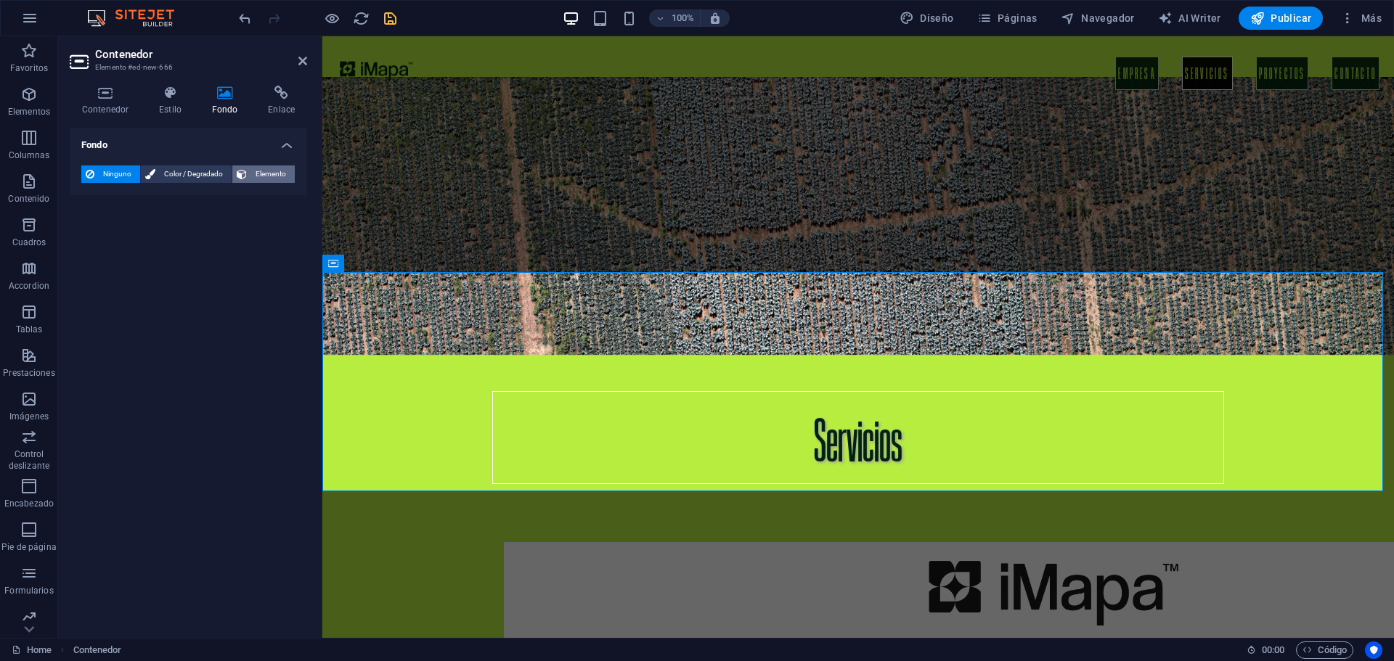
click at [268, 175] on span "Elemento" at bounding box center [270, 174] width 39 height 17
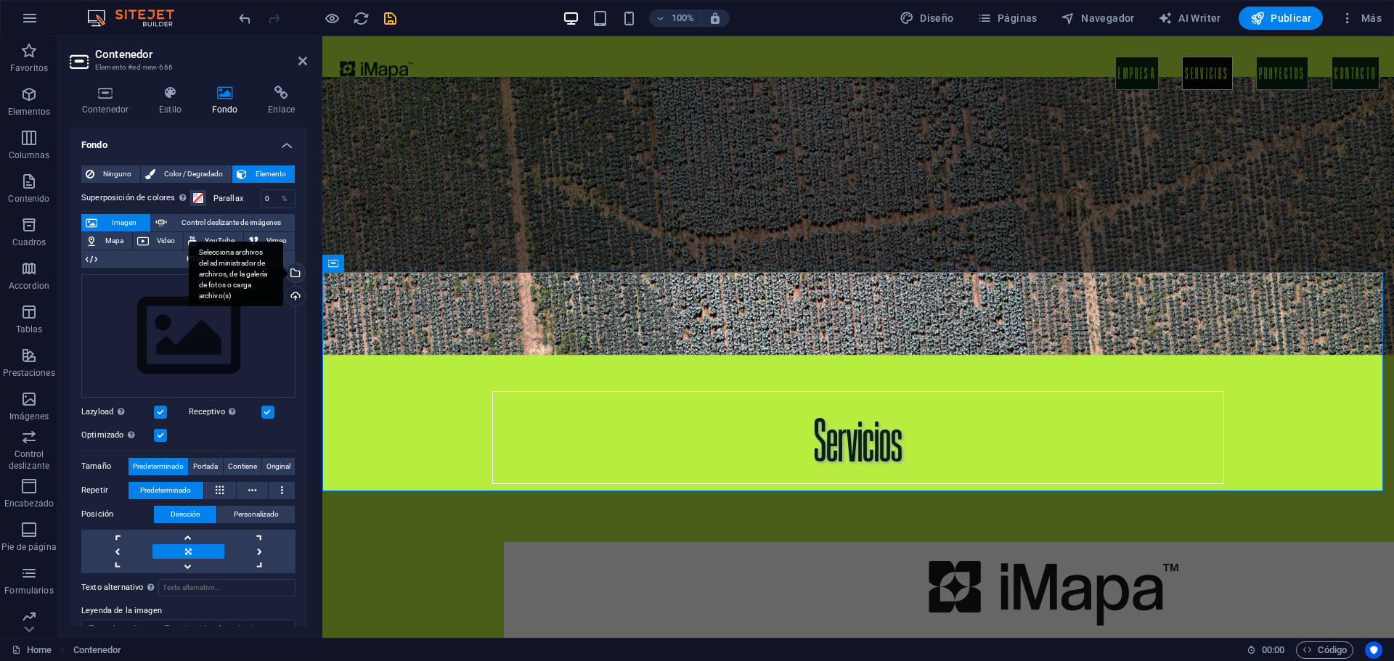
click at [295, 272] on div "Selecciona archivos del administrador de archivos, de la galería de fotos o car…" at bounding box center [294, 275] width 22 height 22
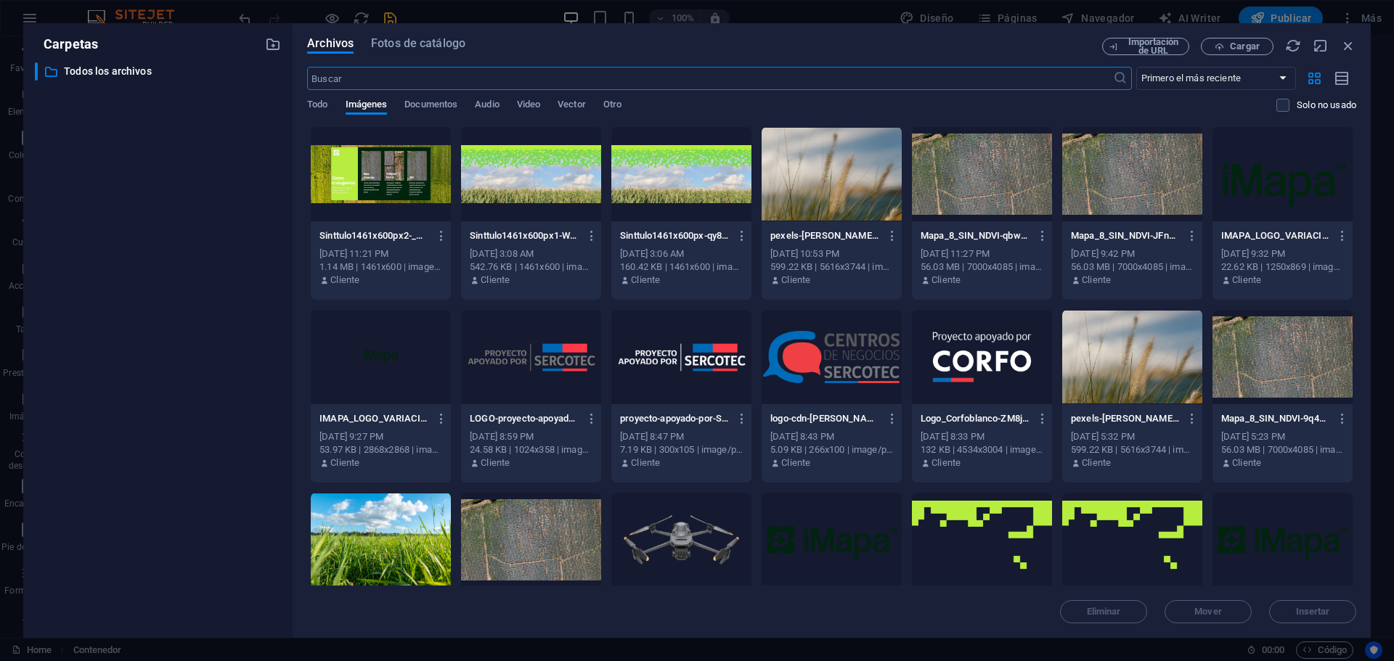
click at [361, 170] on div at bounding box center [381, 174] width 140 height 94
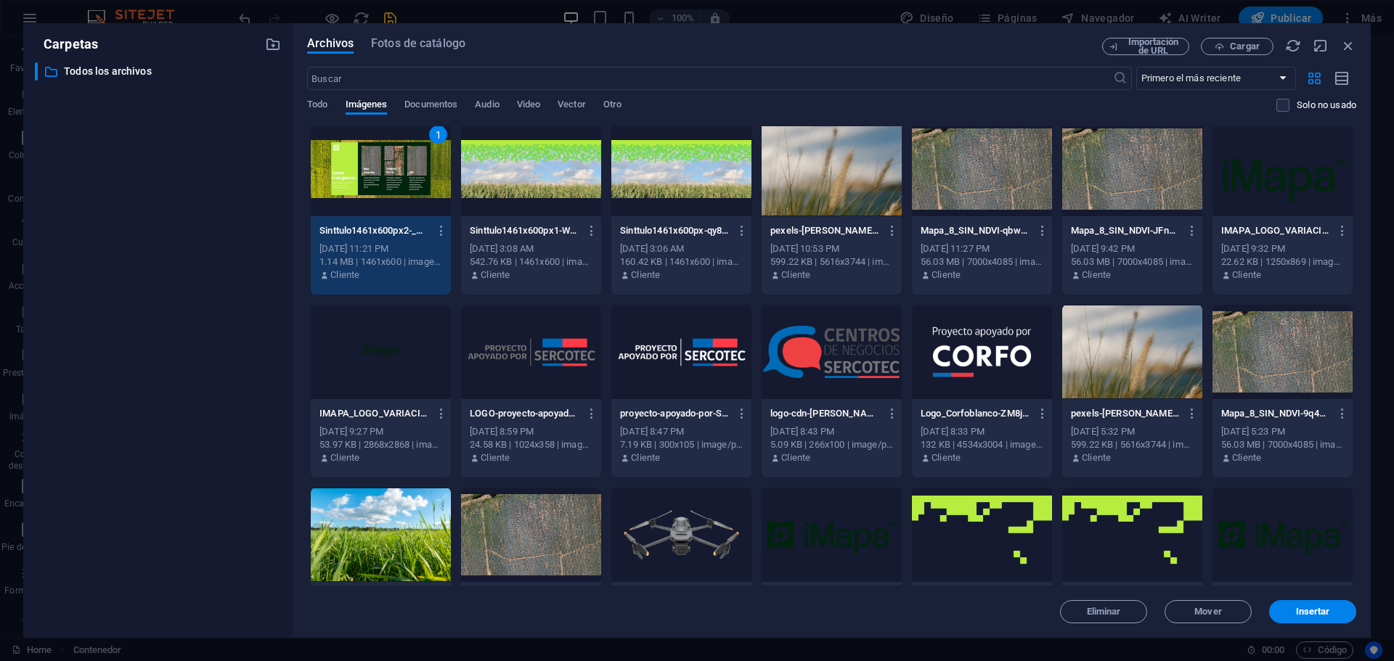
scroll to position [0, 0]
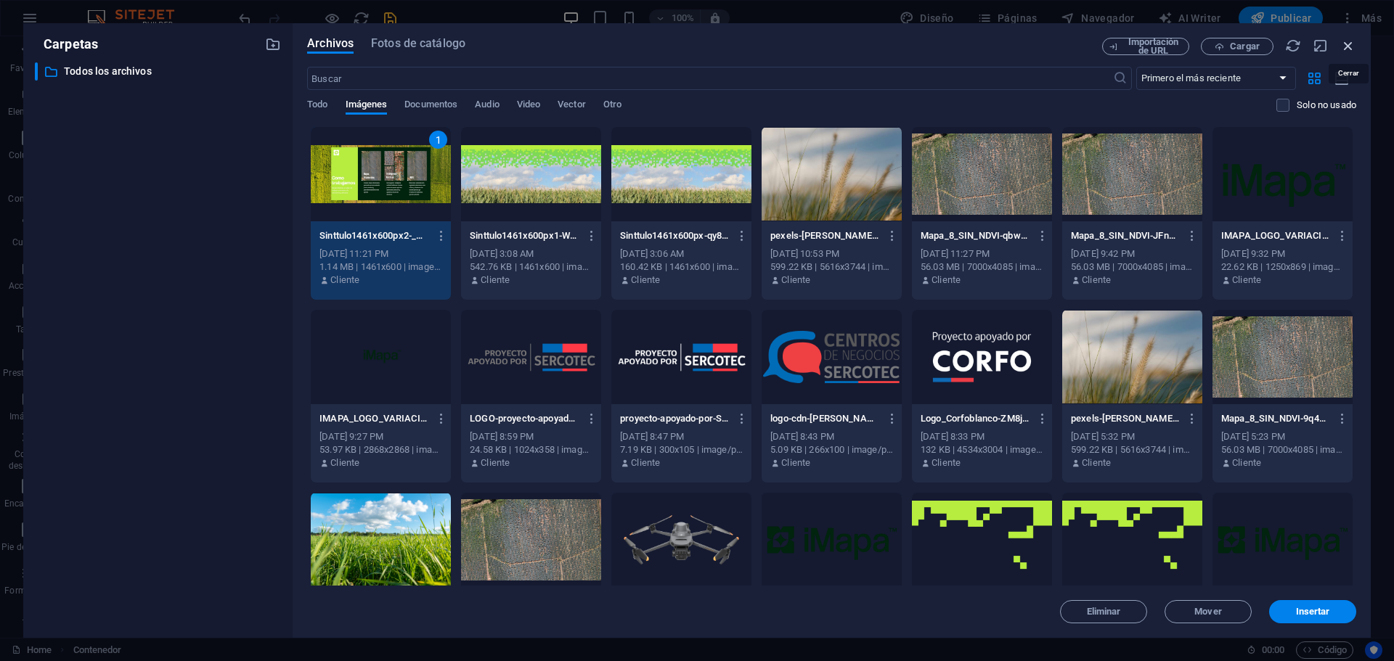
click at [1349, 44] on icon "button" at bounding box center [1348, 46] width 16 height 16
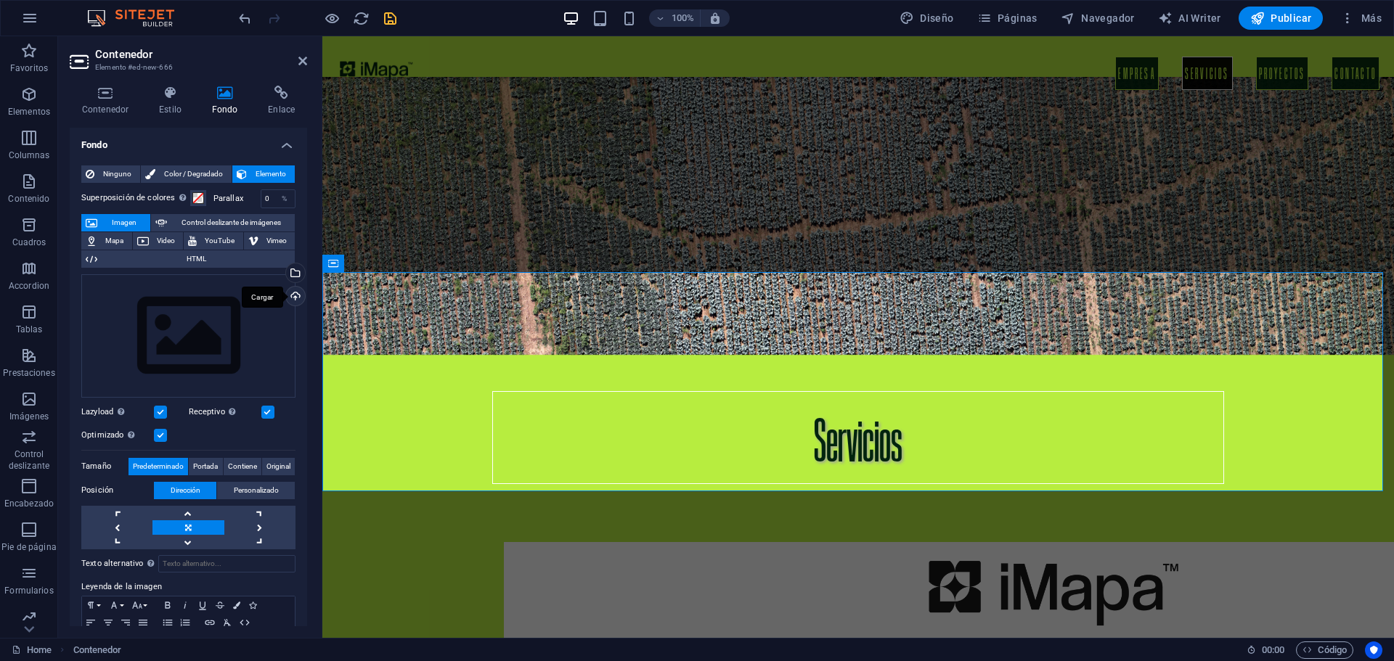
click at [300, 302] on div "Cargar" at bounding box center [294, 298] width 22 height 22
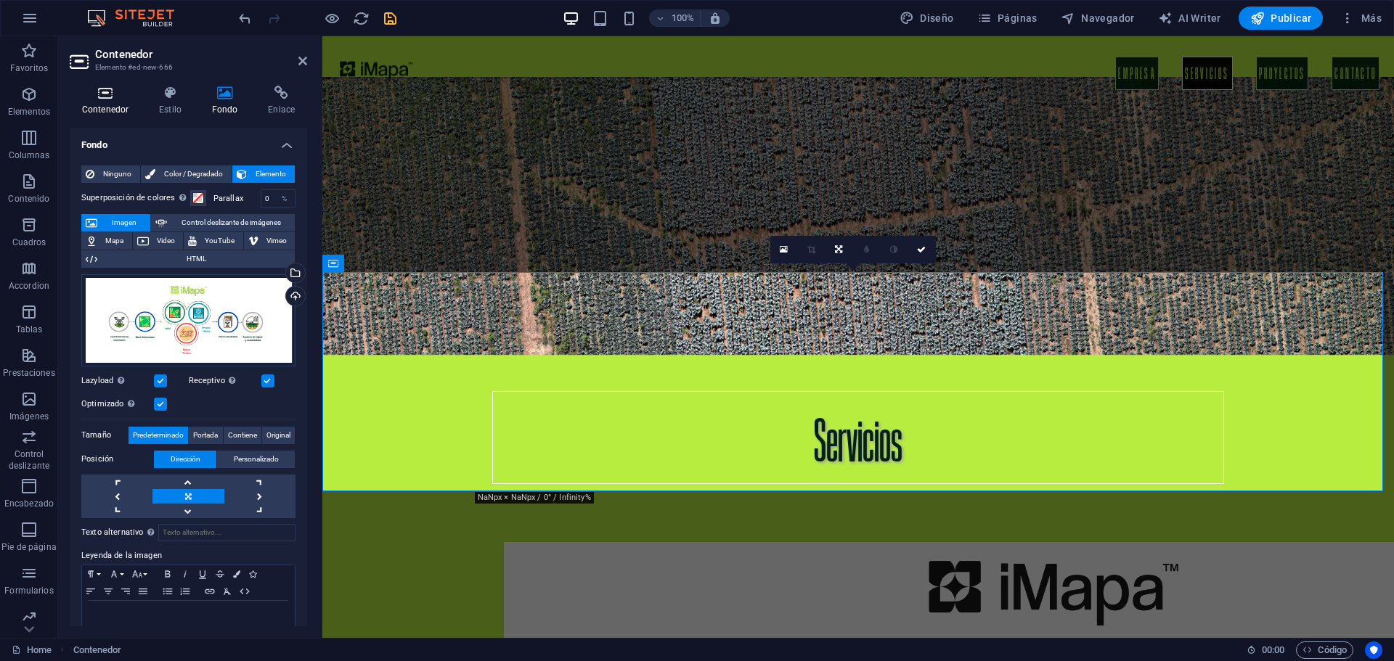
click at [107, 99] on icon at bounding box center [105, 93] width 71 height 15
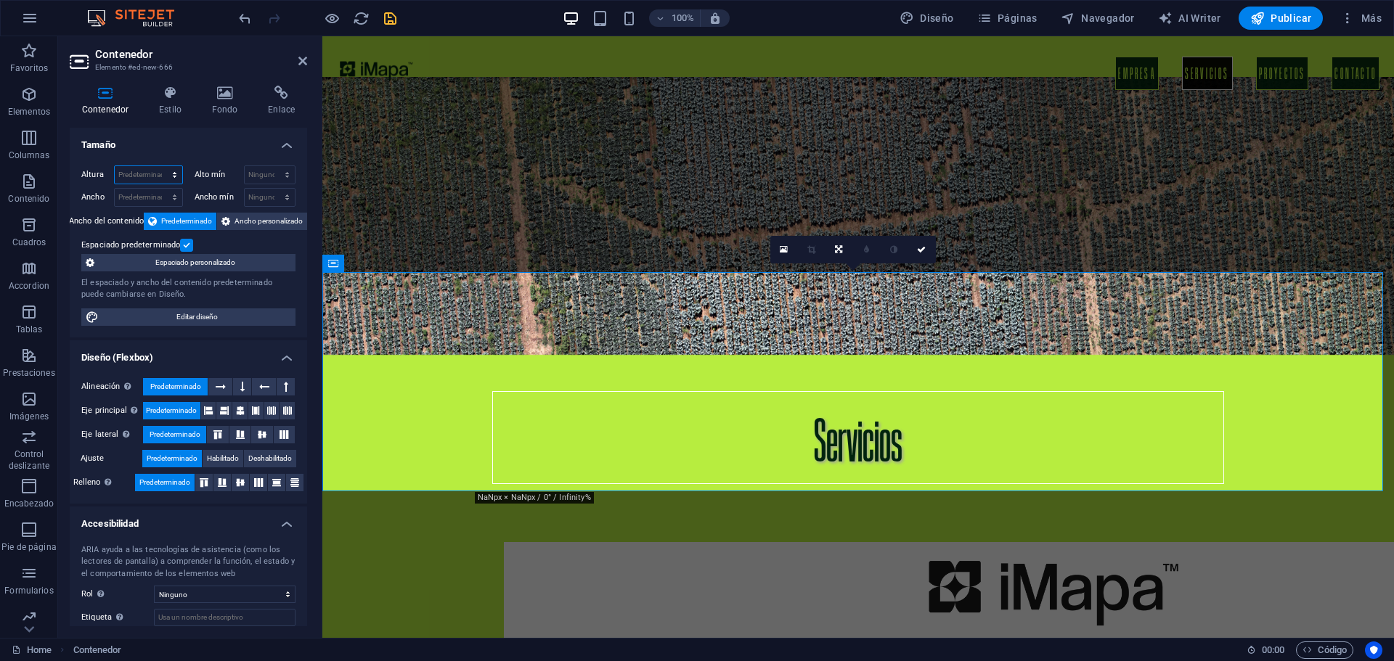
click at [136, 167] on select "Predeterminado px rem % vh vw" at bounding box center [149, 174] width 68 height 17
select select "px"
click at [160, 166] on select "Predeterminado px rem % vh vw" at bounding box center [149, 174] width 68 height 17
type input "600"
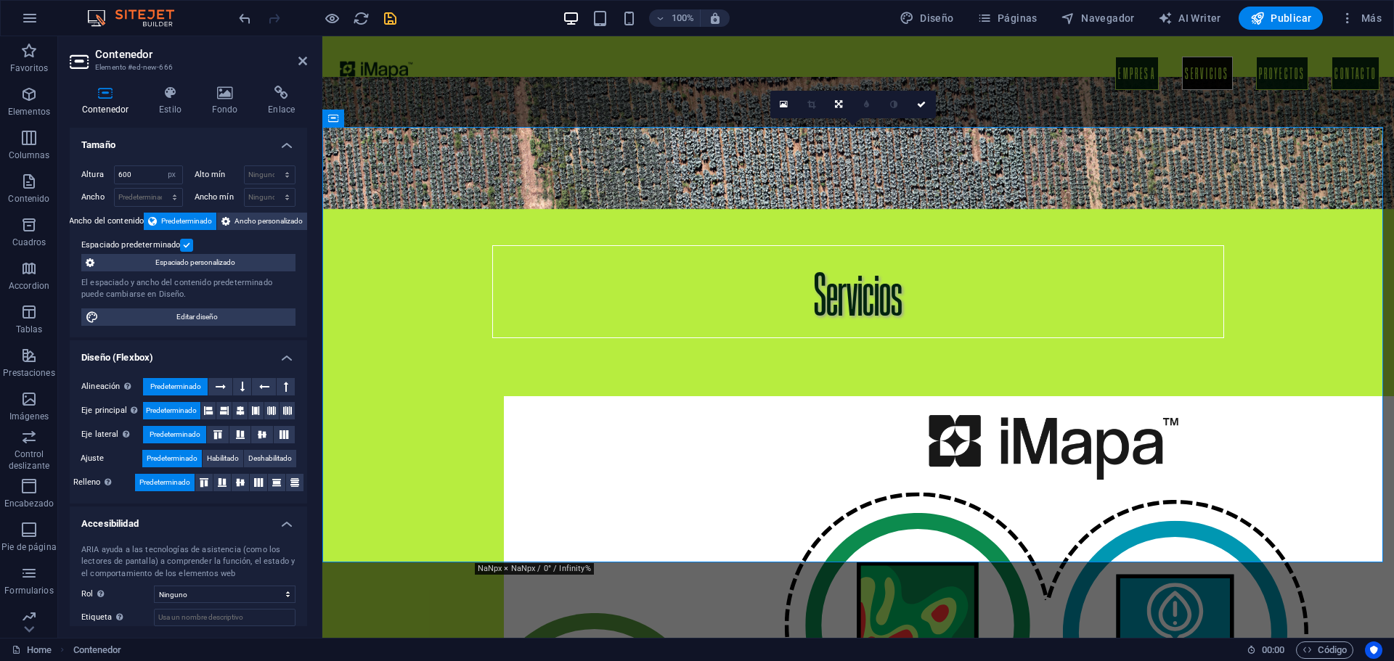
scroll to position [2178, 0]
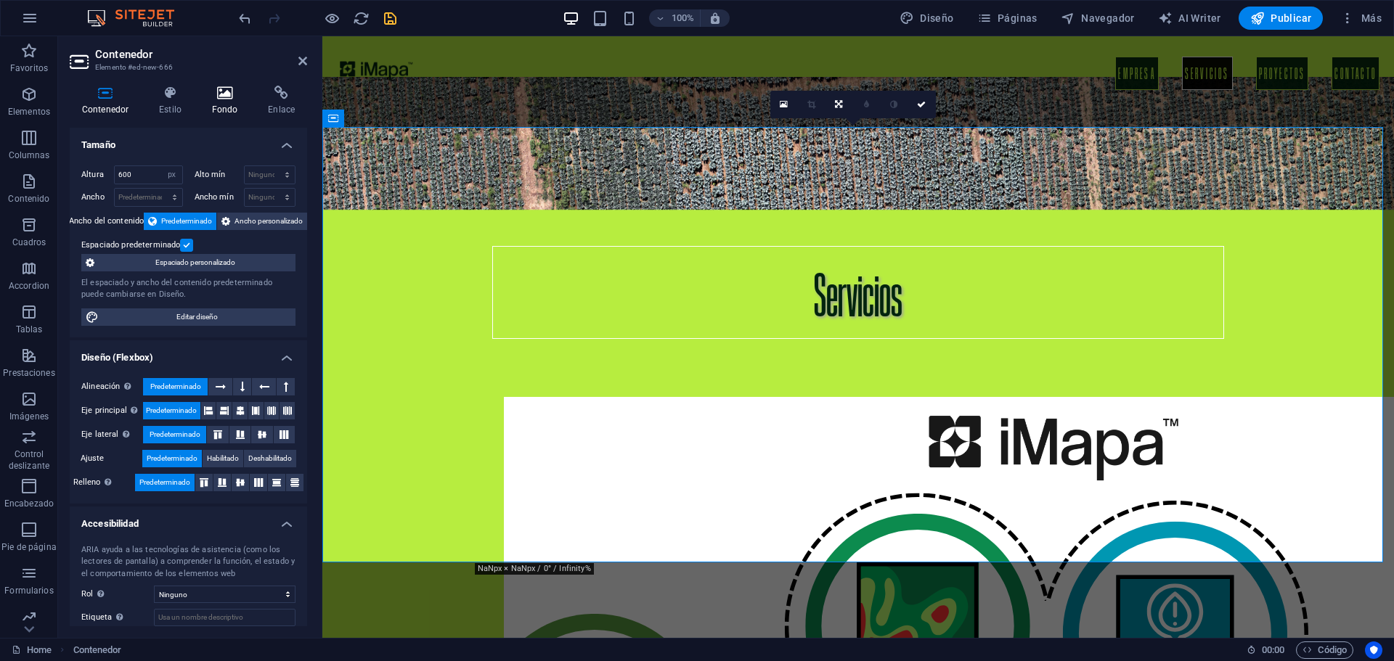
click at [211, 99] on icon at bounding box center [225, 93] width 51 height 15
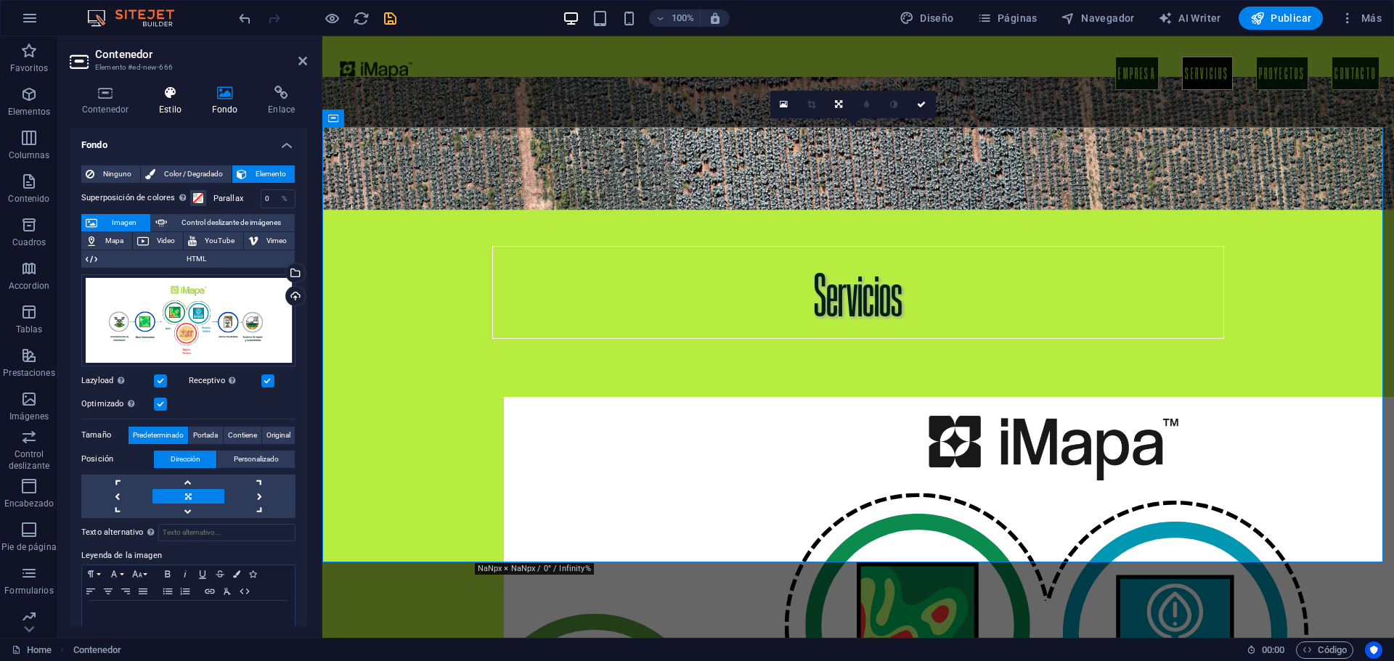
click at [186, 99] on icon at bounding box center [170, 93] width 47 height 15
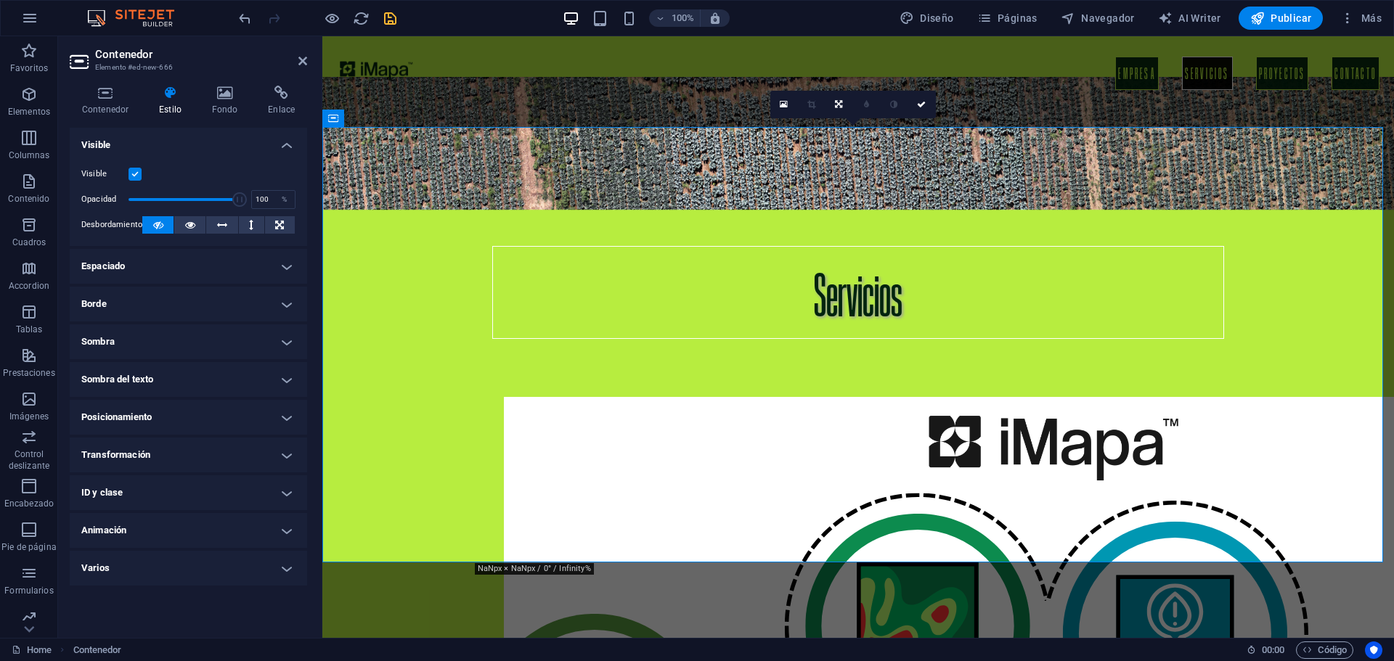
click at [284, 336] on h4 "Sombra" at bounding box center [188, 342] width 237 height 35
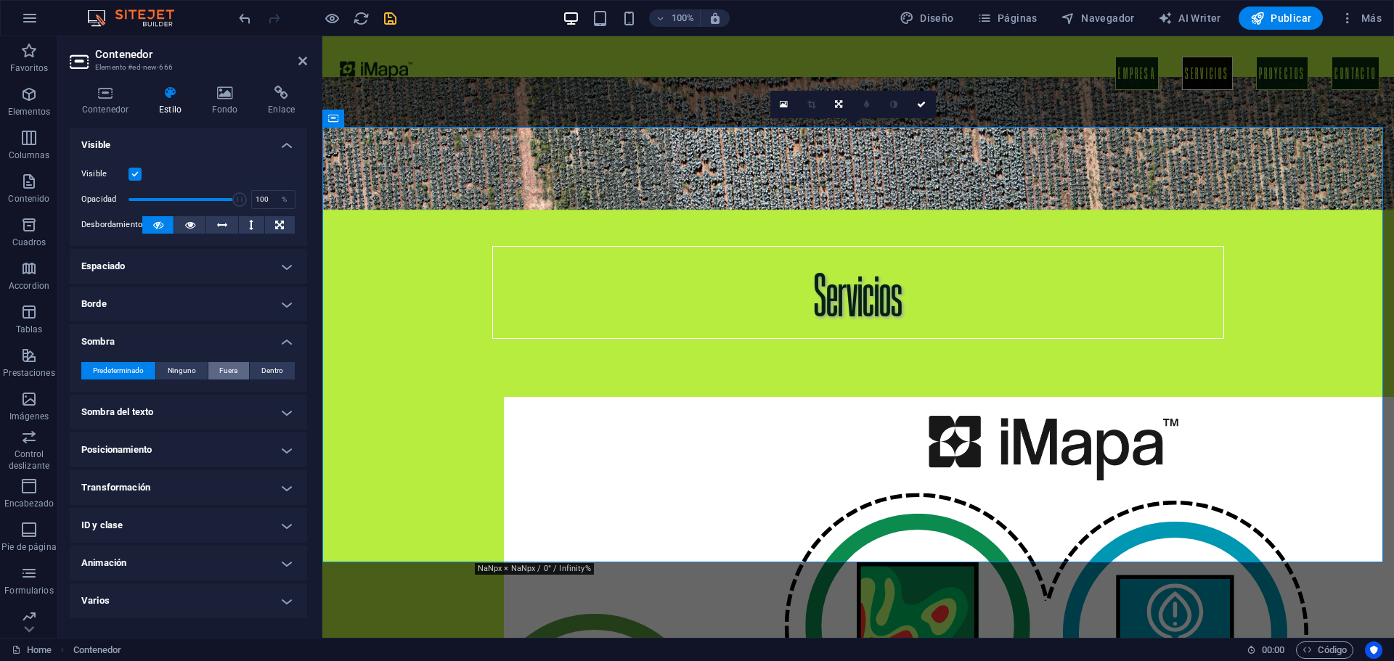
click at [226, 372] on span "Fuera" at bounding box center [228, 370] width 18 height 17
type input "rgba(0, 0, 0, 0.2)"
type input "2"
type input "4"
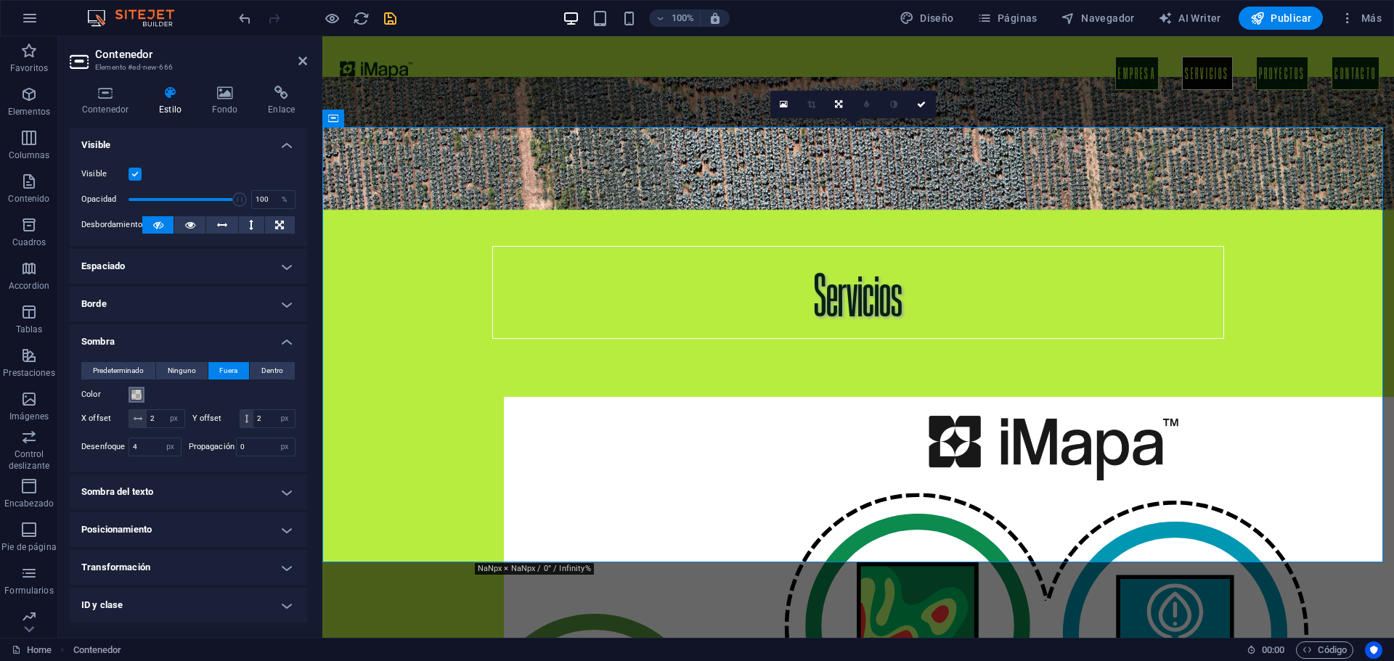
click at [136, 396] on span at bounding box center [137, 395] width 12 height 12
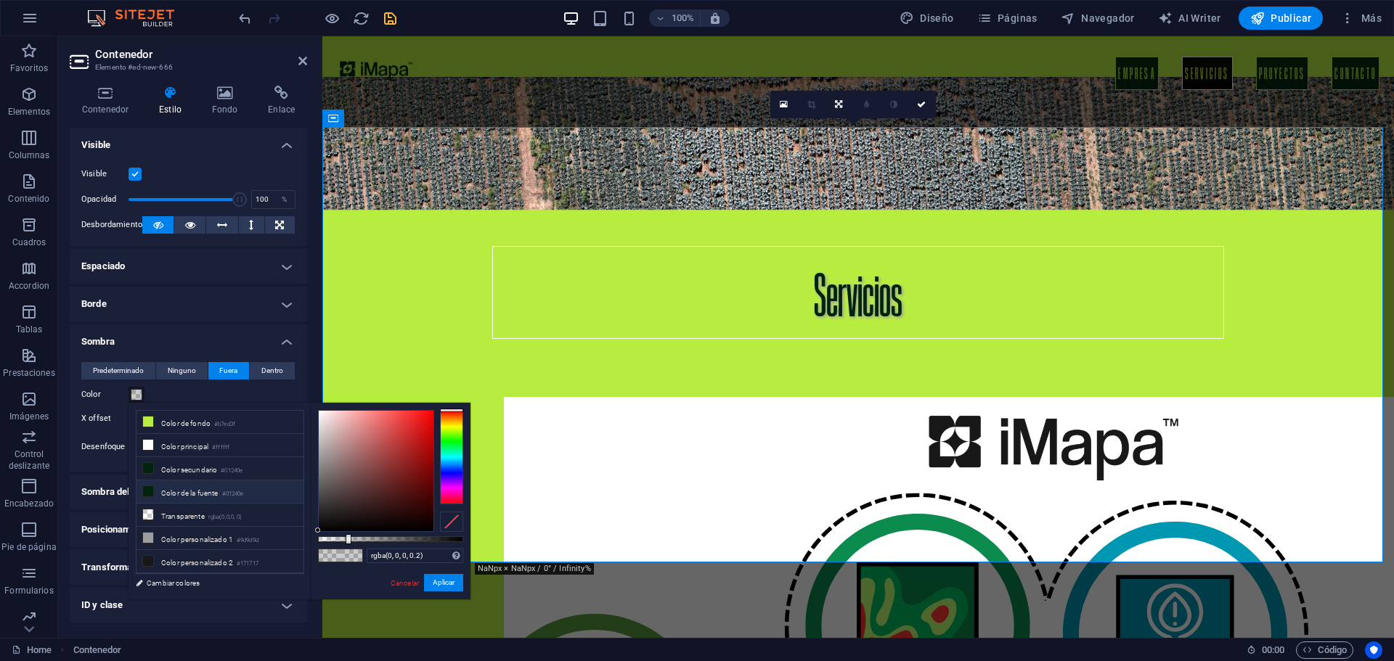
click at [152, 490] on icon at bounding box center [148, 491] width 10 height 10
type input "#01240e"
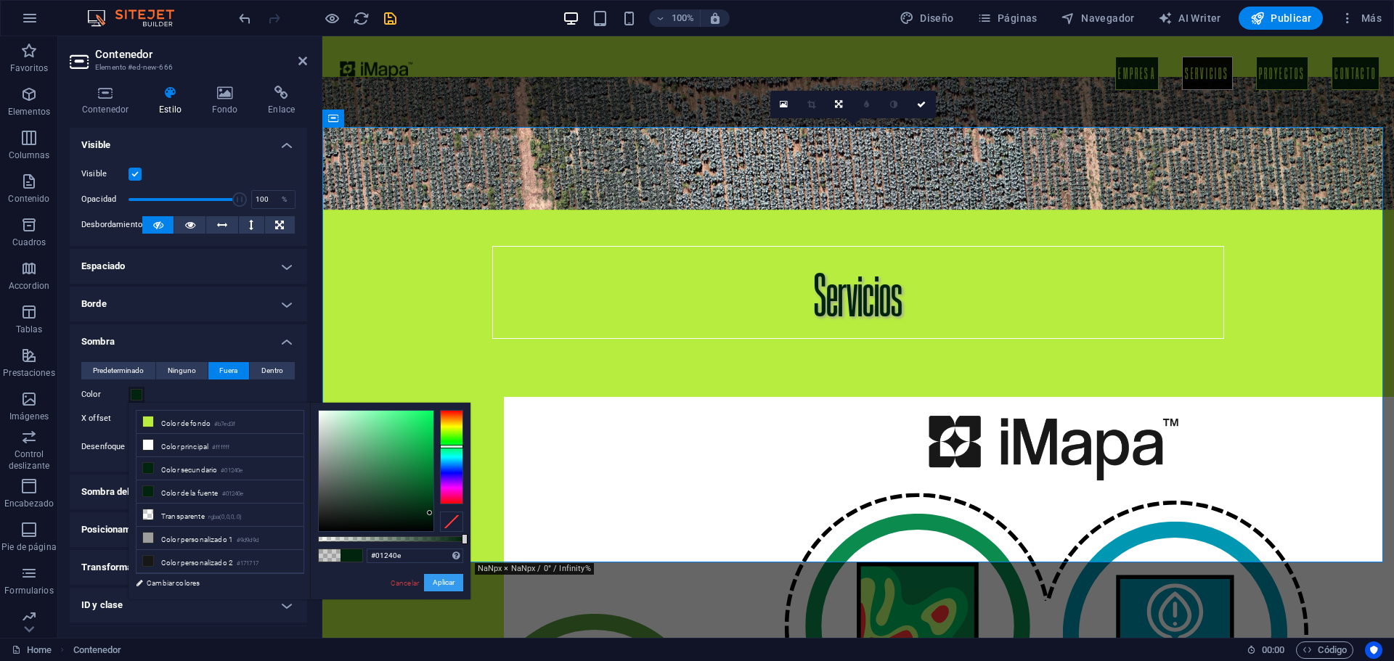
click at [441, 589] on button "Aplicar" at bounding box center [443, 582] width 39 height 17
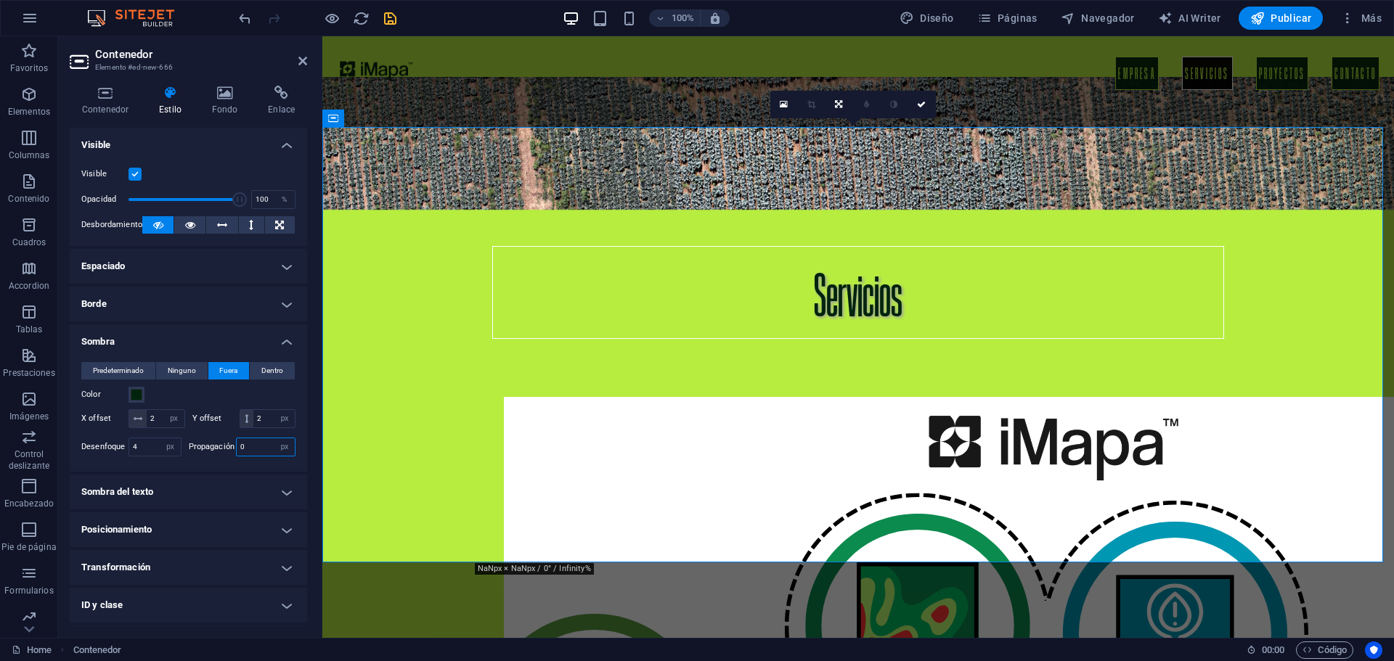
click at [253, 456] on input "0" at bounding box center [266, 447] width 59 height 17
drag, startPoint x: 244, startPoint y: 462, endPoint x: 230, endPoint y: 468, distance: 15.0
click at [230, 457] on div "Propagación 0 px rem vh vw" at bounding box center [242, 447] width 107 height 19
type input "2"
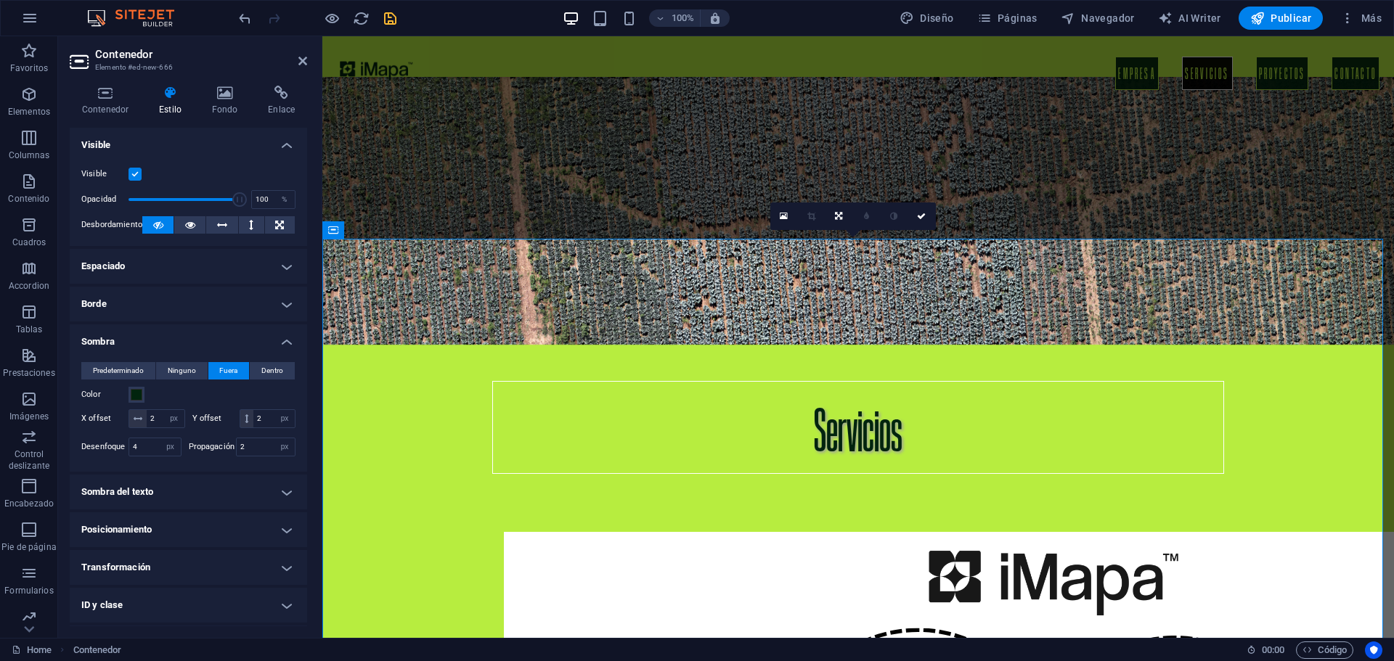
scroll to position [2033, 0]
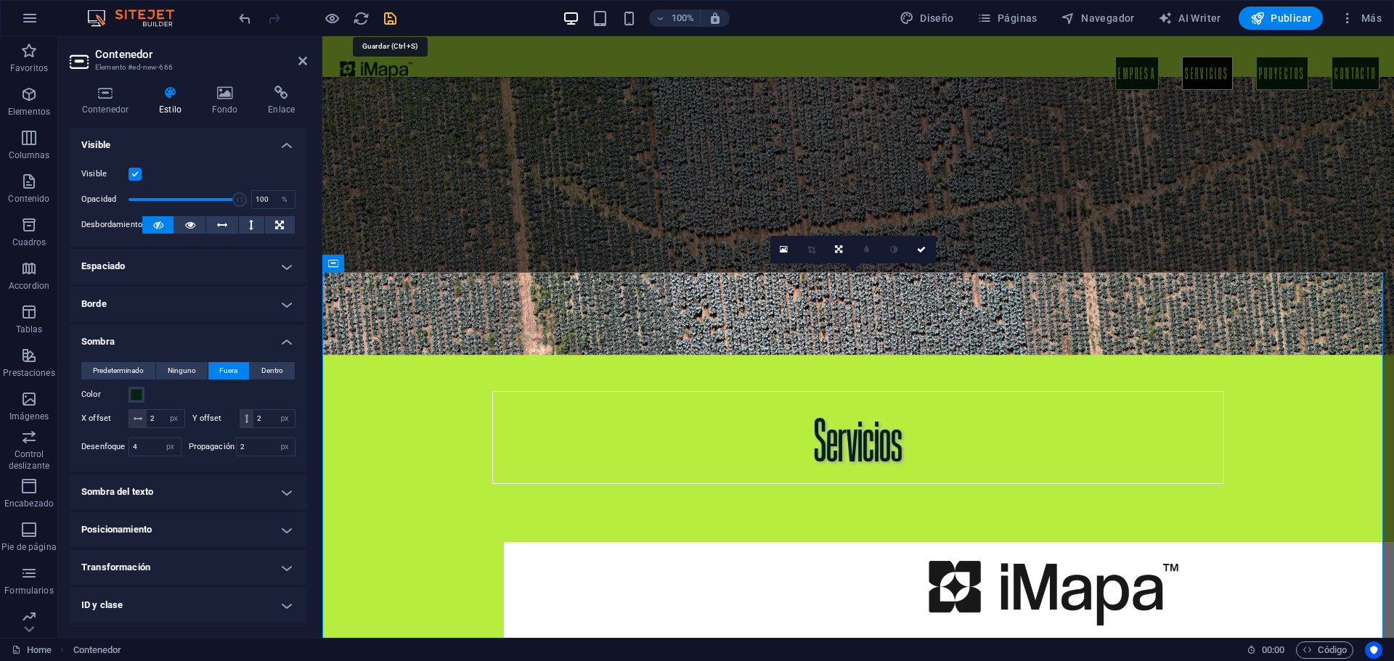
click at [386, 13] on icon "save" at bounding box center [390, 18] width 17 height 17
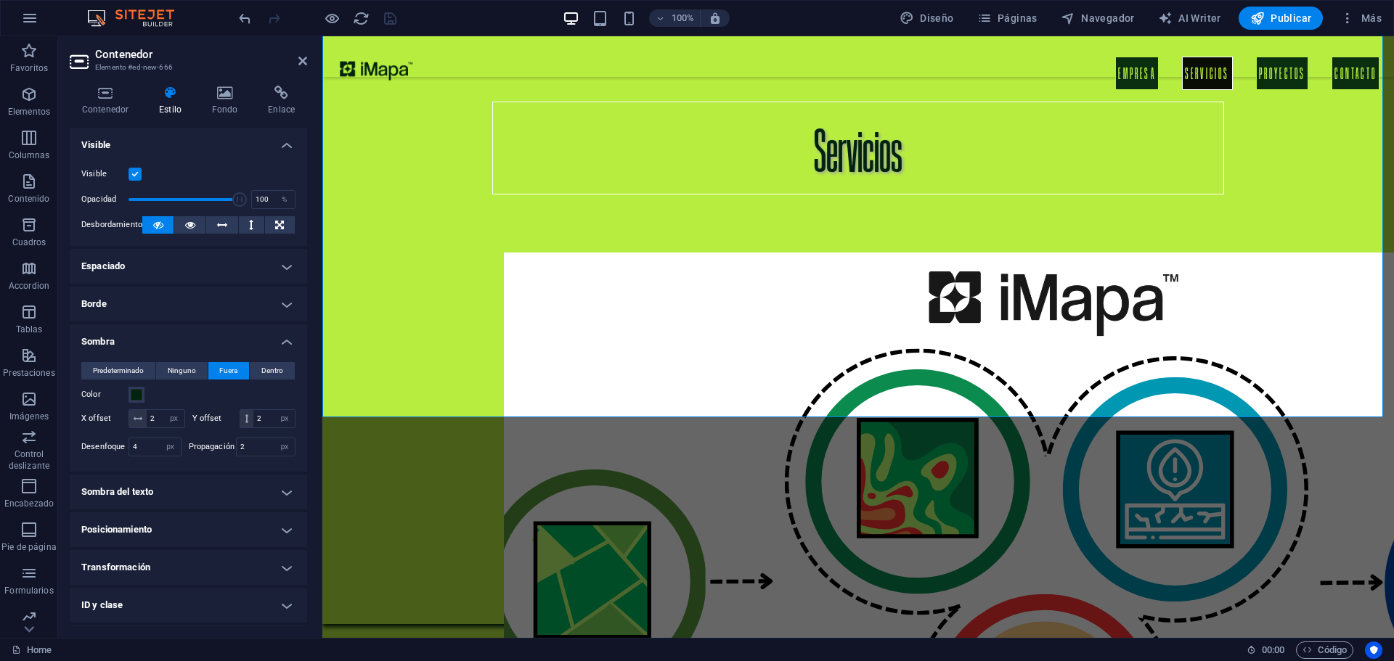
scroll to position [2323, 0]
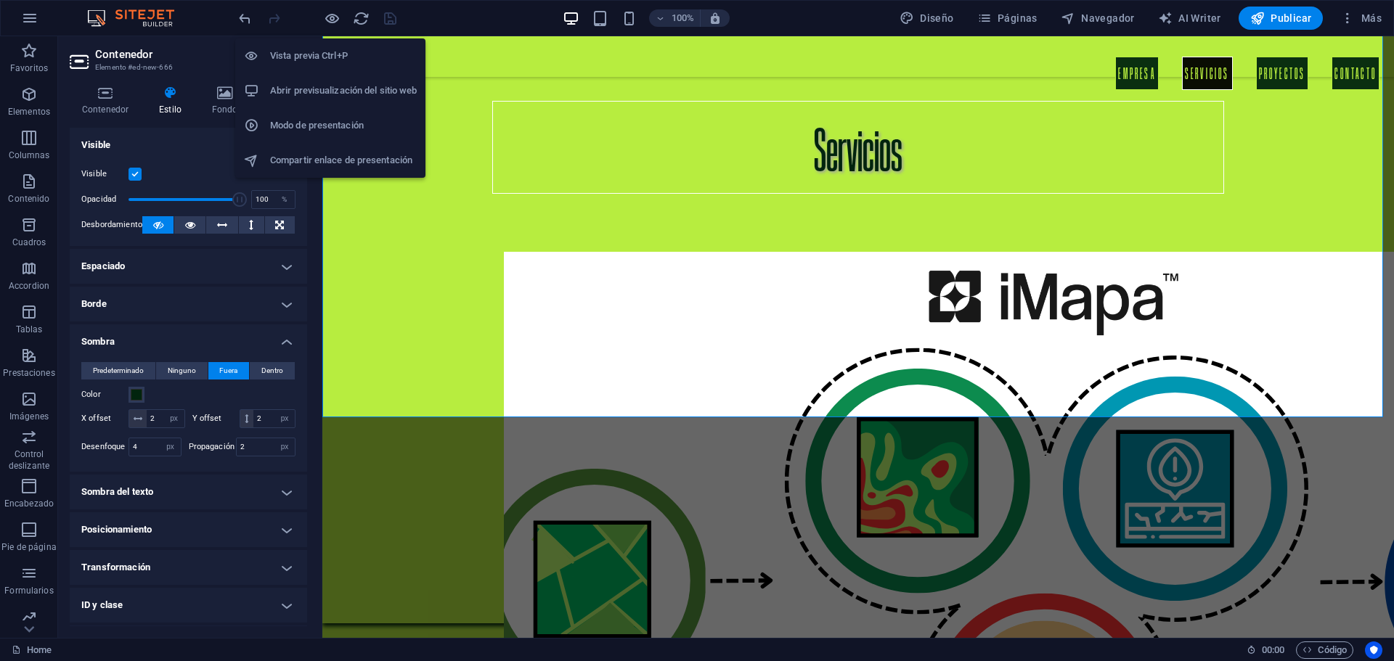
click at [326, 83] on h6 "Abrir previsualización del sitio web" at bounding box center [343, 90] width 147 height 17
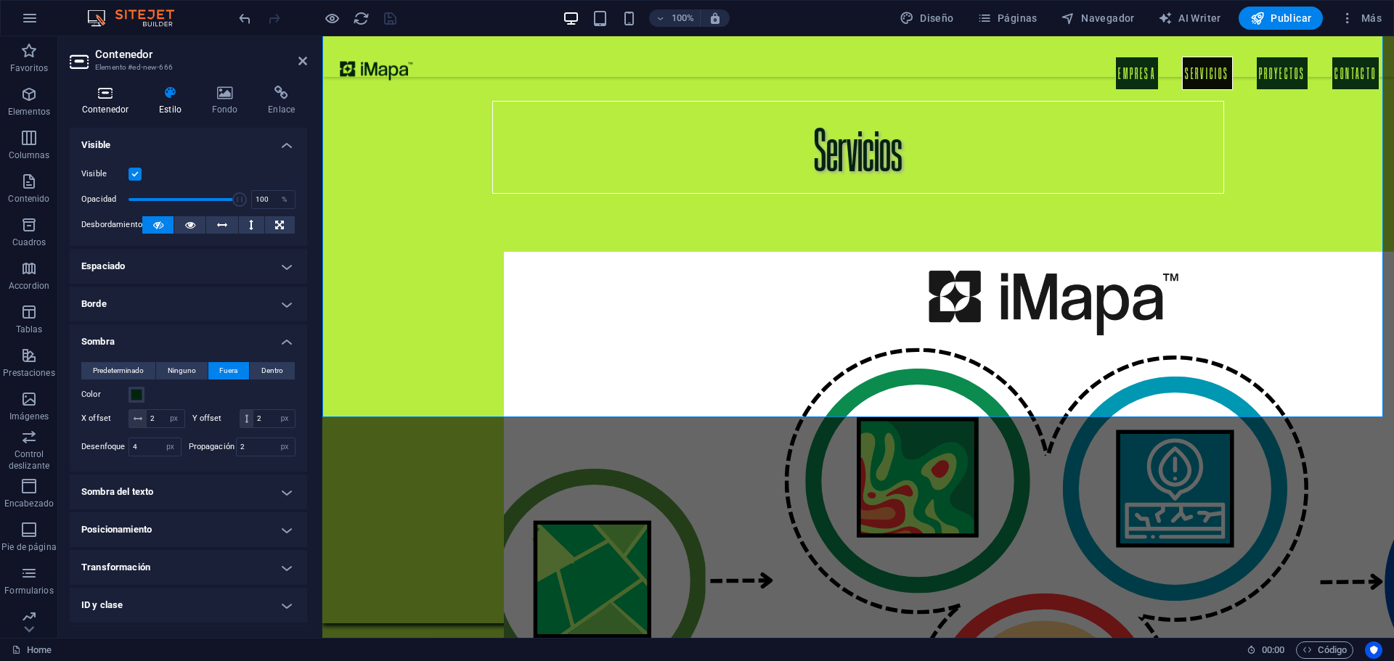
click at [89, 102] on h4 "Contenedor" at bounding box center [108, 101] width 77 height 30
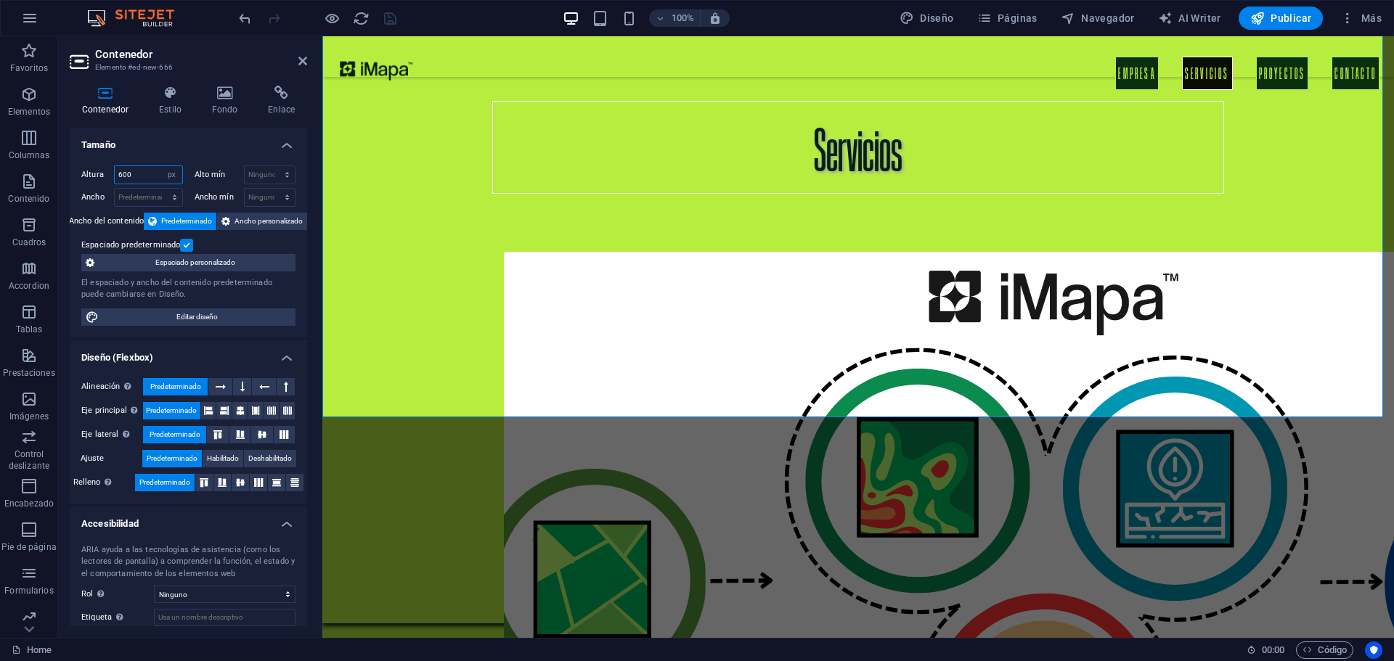
drag, startPoint x: 126, startPoint y: 176, endPoint x: 113, endPoint y: 181, distance: 14.5
click at [113, 181] on div "Altura 600 Predeterminado px rem % vh vw" at bounding box center [132, 175] width 102 height 19
type input "800"
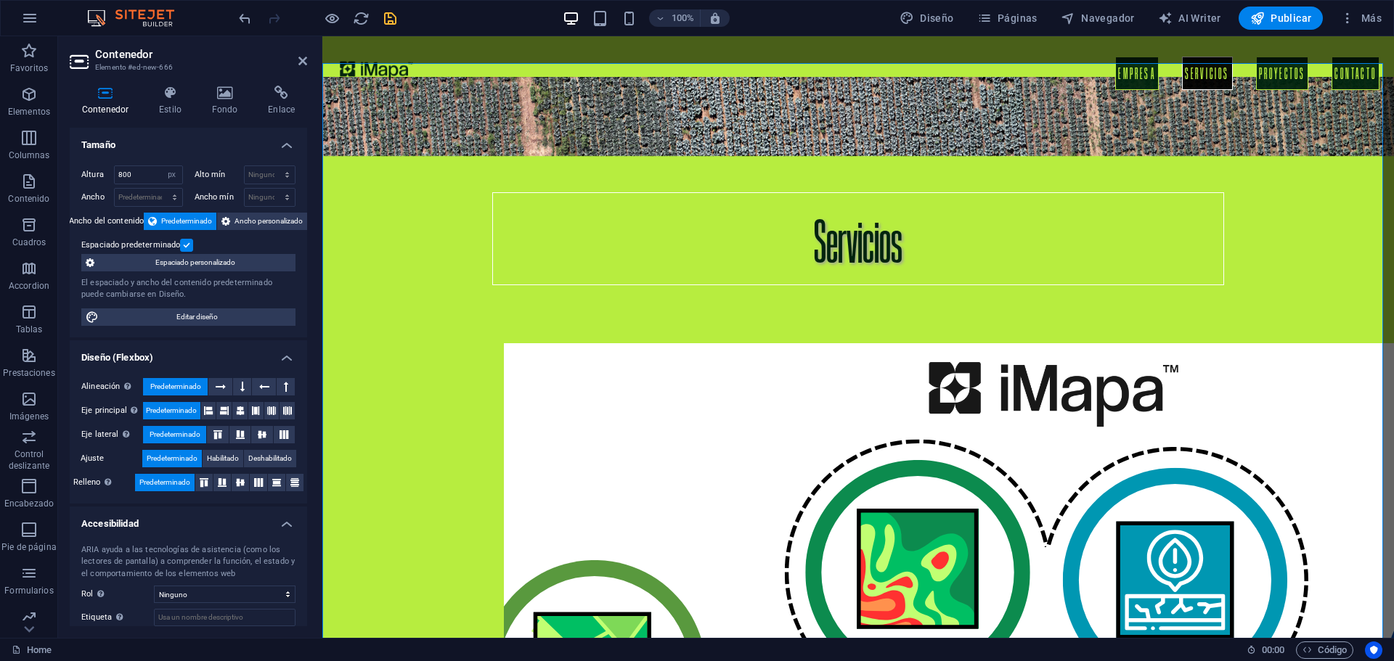
scroll to position [2178, 0]
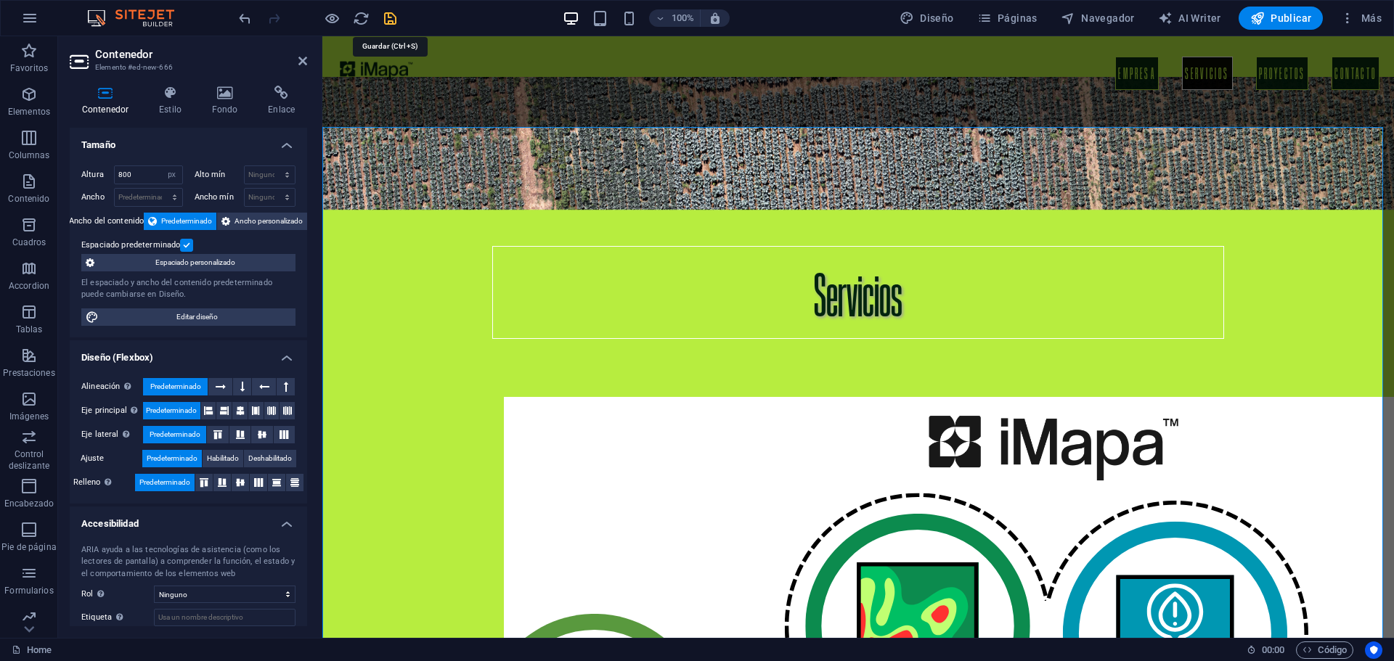
click at [386, 19] on icon "save" at bounding box center [390, 18] width 17 height 17
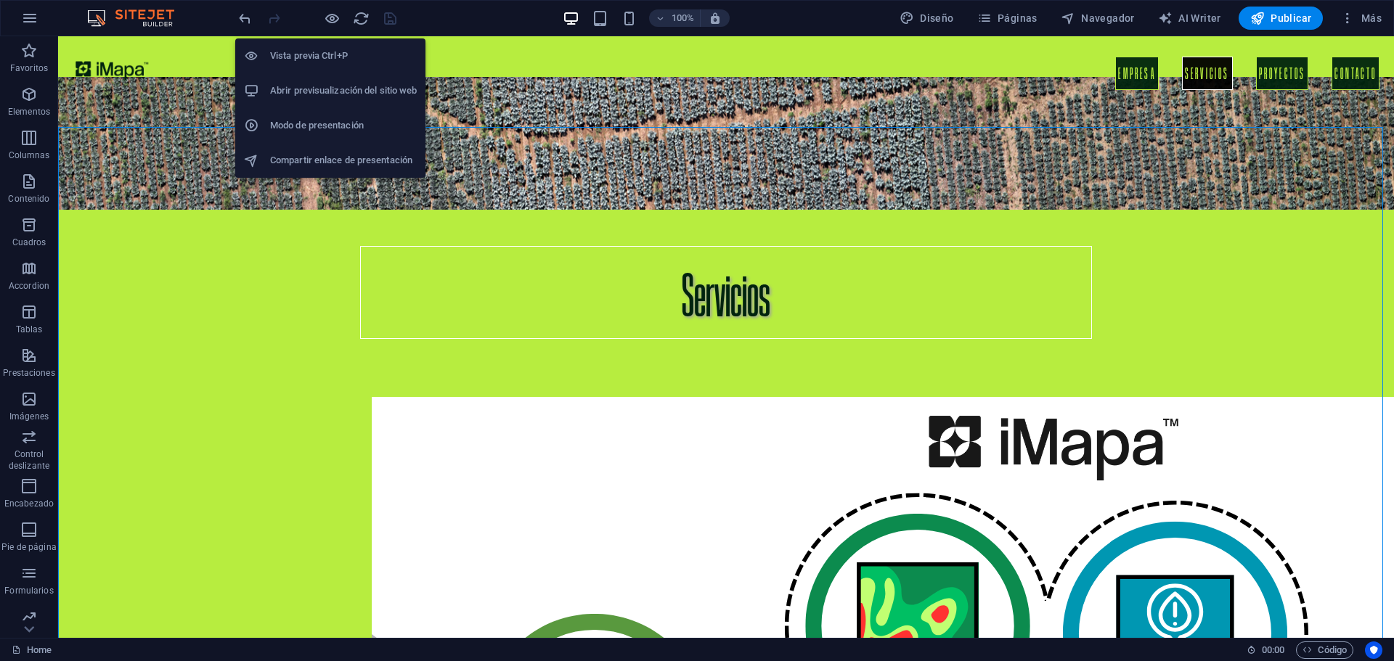
click at [315, 83] on h6 "Abrir previsualización del sitio web" at bounding box center [343, 90] width 147 height 17
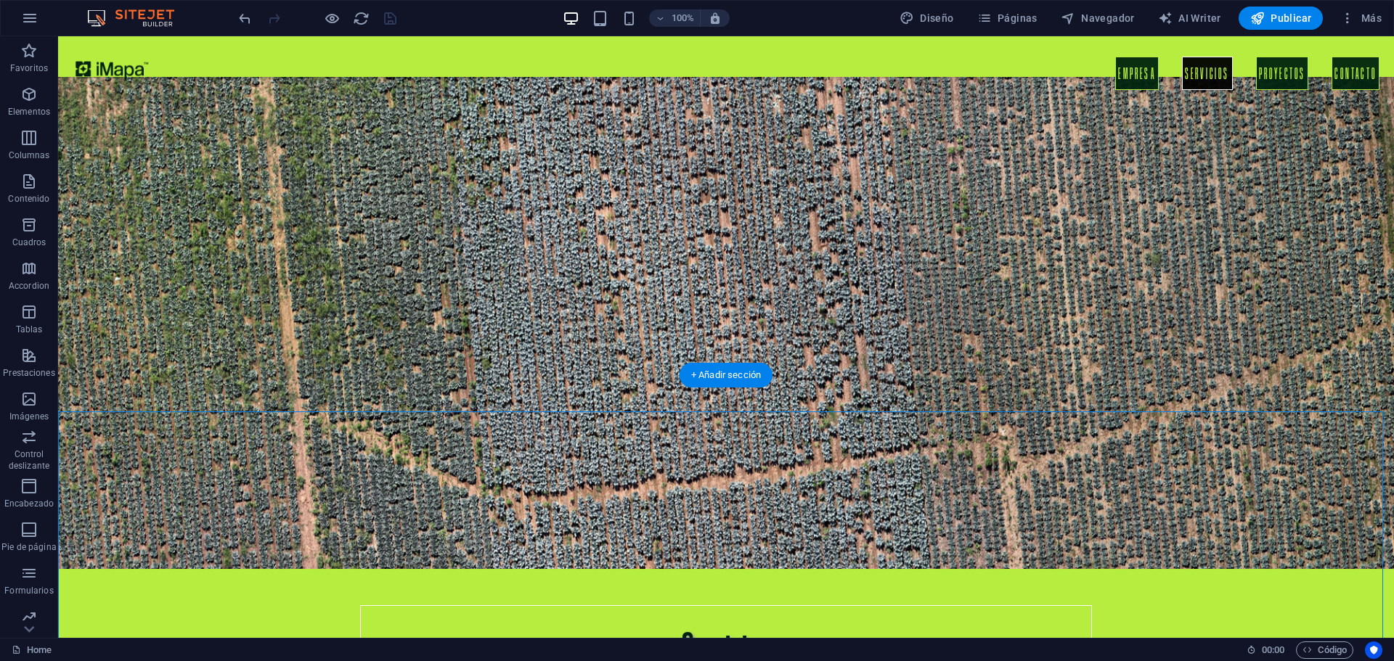
scroll to position [1815, 0]
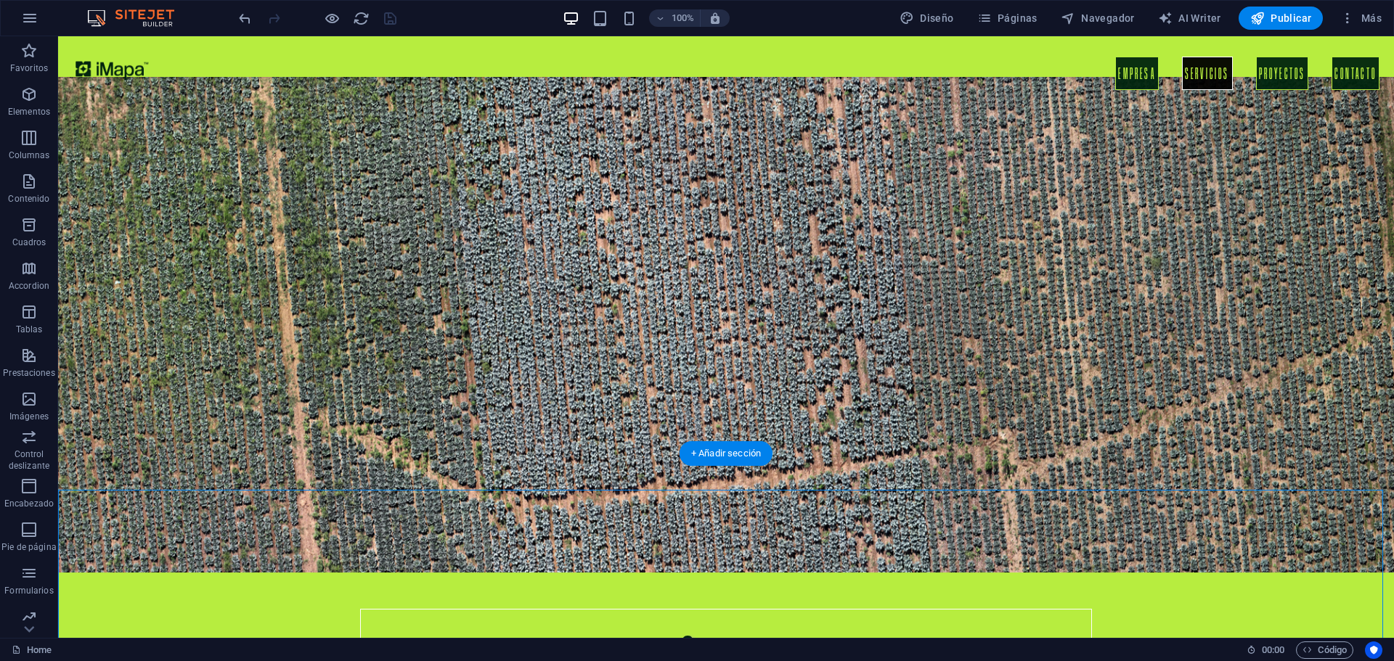
select select "px"
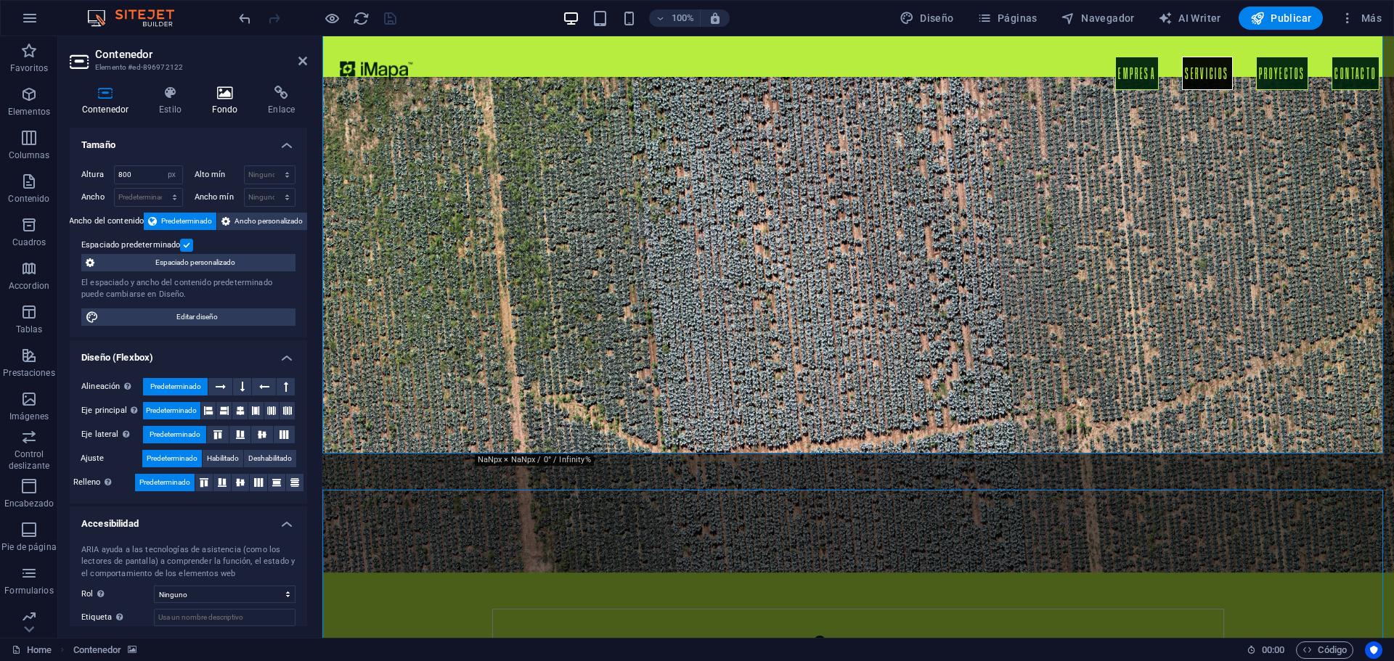
click at [225, 105] on h4 "Fondo" at bounding box center [228, 101] width 57 height 30
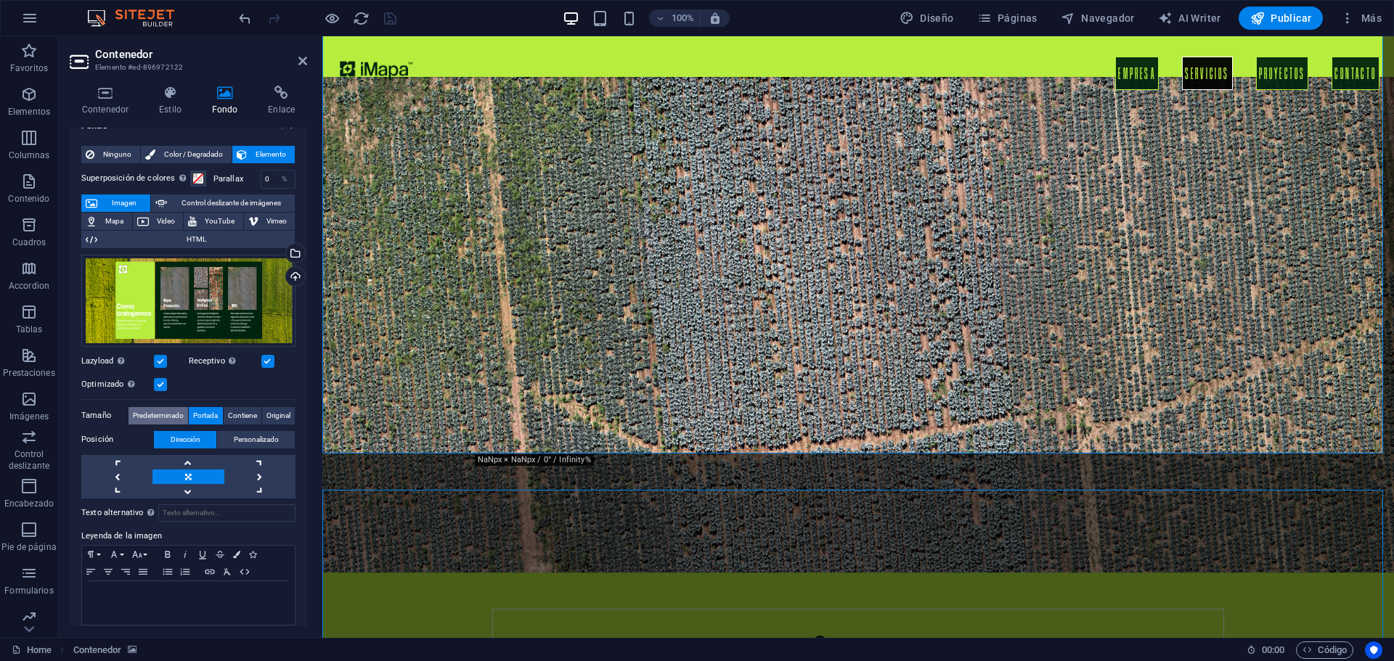
scroll to position [30, 0]
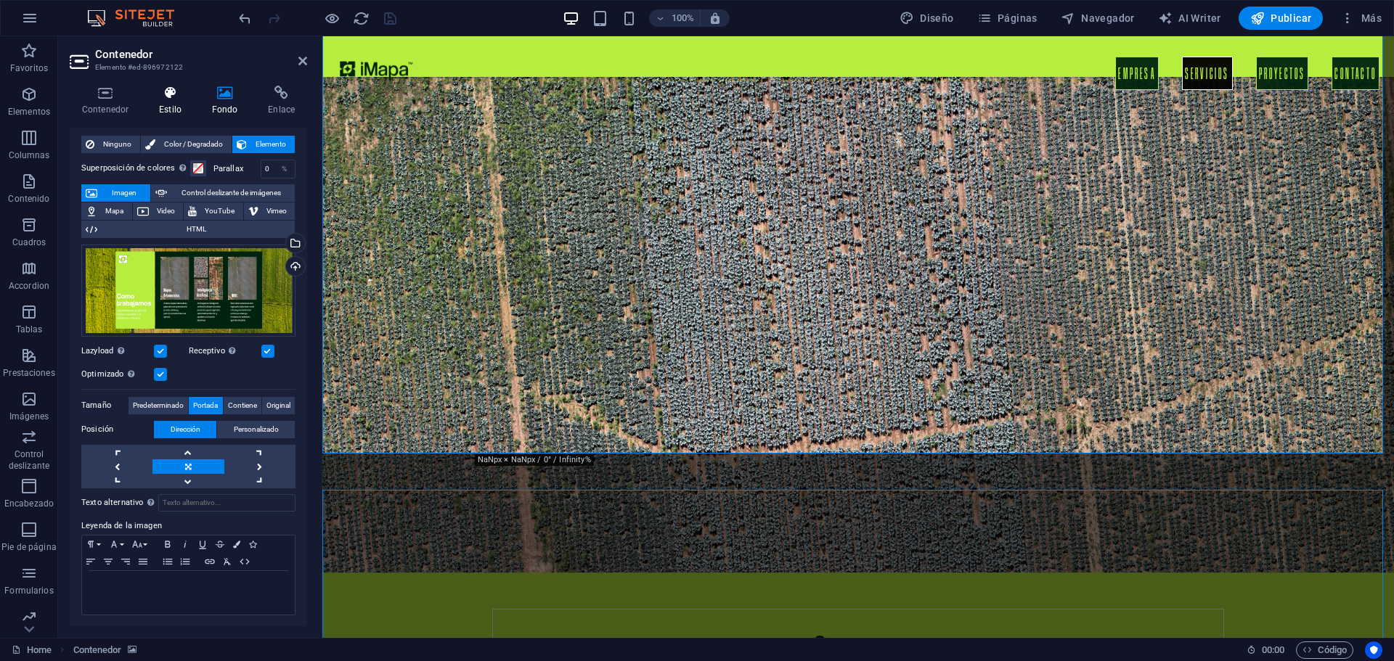
click at [177, 104] on h4 "Estilo" at bounding box center [173, 101] width 53 height 30
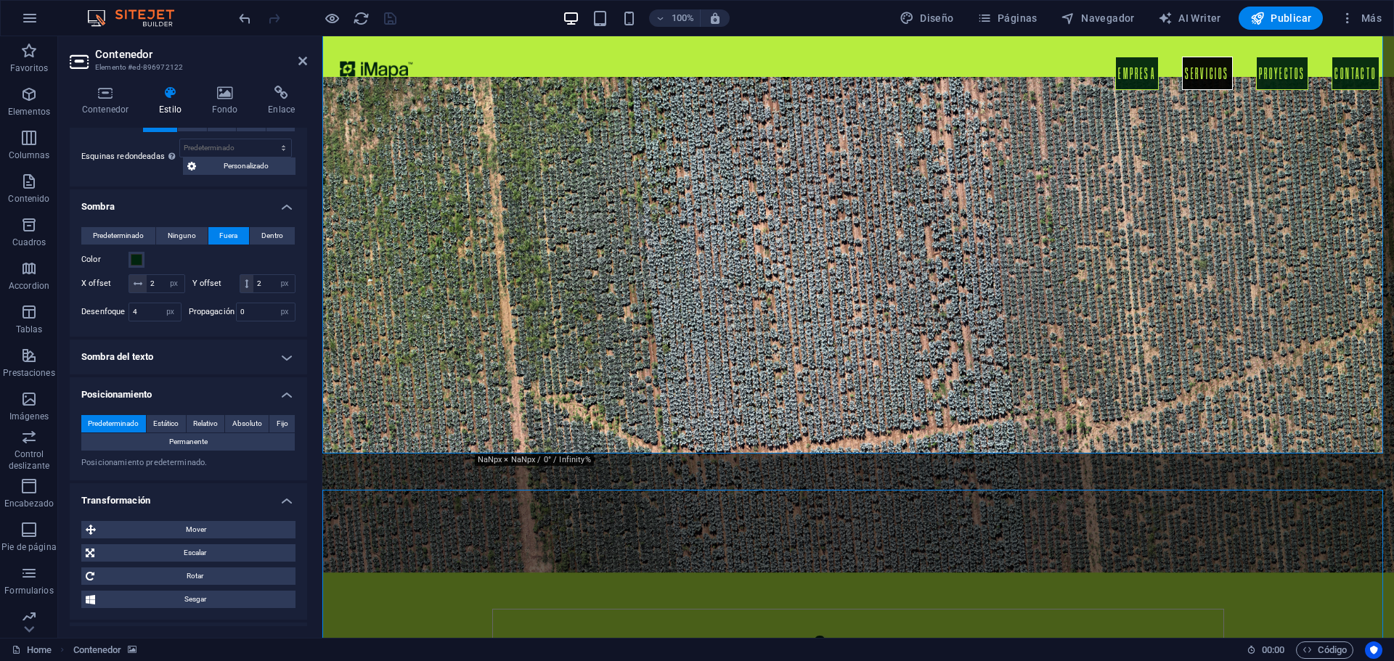
scroll to position [290, 0]
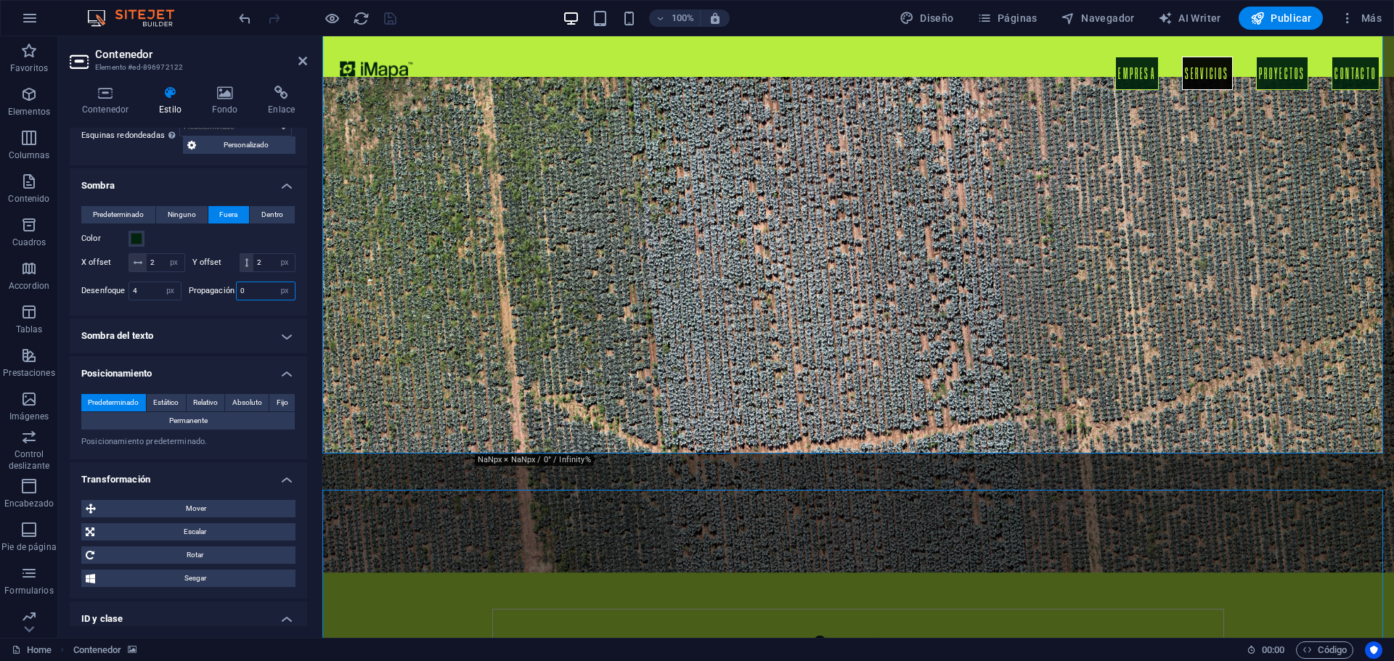
drag, startPoint x: 249, startPoint y: 303, endPoint x: 235, endPoint y: 312, distance: 16.9
click at [237, 300] on input "0" at bounding box center [266, 290] width 59 height 17
type input "2"
click at [392, 19] on icon "save" at bounding box center [390, 18] width 17 height 17
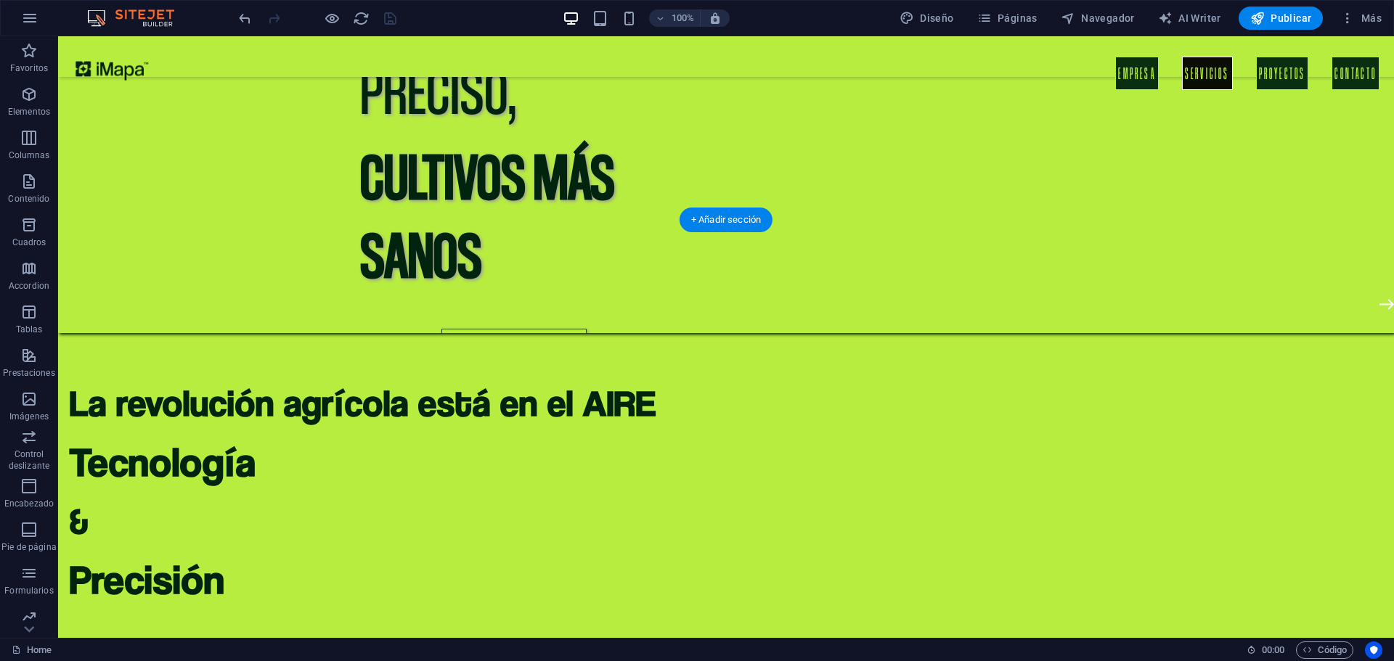
scroll to position [871, 0]
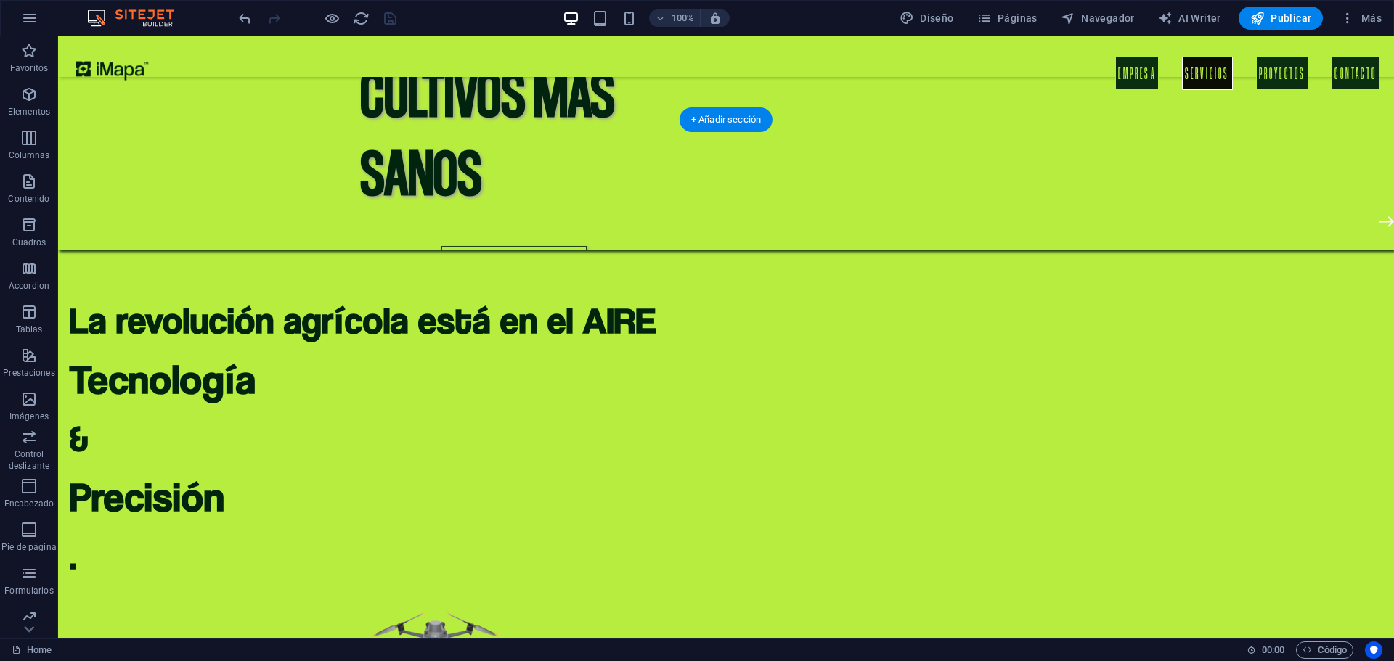
click at [142, 112] on icon at bounding box center [140, 111] width 8 height 15
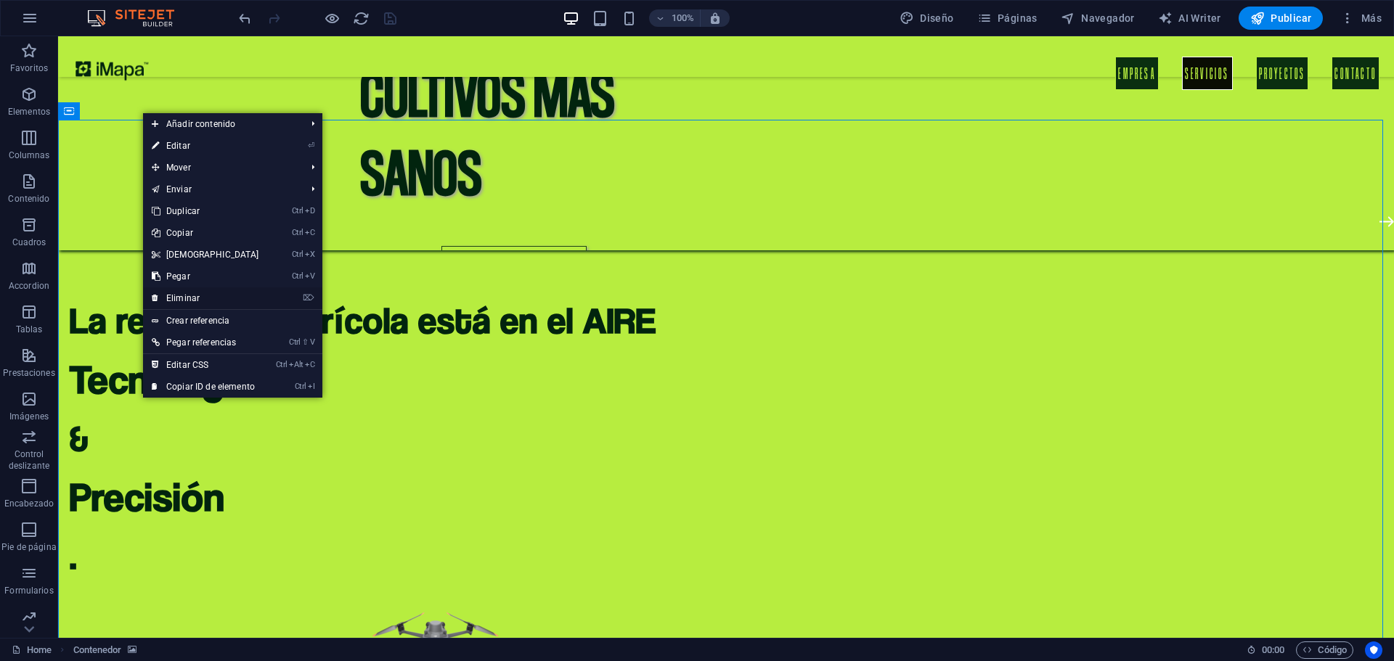
click at [194, 293] on link "⌦ Eliminar" at bounding box center [205, 298] width 125 height 22
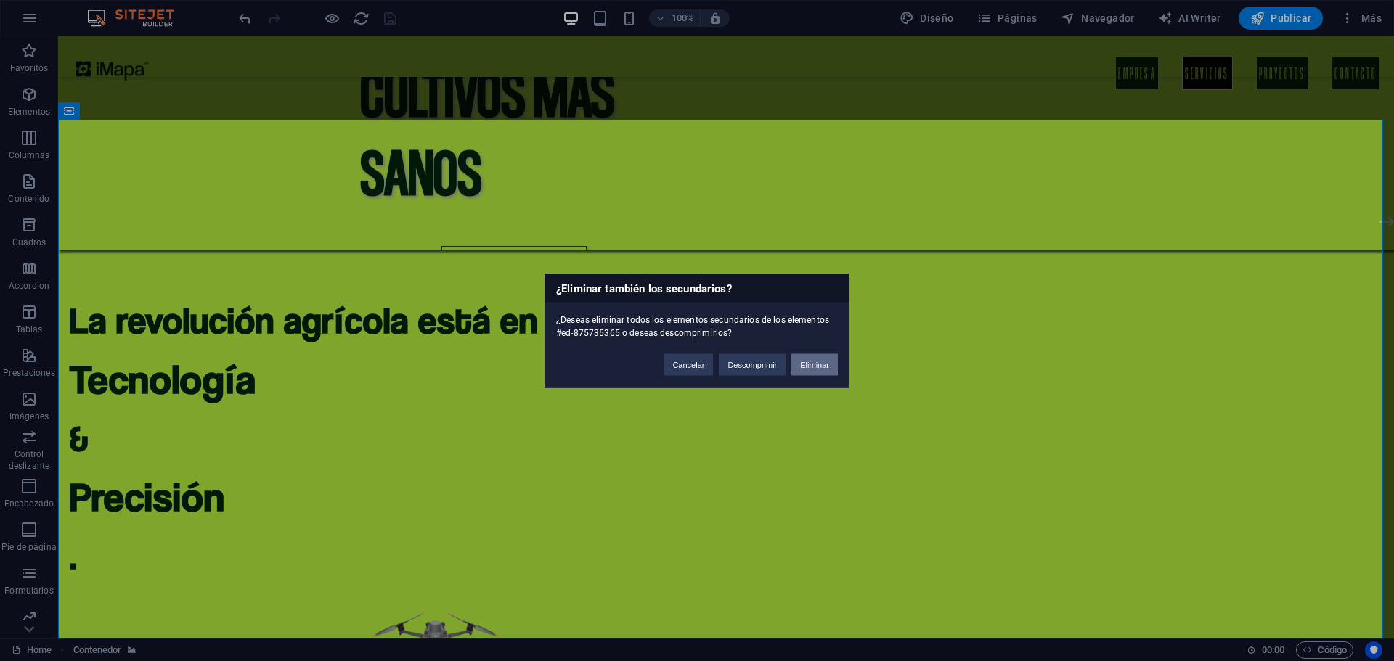
click at [826, 366] on button "Eliminar" at bounding box center [814, 365] width 46 height 22
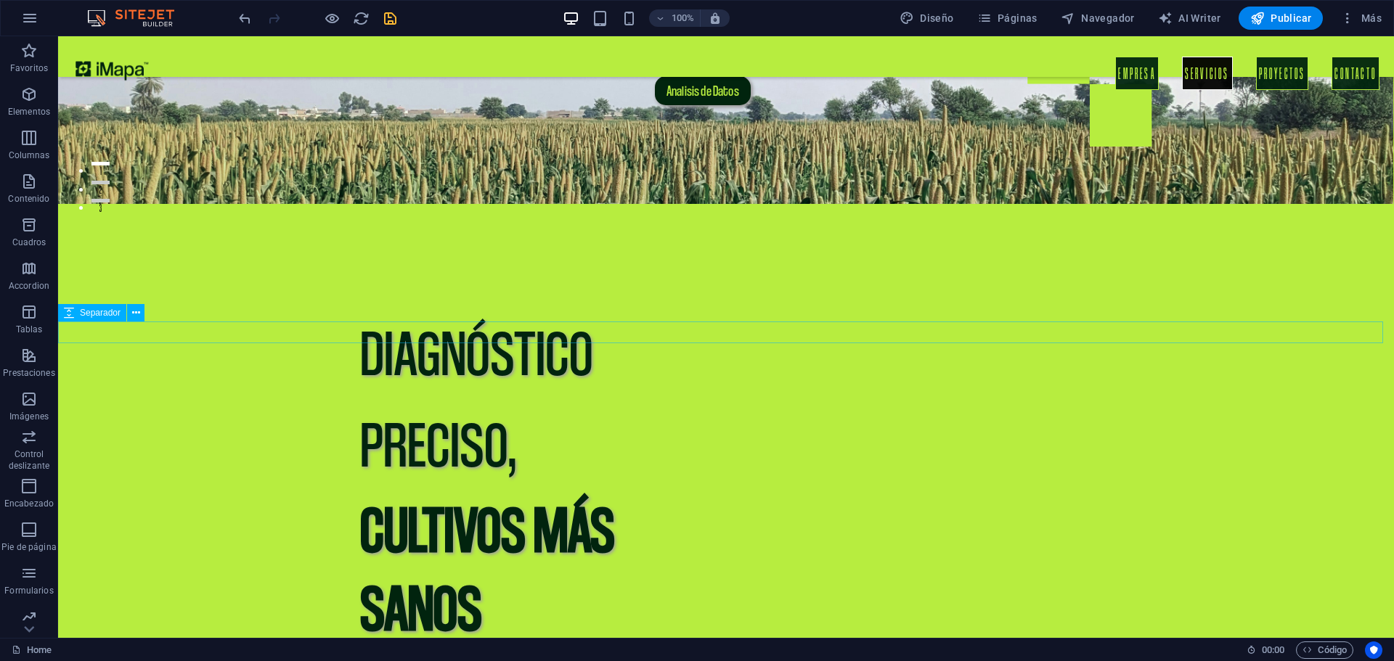
scroll to position [581, 0]
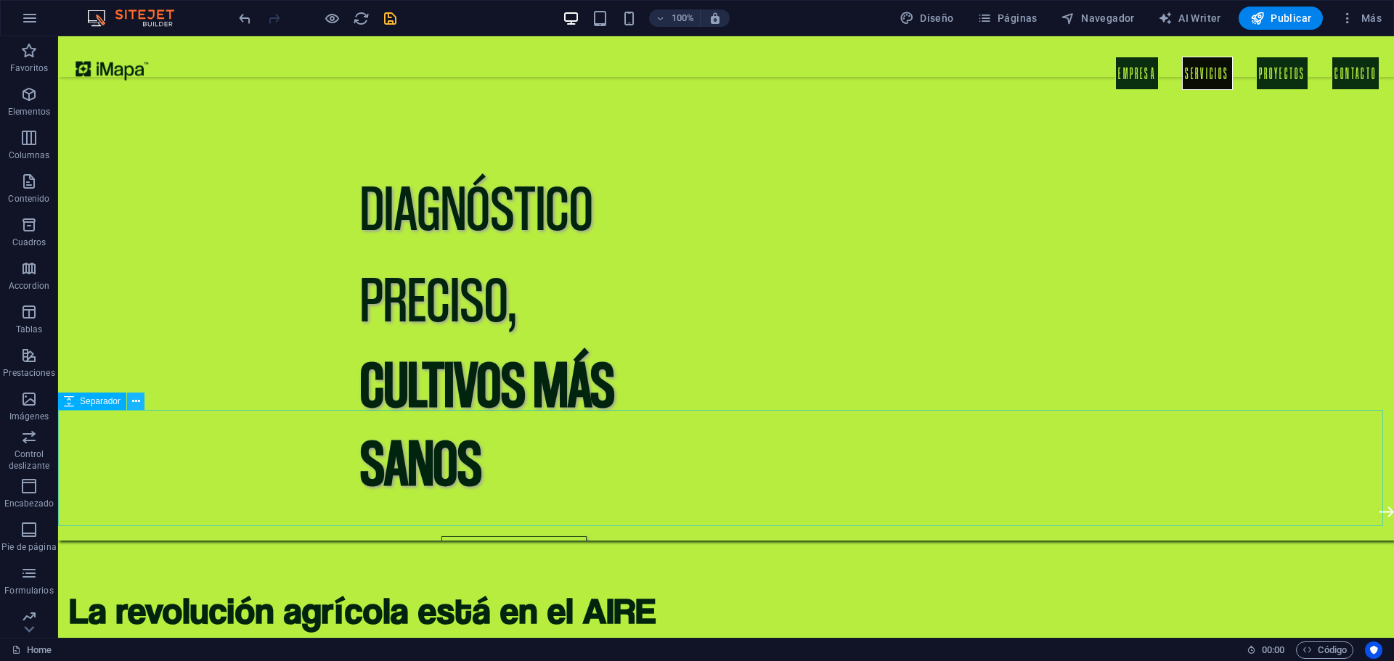
click at [136, 401] on icon at bounding box center [136, 401] width 8 height 15
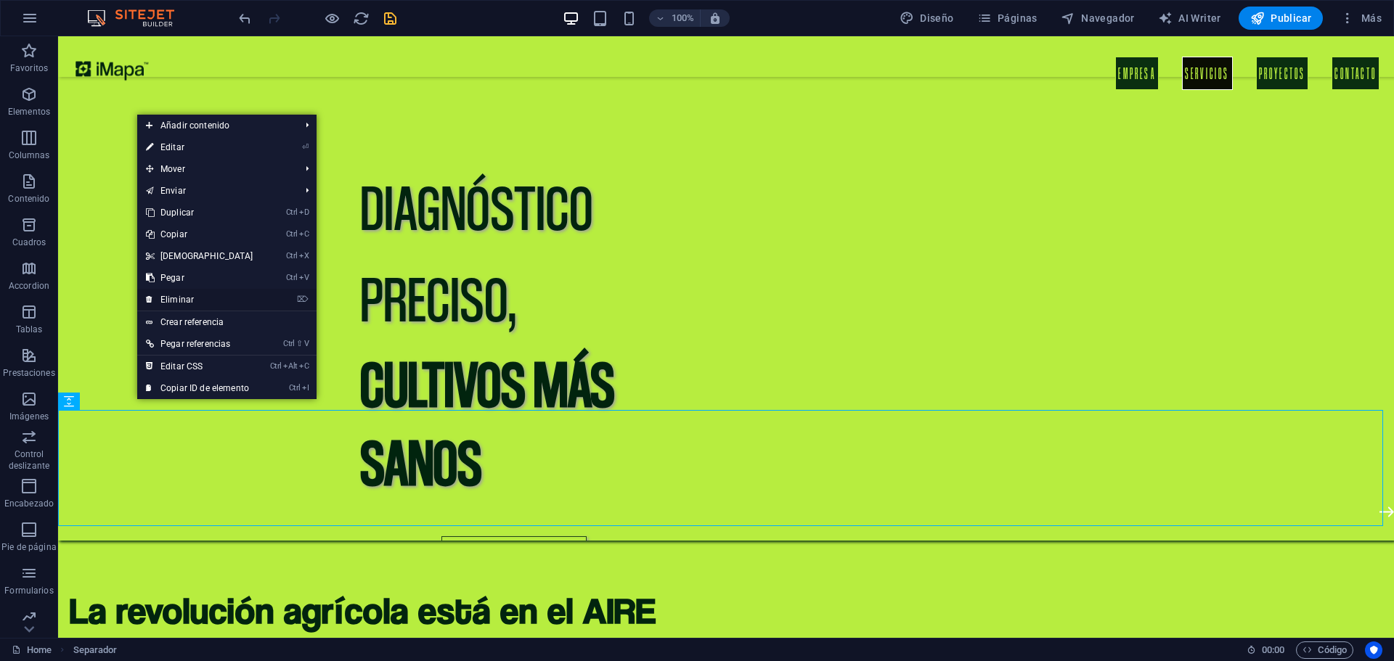
click at [196, 295] on link "⌦ Eliminar" at bounding box center [199, 300] width 125 height 22
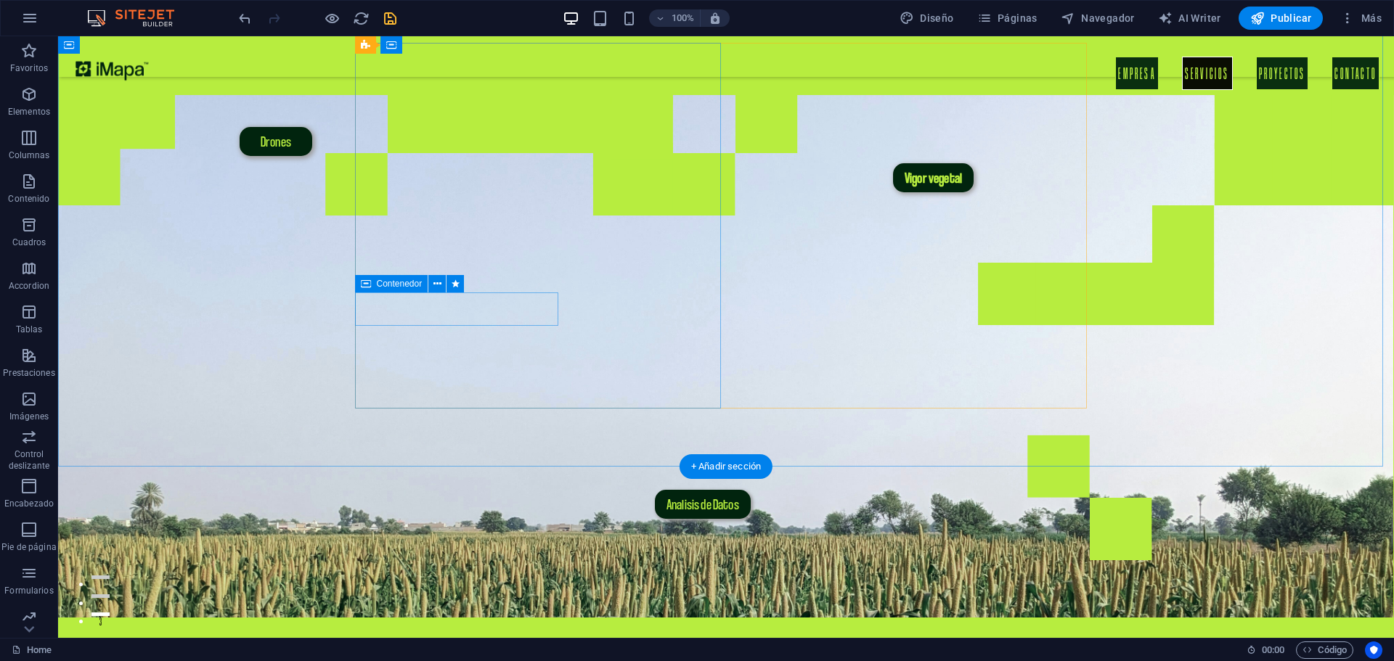
scroll to position [0, 0]
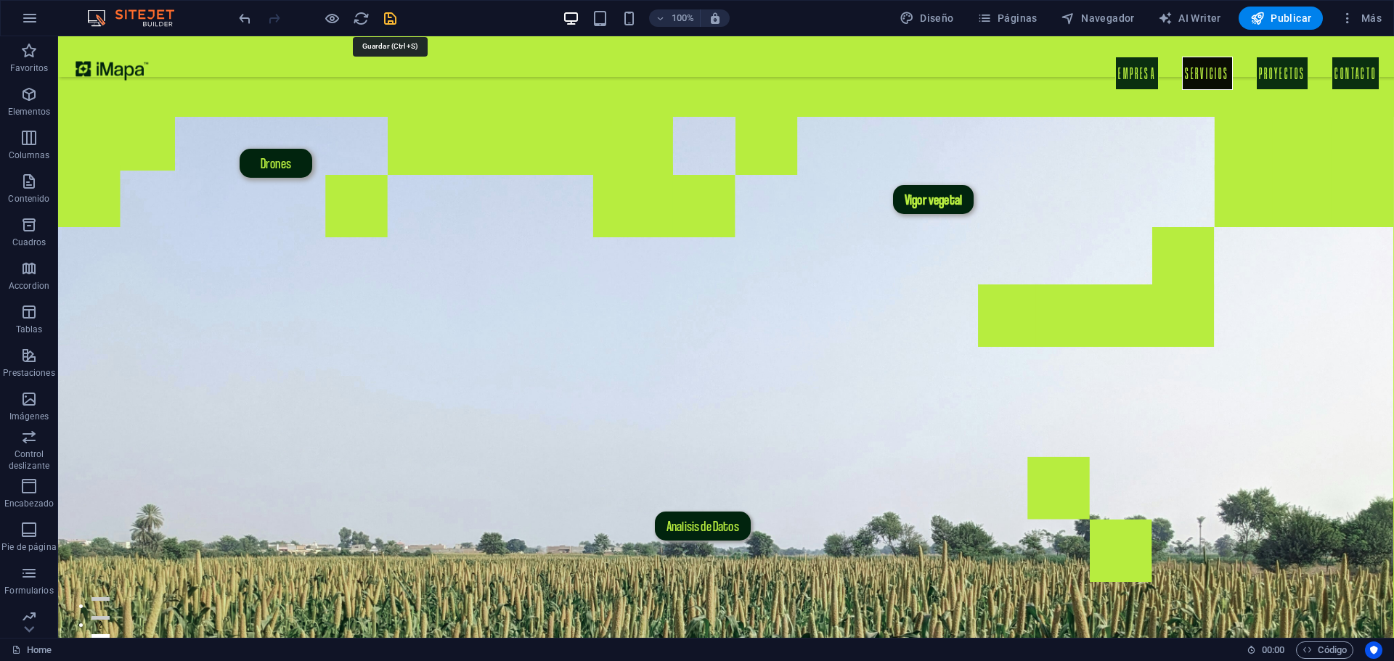
click at [391, 12] on icon "save" at bounding box center [390, 18] width 17 height 17
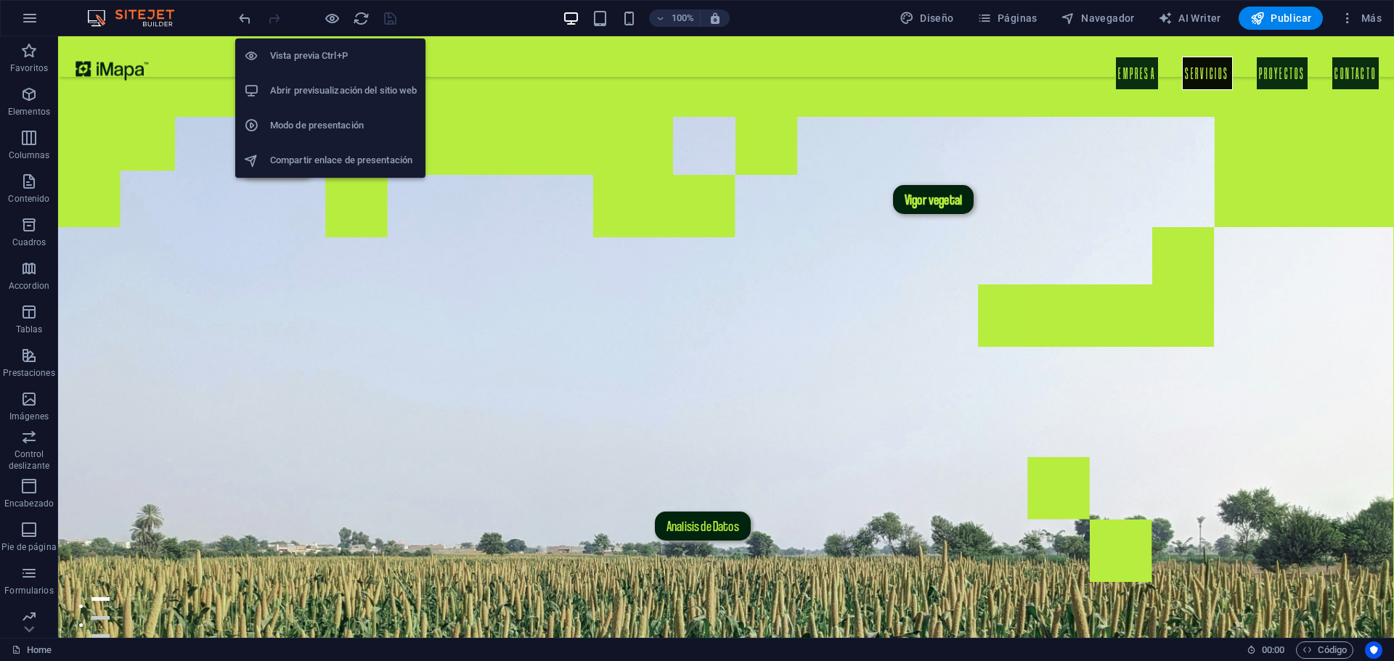
click at [317, 89] on h6 "Abrir previsualización del sitio web" at bounding box center [343, 90] width 147 height 17
